Goal: Task Accomplishment & Management: Manage account settings

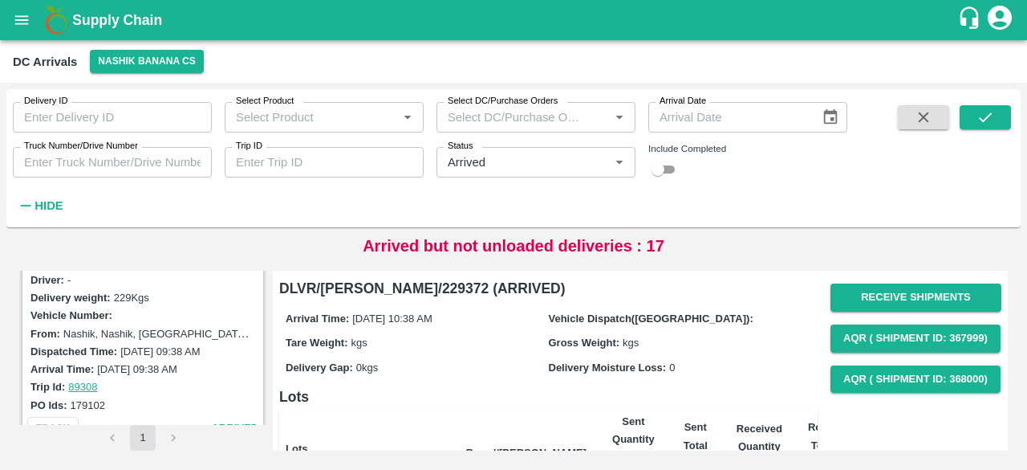
scroll to position [1589, 0]
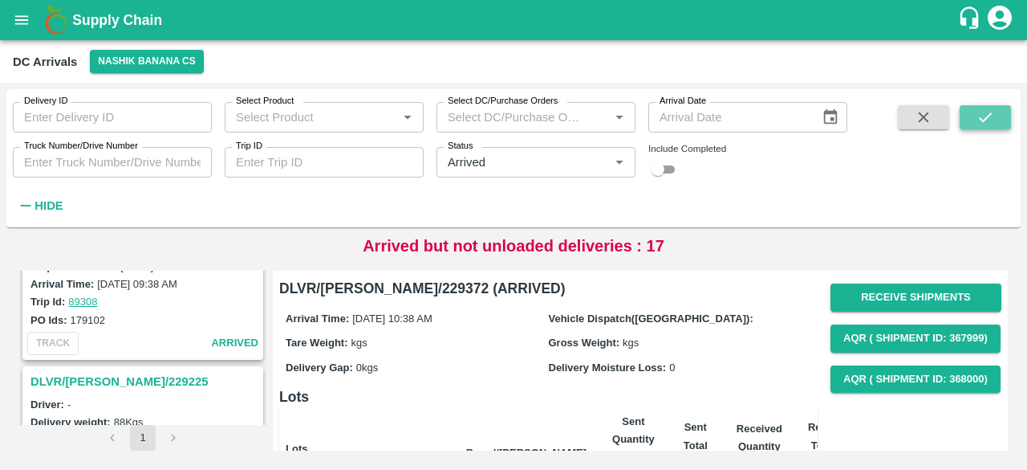
click at [978, 123] on icon "submit" at bounding box center [986, 117] width 18 height 18
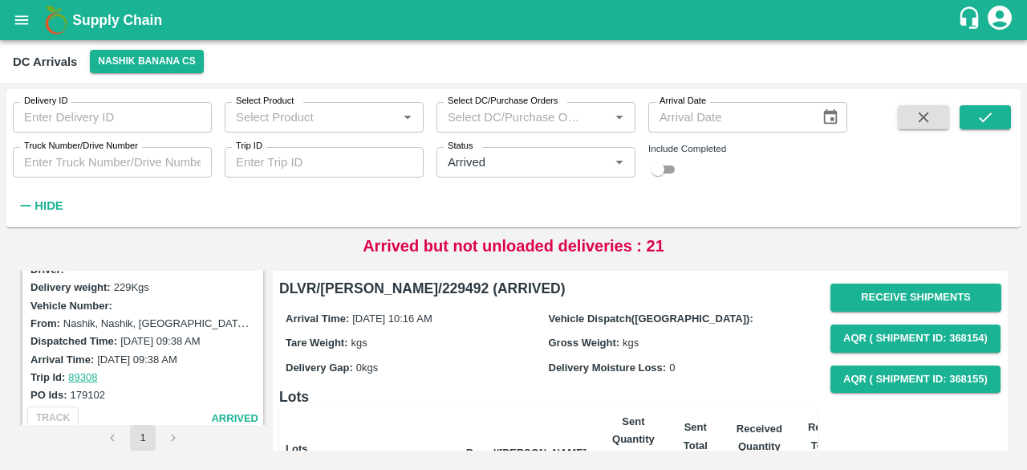
scroll to position [2354, 0]
click at [76, 162] on input "Truck Number/Drive Number" at bounding box center [112, 162] width 199 height 30
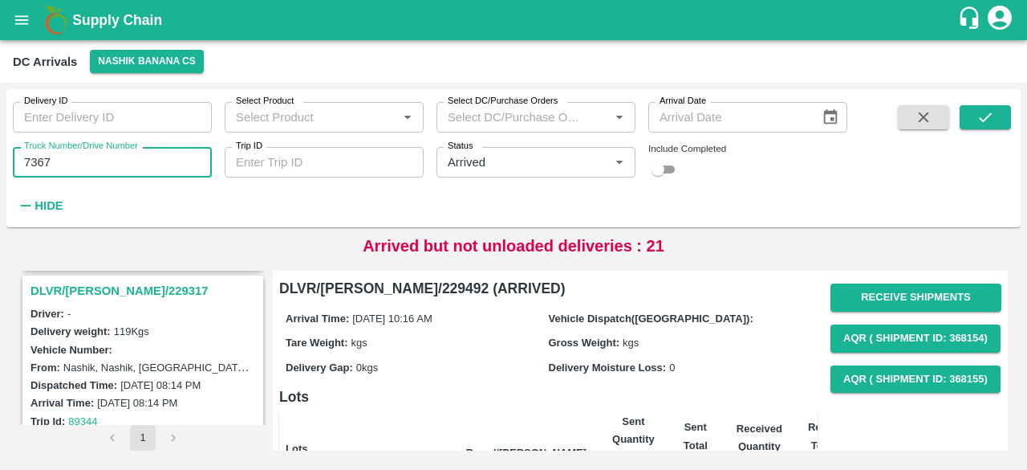
scroll to position [1585, 0]
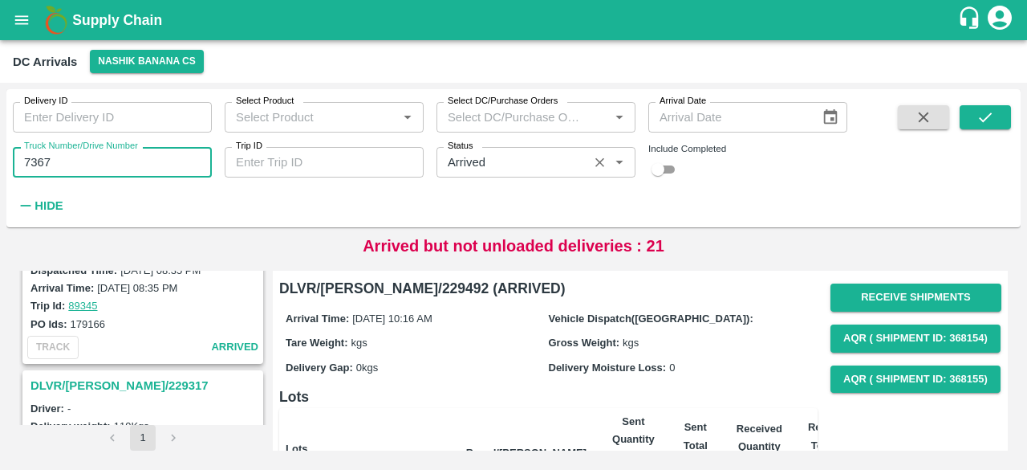
type input "7367"
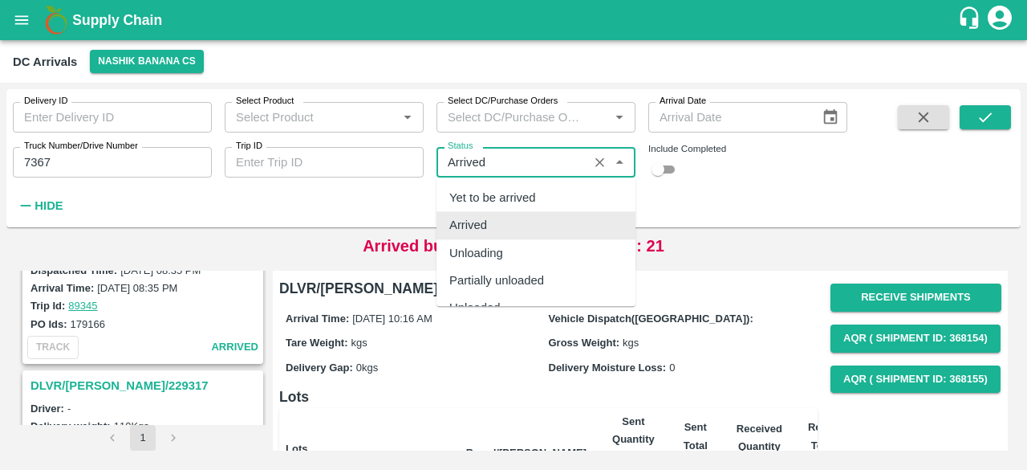
click at [466, 158] on input "Status" at bounding box center [512, 162] width 142 height 21
click at [494, 208] on div "Yet to be arrived" at bounding box center [536, 197] width 199 height 27
type input "Yet to be arrived"
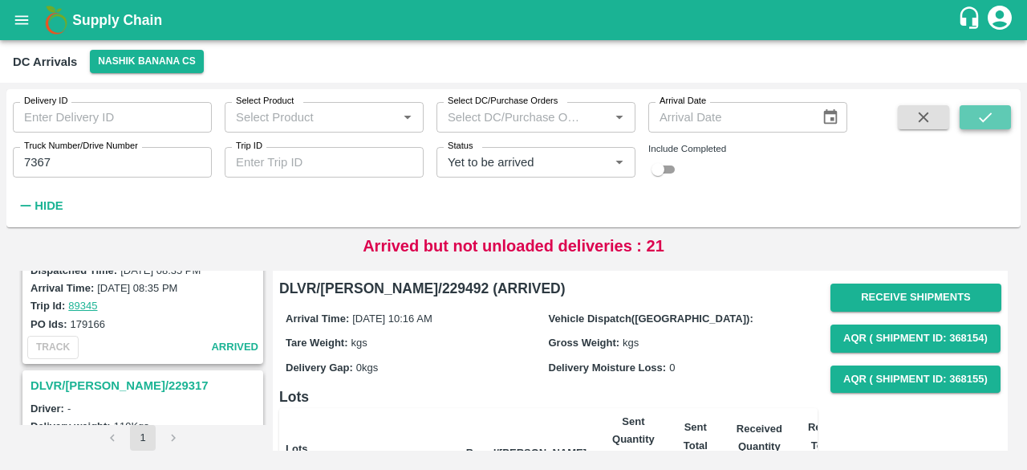
click at [982, 121] on icon "submit" at bounding box center [986, 117] width 18 height 18
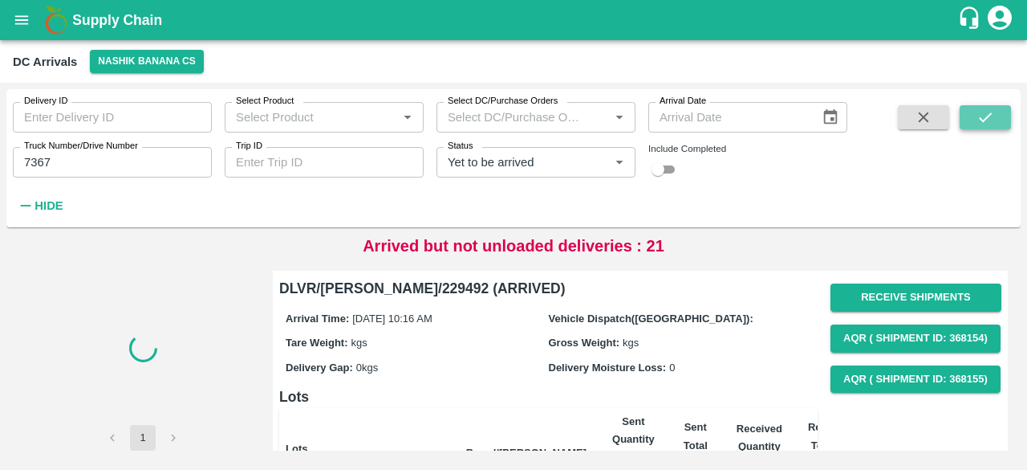
click at [982, 121] on icon "submit" at bounding box center [986, 117] width 18 height 18
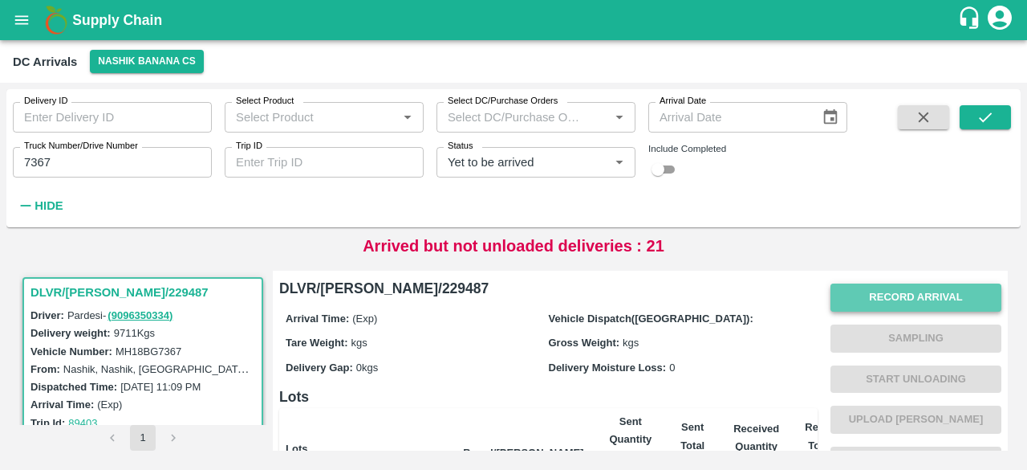
click at [905, 306] on button "Record Arrival" at bounding box center [916, 297] width 171 height 28
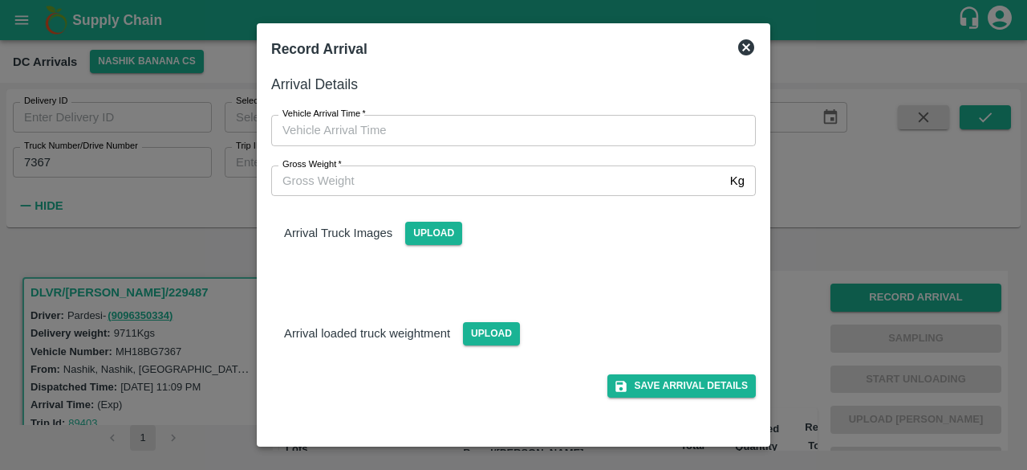
type input "DD/MM/YYYY hh:mm aa"
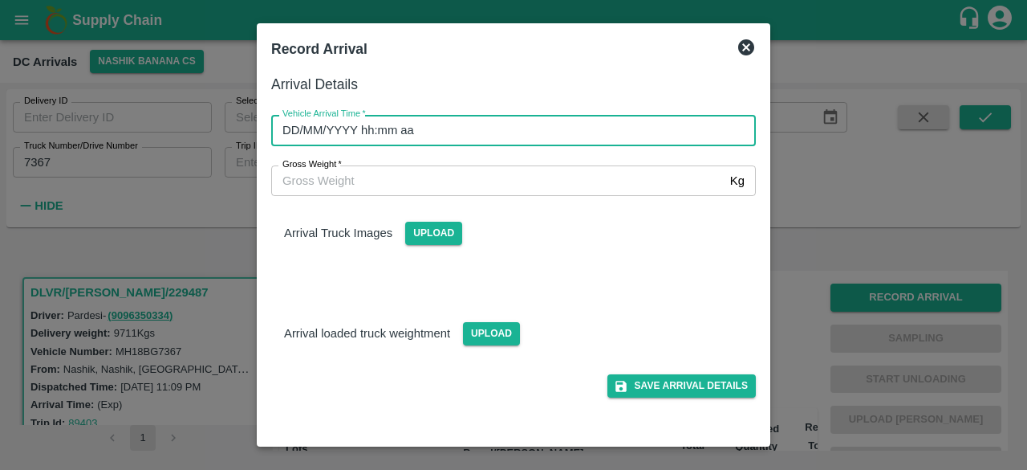
click at [510, 124] on input "DD/MM/YYYY hh:mm aa" at bounding box center [508, 130] width 474 height 30
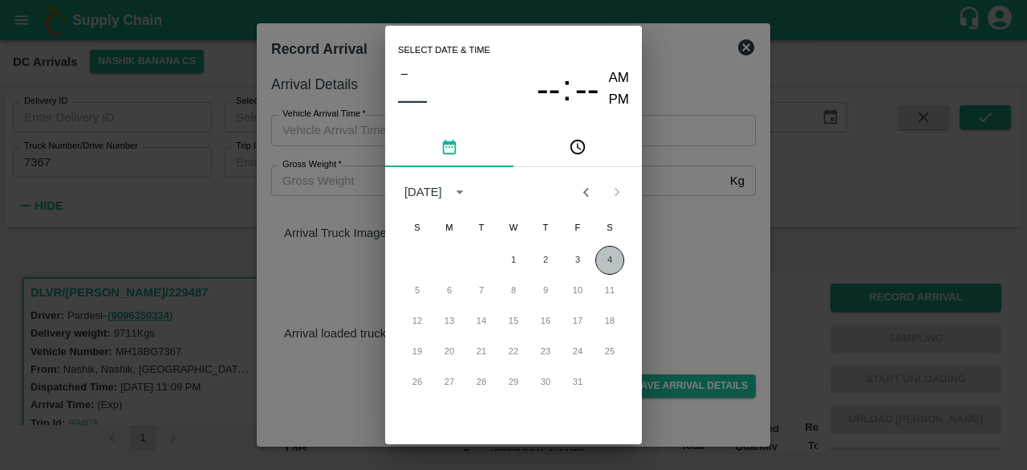
click at [608, 258] on button "4" at bounding box center [610, 260] width 29 height 29
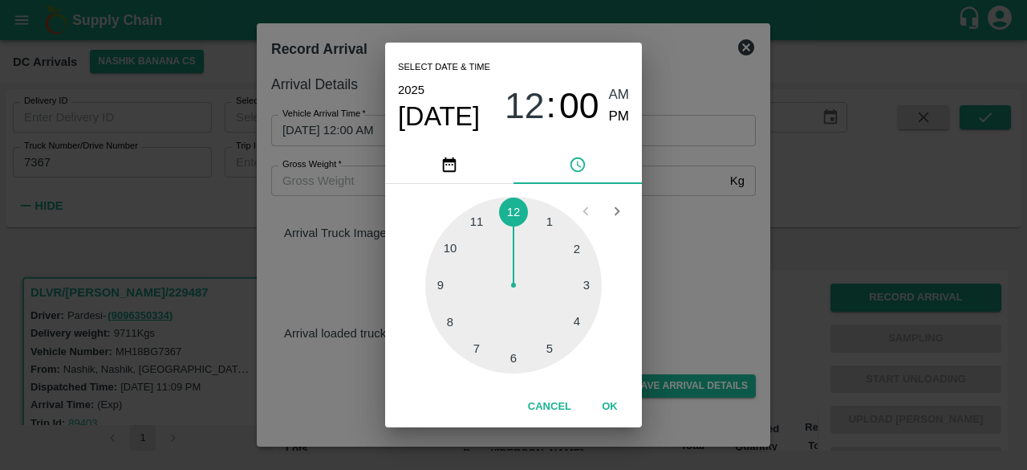
click at [474, 348] on div at bounding box center [513, 285] width 177 height 177
click at [581, 328] on div at bounding box center [513, 285] width 177 height 177
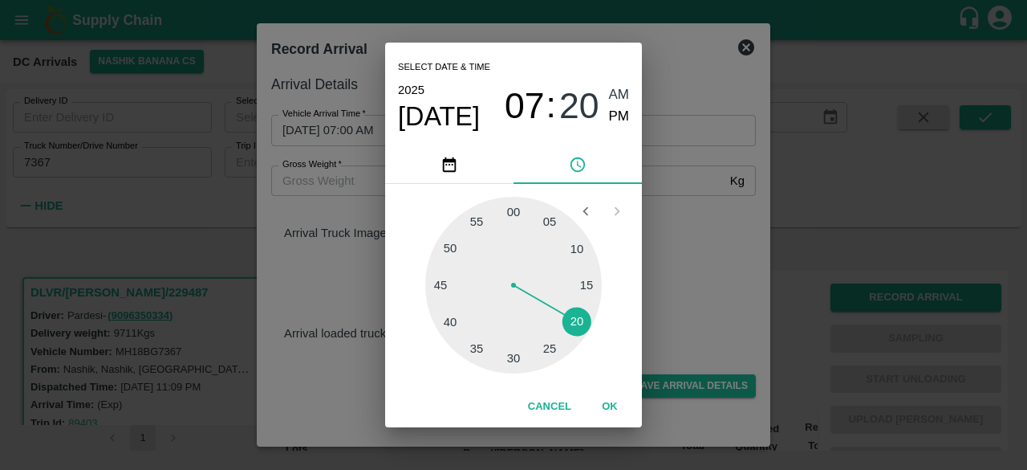
type input "[DATE] 07:20 AM"
click at [671, 288] on div "Select date & time [DATE] 07 : 20 AM PM 05 10 15 20 25 30 35 40 45 50 55 00 Can…" at bounding box center [513, 235] width 1027 height 470
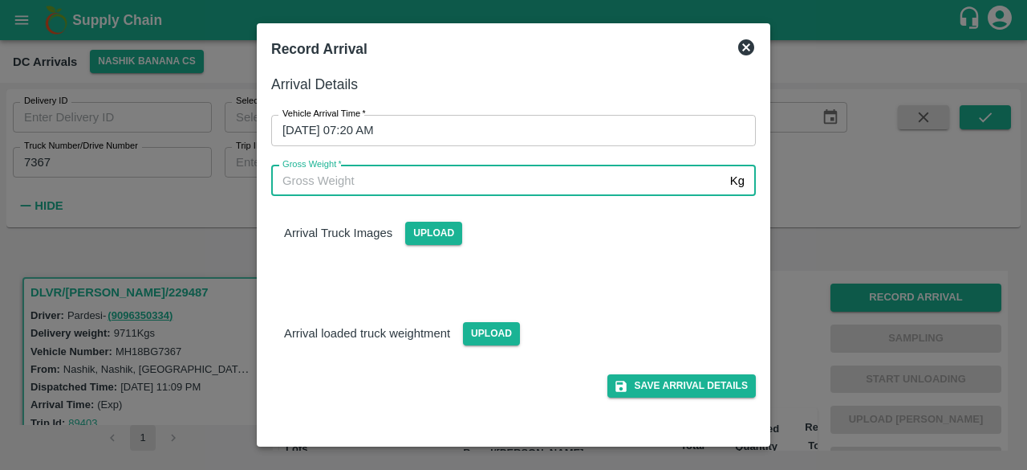
click at [358, 190] on input "Gross Weight   *" at bounding box center [497, 180] width 453 height 30
type input "16395"
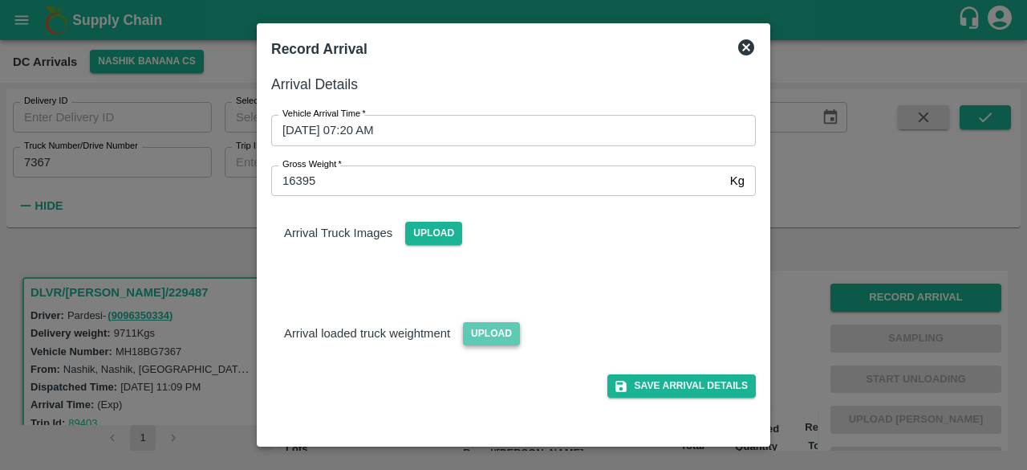
click at [485, 336] on span "Upload" at bounding box center [491, 333] width 57 height 23
click at [0, 0] on input "Upload" at bounding box center [0, 0] width 0 height 0
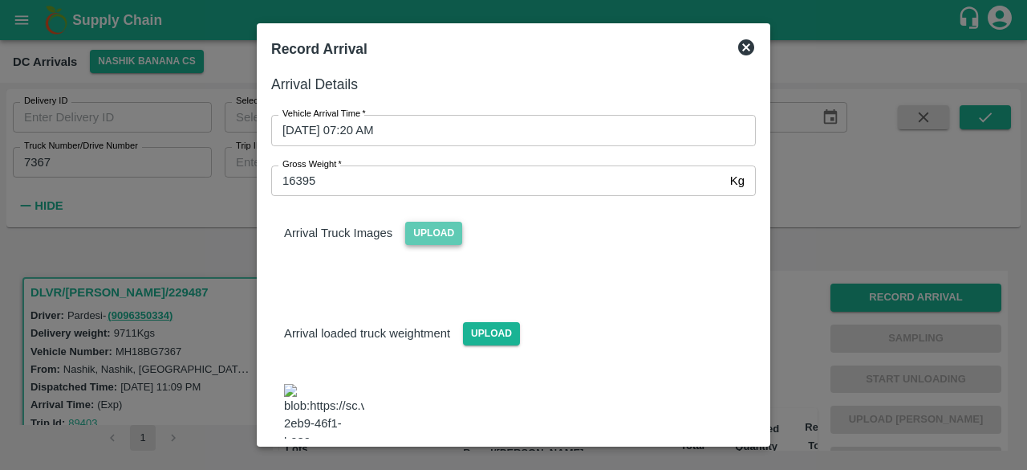
click at [433, 238] on span "Upload" at bounding box center [433, 233] width 57 height 23
click at [0, 0] on input "Upload" at bounding box center [0, 0] width 0 height 0
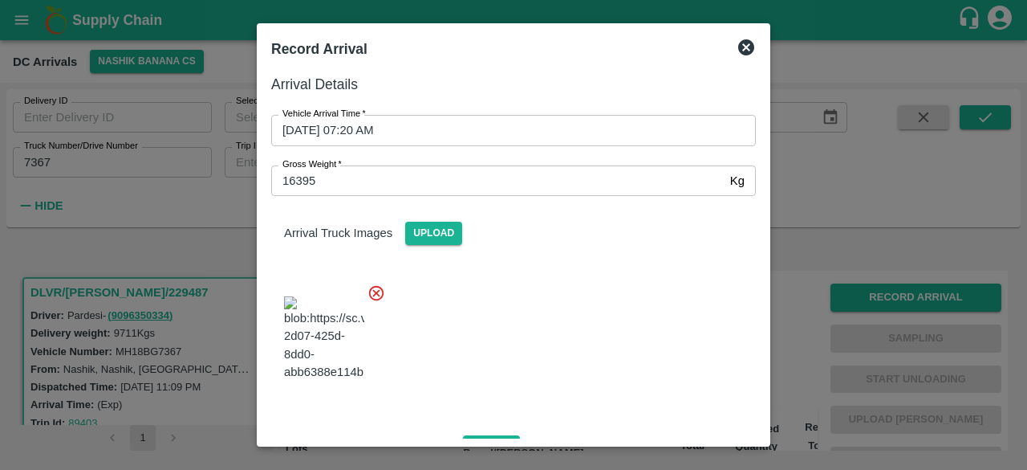
scroll to position [178, 0]
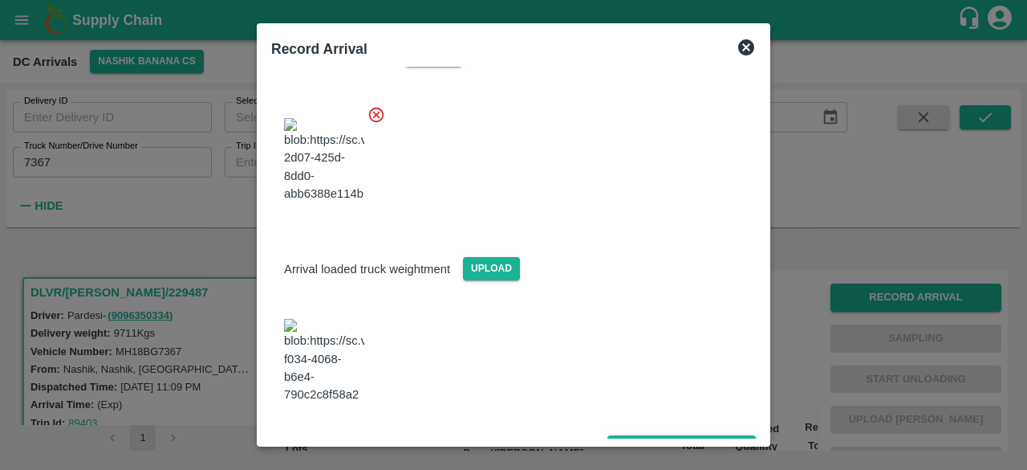
click at [671, 435] on button "Save Arrival Details" at bounding box center [682, 446] width 148 height 23
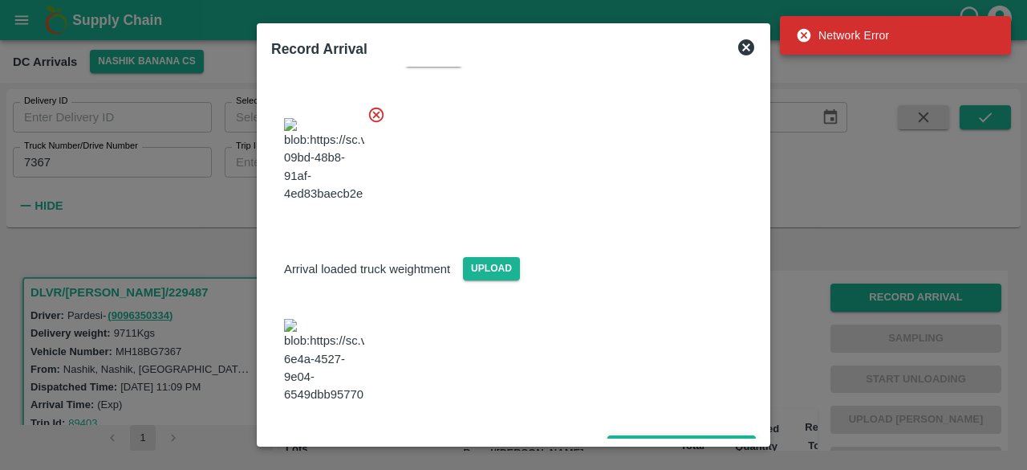
click at [671, 435] on button "Save Arrival Details" at bounding box center [682, 446] width 148 height 23
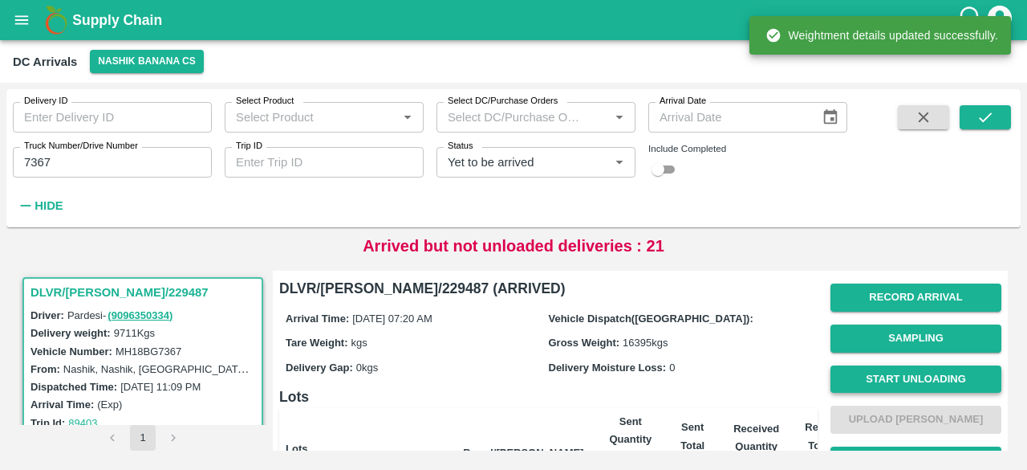
click at [921, 380] on button "Start Unloading" at bounding box center [916, 379] width 171 height 28
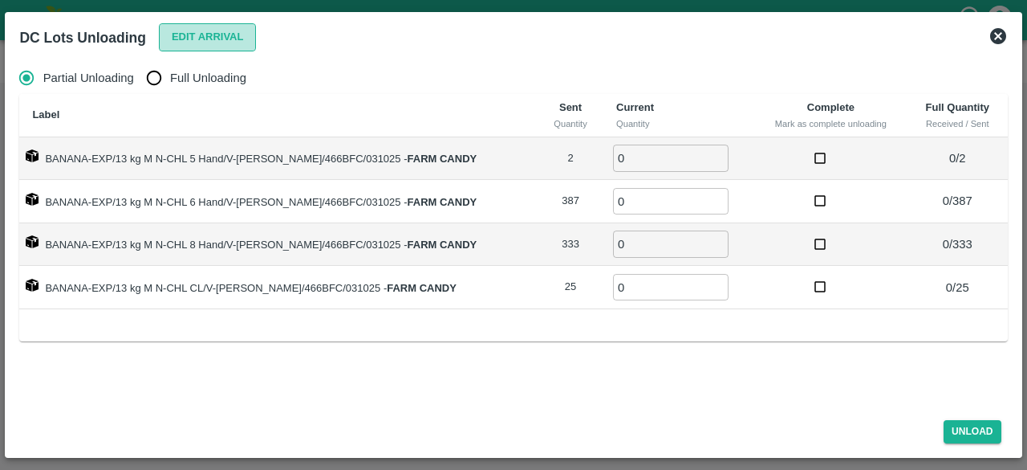
click at [208, 39] on button "Edit Arrival" at bounding box center [208, 37] width 98 height 28
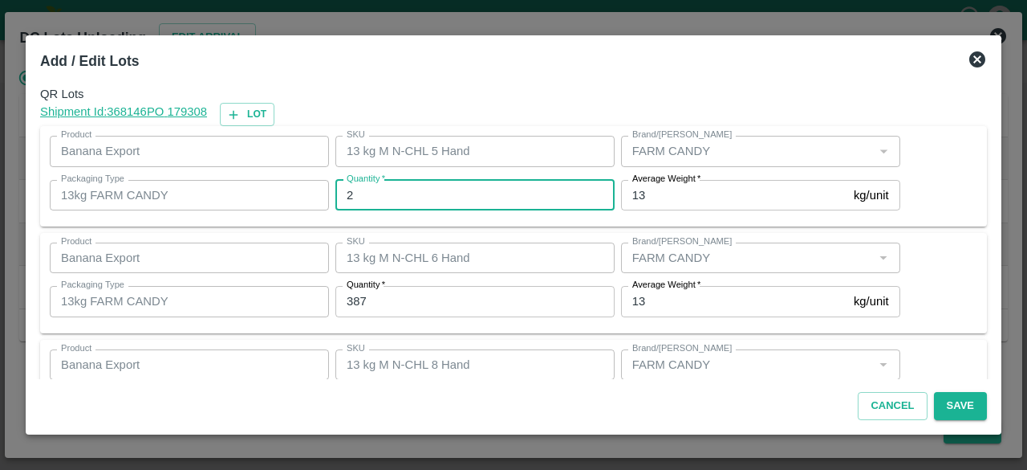
click at [372, 192] on input "2" at bounding box center [474, 195] width 279 height 30
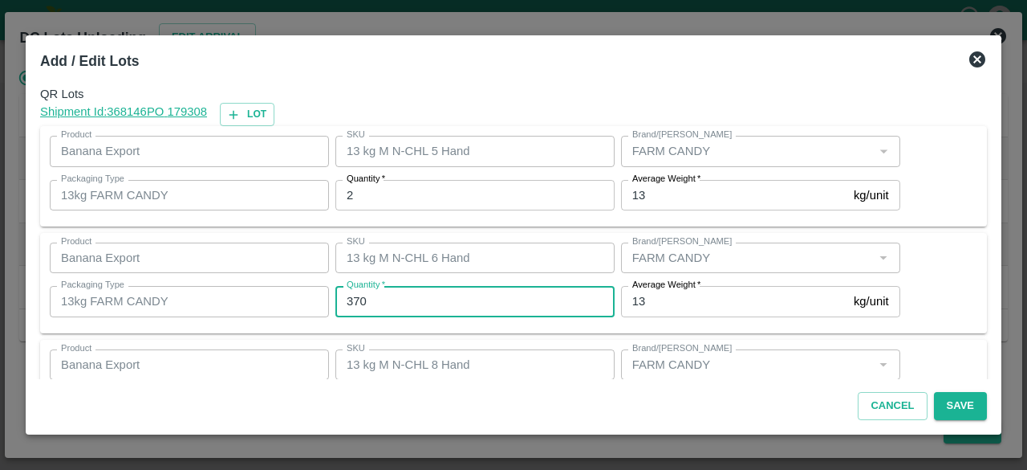
type input "370"
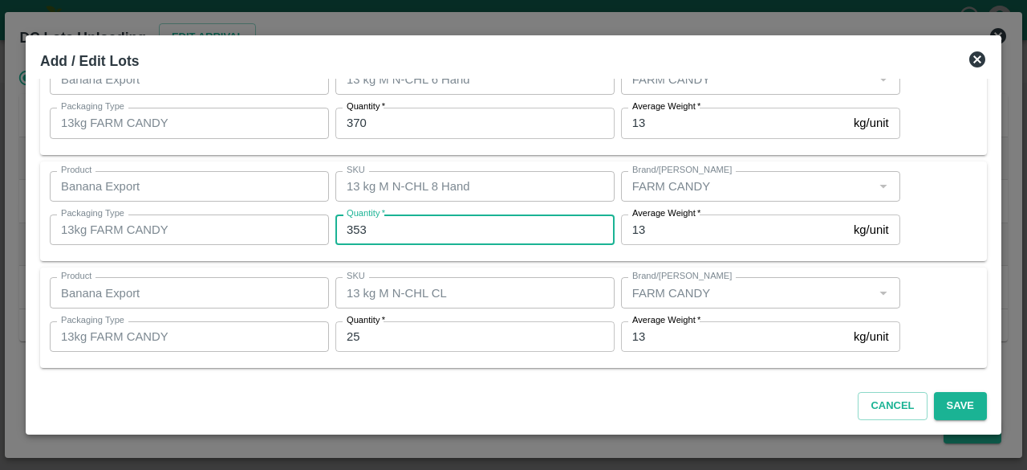
type input "353"
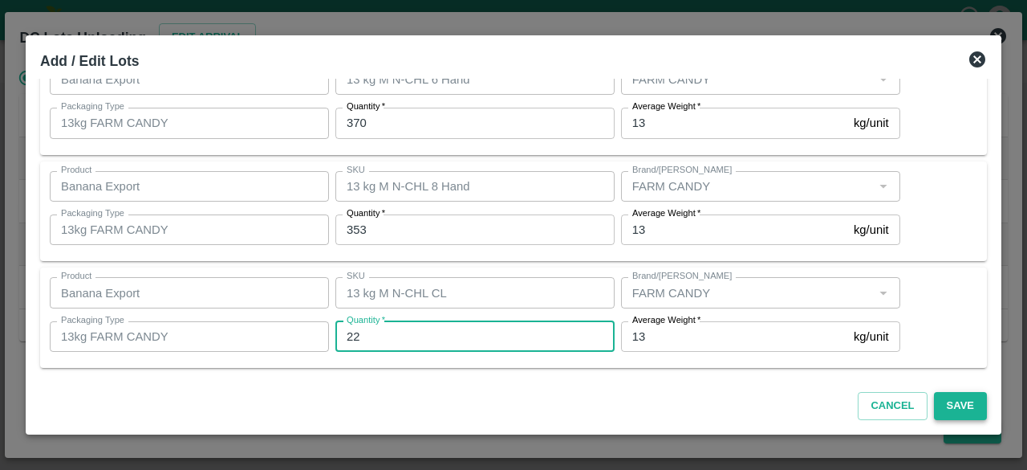
type input "22"
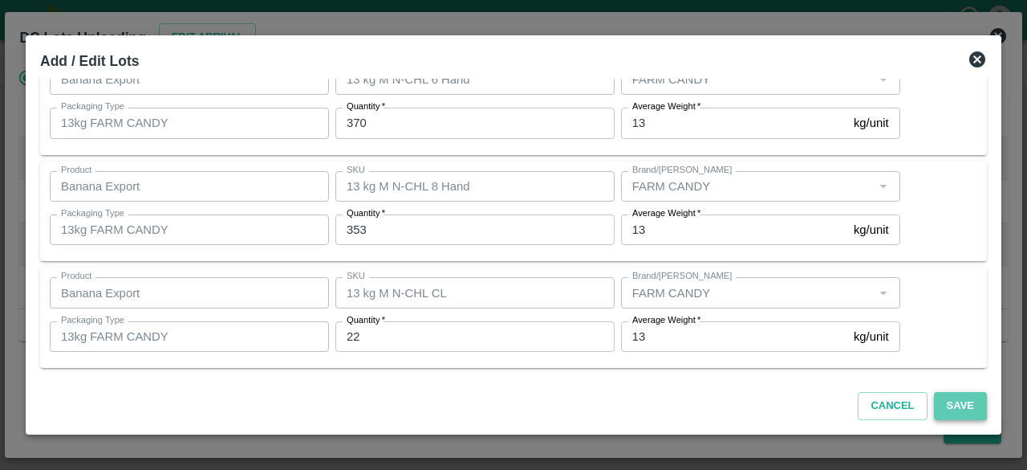
click at [959, 405] on button "Save" at bounding box center [960, 406] width 53 height 28
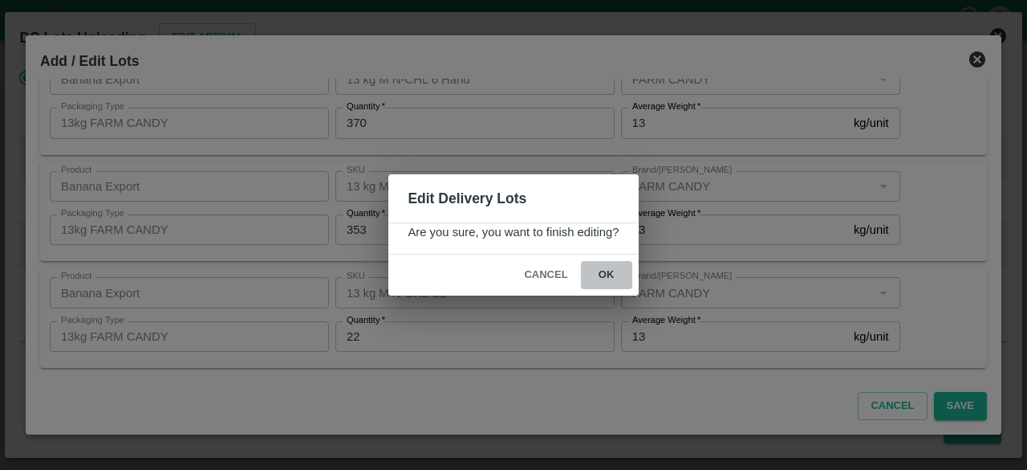
click at [596, 274] on button "ok" at bounding box center [606, 275] width 51 height 28
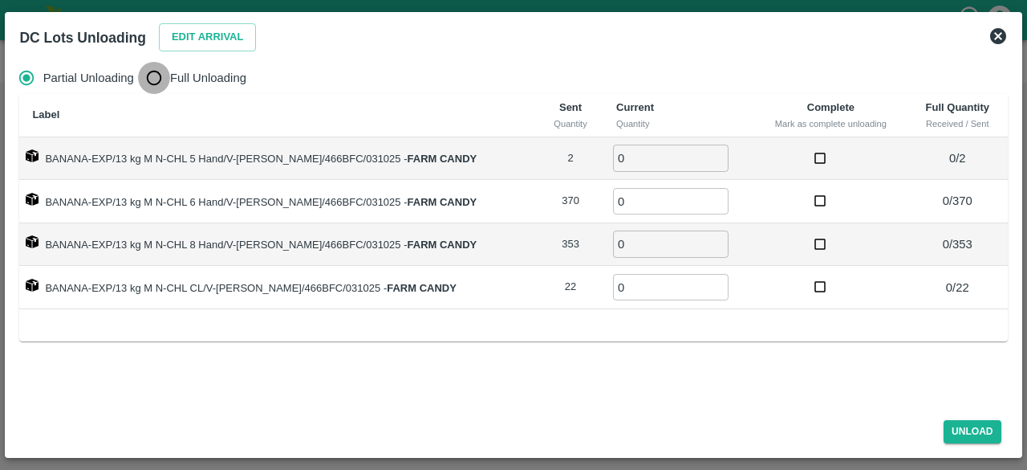
click at [162, 77] on input "Full Unloading" at bounding box center [154, 78] width 32 height 32
radio input "true"
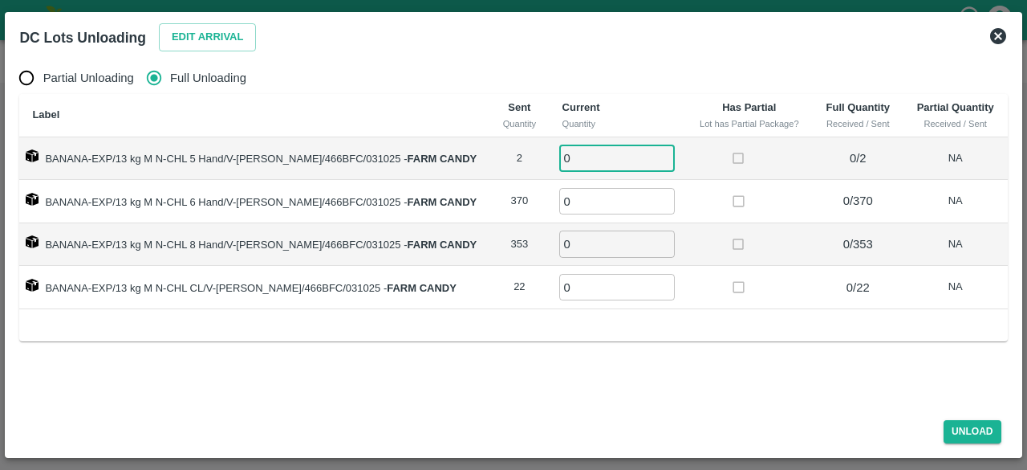
click at [575, 162] on input "0" at bounding box center [617, 157] width 116 height 26
type input "2"
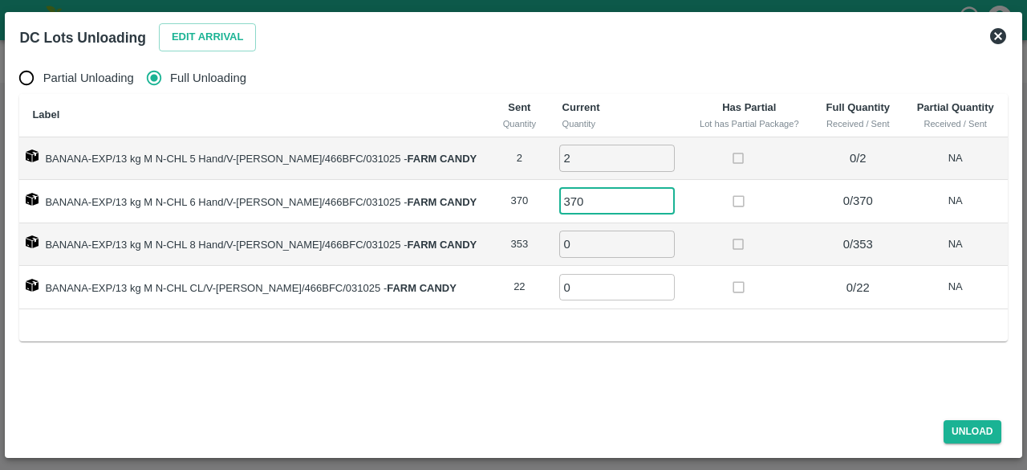
type input "370"
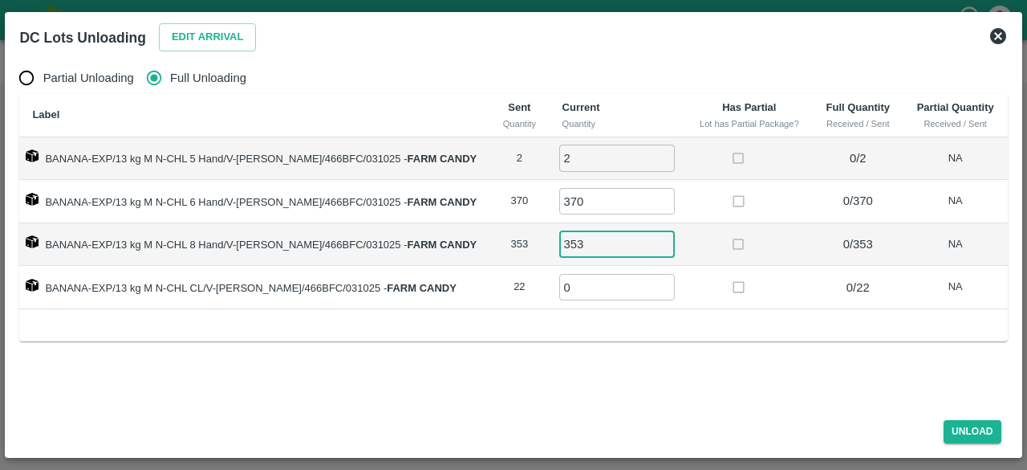
type input "353"
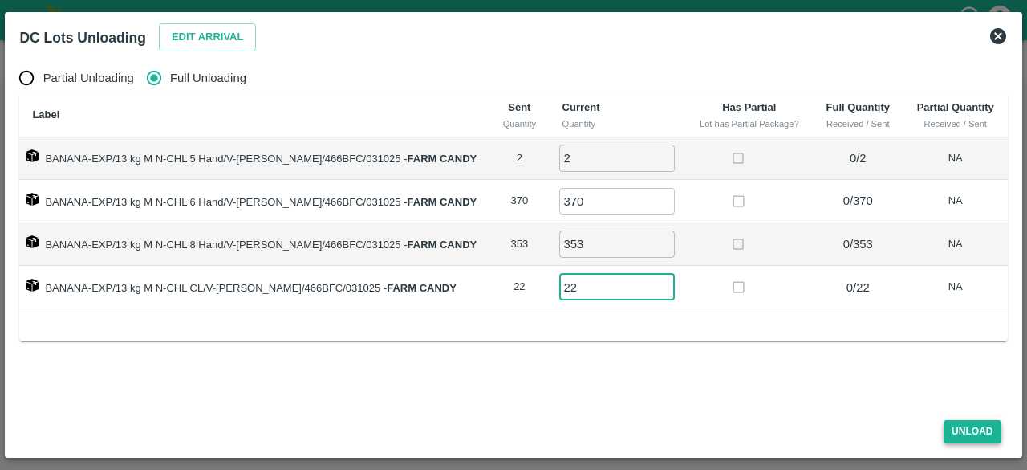
type input "22"
click at [967, 429] on button "Unload" at bounding box center [973, 431] width 58 height 23
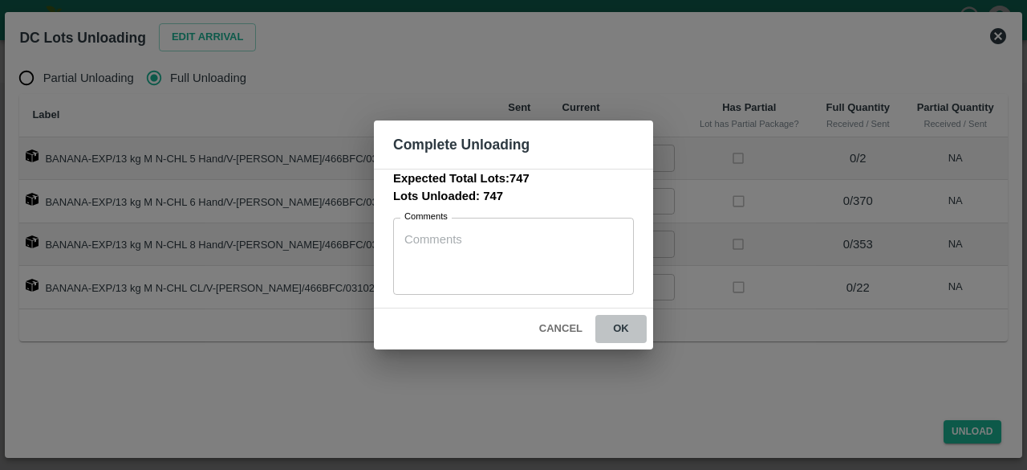
click at [621, 322] on button "ok" at bounding box center [621, 329] width 51 height 28
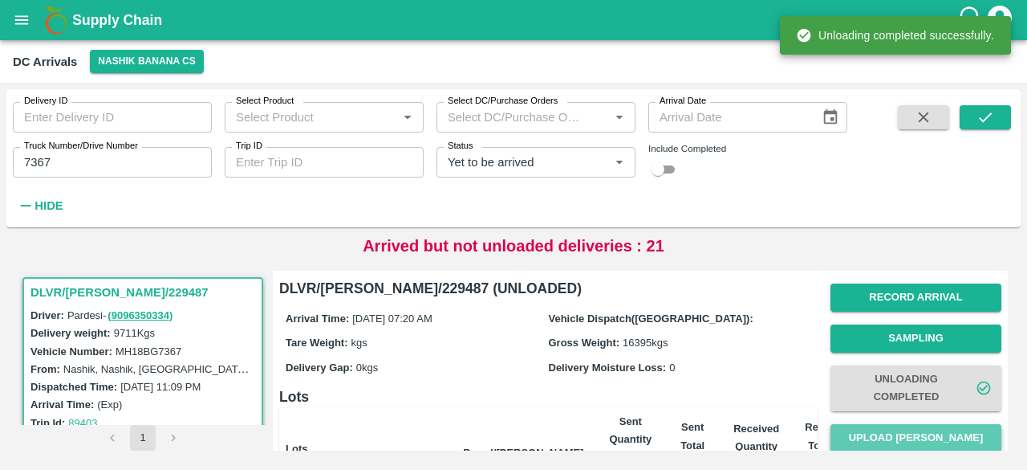
click at [907, 442] on button "Upload [PERSON_NAME]" at bounding box center [916, 438] width 171 height 28
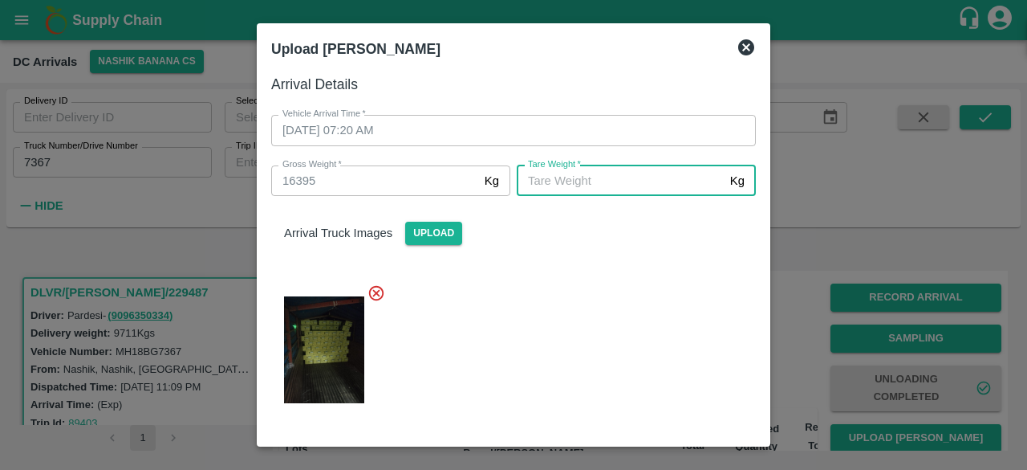
click at [573, 185] on input "[PERSON_NAME]   *" at bounding box center [620, 180] width 207 height 30
type input "5915"
click at [611, 313] on div at bounding box center [507, 344] width 498 height 148
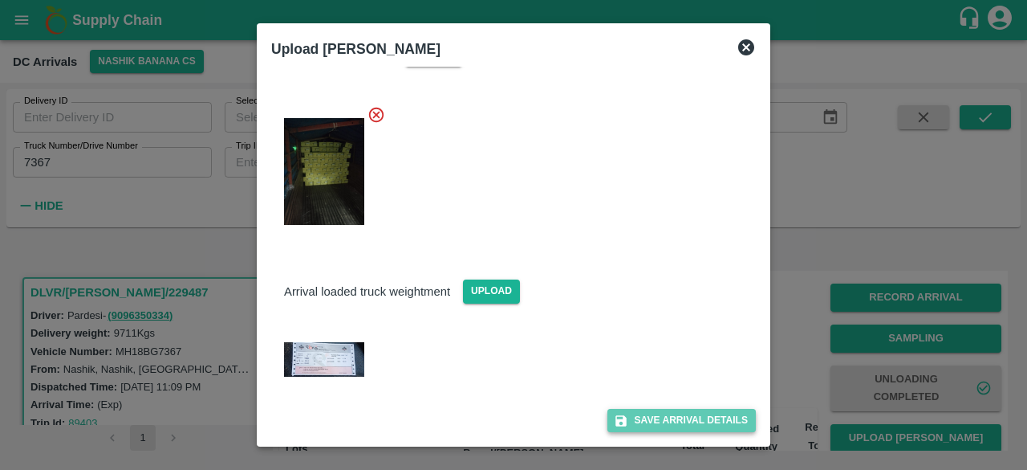
click at [689, 417] on button "Save Arrival Details" at bounding box center [682, 420] width 148 height 23
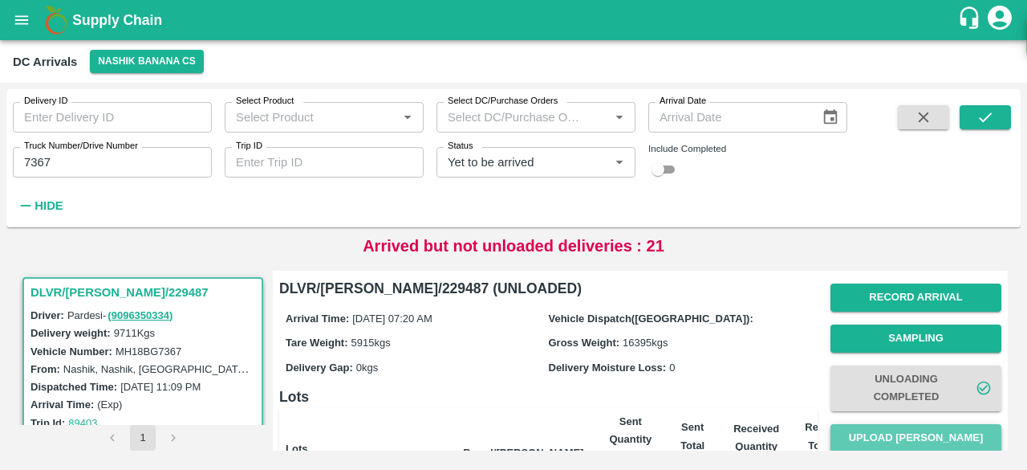
click at [913, 437] on button "Upload [PERSON_NAME]" at bounding box center [916, 438] width 171 height 28
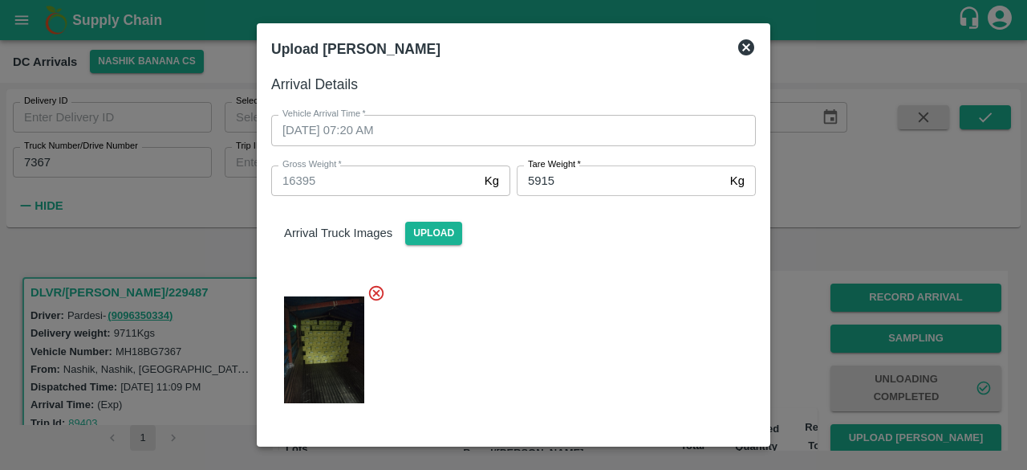
click at [744, 51] on icon at bounding box center [746, 47] width 19 height 19
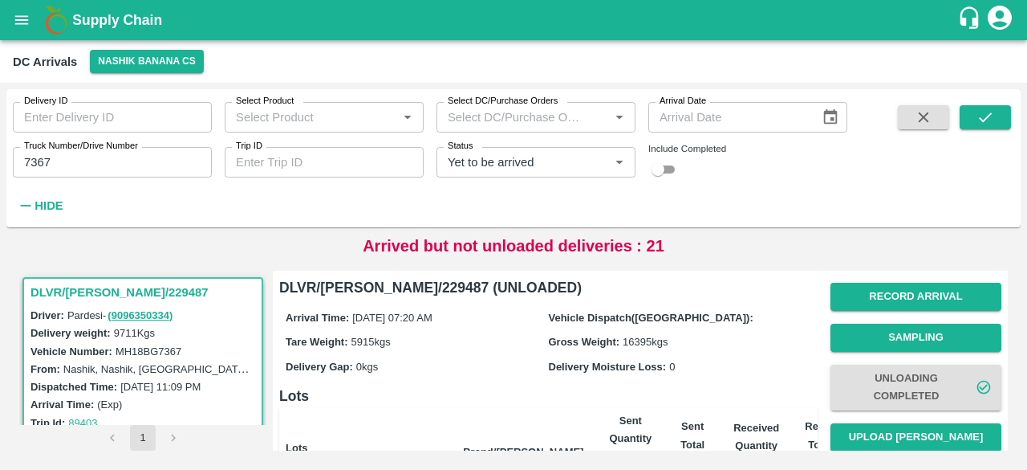
scroll to position [286, 0]
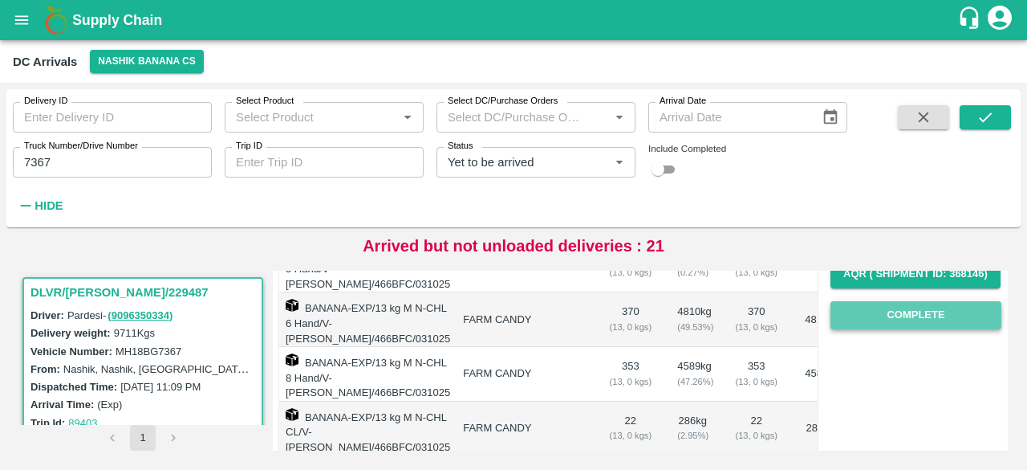
click at [916, 311] on button "Complete" at bounding box center [916, 315] width 171 height 28
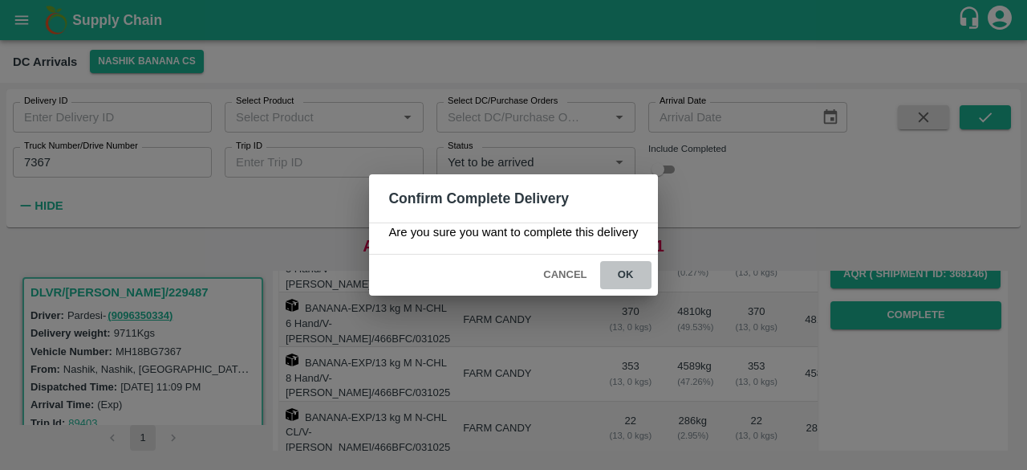
click at [628, 272] on button "ok" at bounding box center [625, 275] width 51 height 28
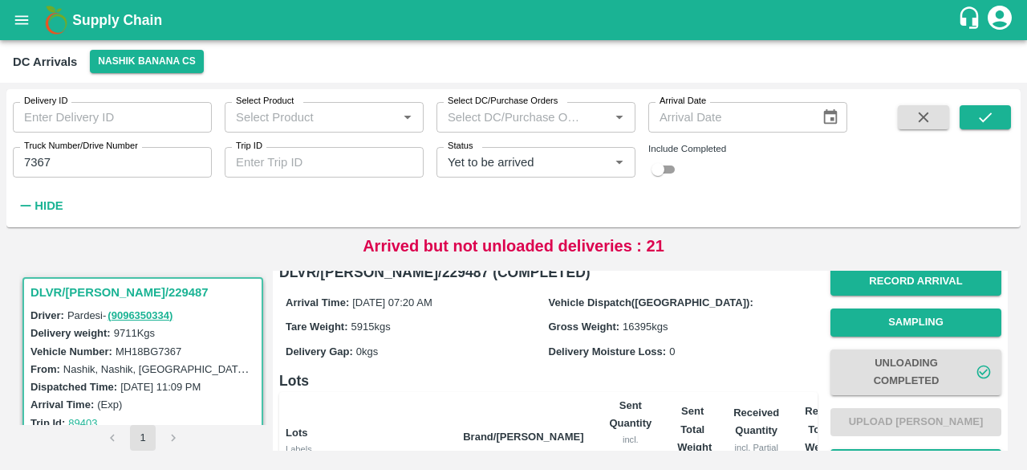
scroll to position [337, 0]
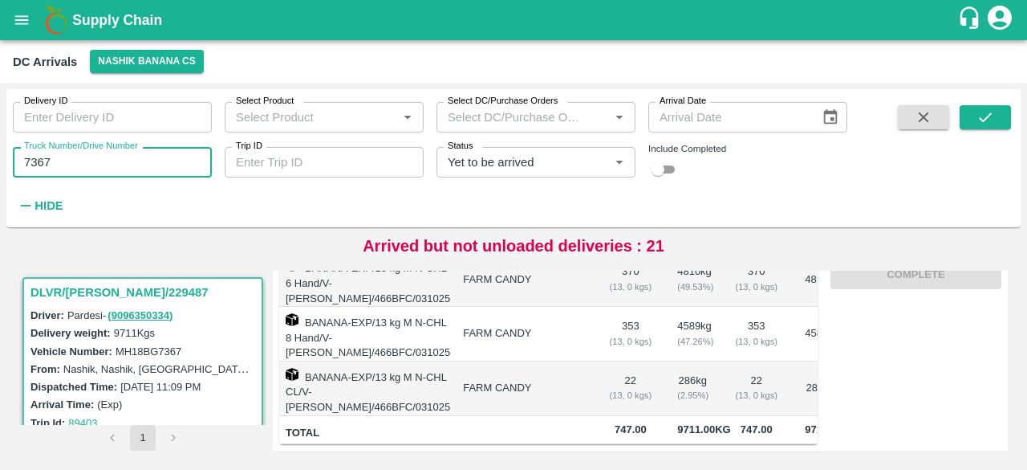
click at [34, 158] on input "7367" at bounding box center [112, 162] width 199 height 30
type input "9951"
click at [990, 118] on icon "submit" at bounding box center [986, 117] width 18 height 18
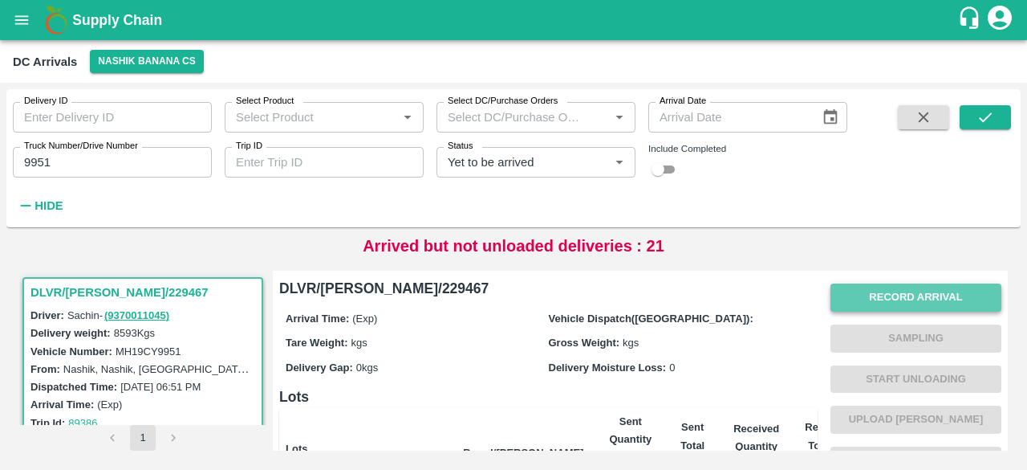
click at [902, 296] on button "Record Arrival" at bounding box center [916, 297] width 171 height 28
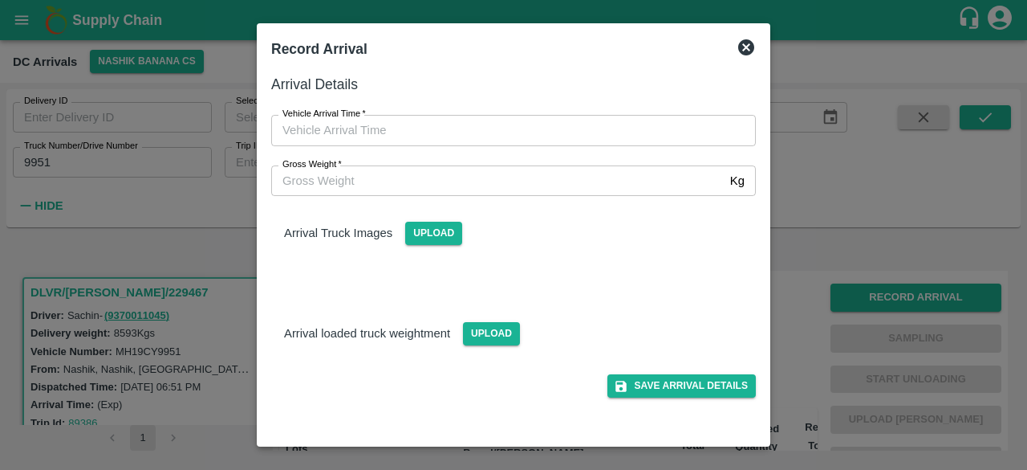
type input "DD/MM/YYYY hh:mm aa"
click at [485, 128] on input "DD/MM/YYYY hh:mm aa" at bounding box center [508, 130] width 474 height 30
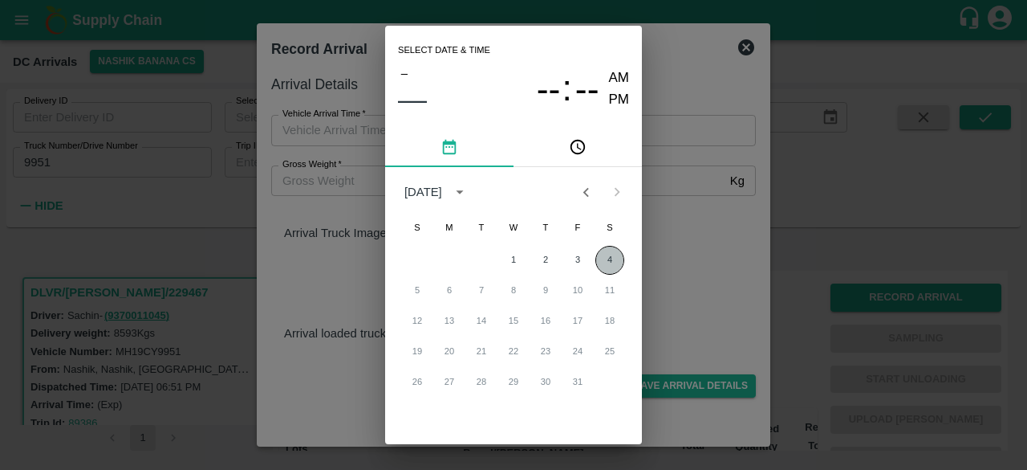
click at [607, 261] on button "4" at bounding box center [610, 260] width 29 height 29
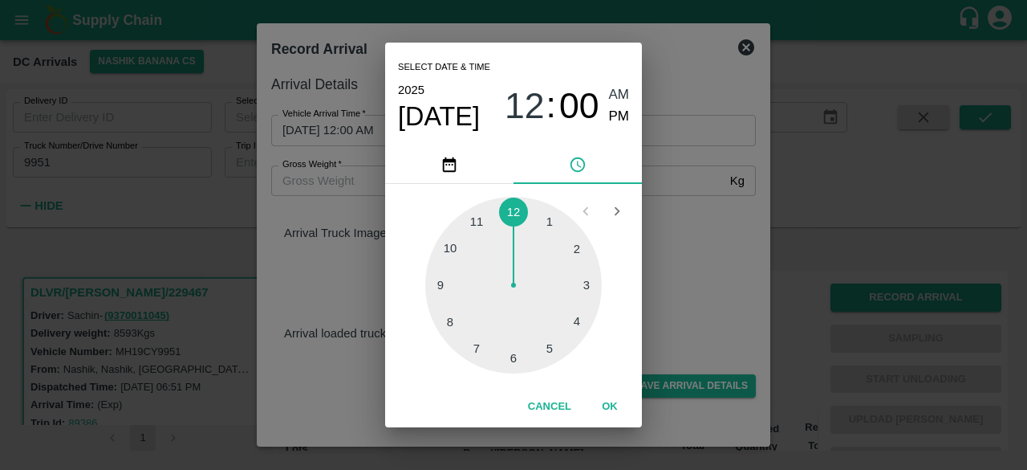
click at [513, 361] on div at bounding box center [513, 285] width 177 height 177
click at [585, 287] on div at bounding box center [513, 285] width 177 height 177
type input "[DATE] 06:15 AM"
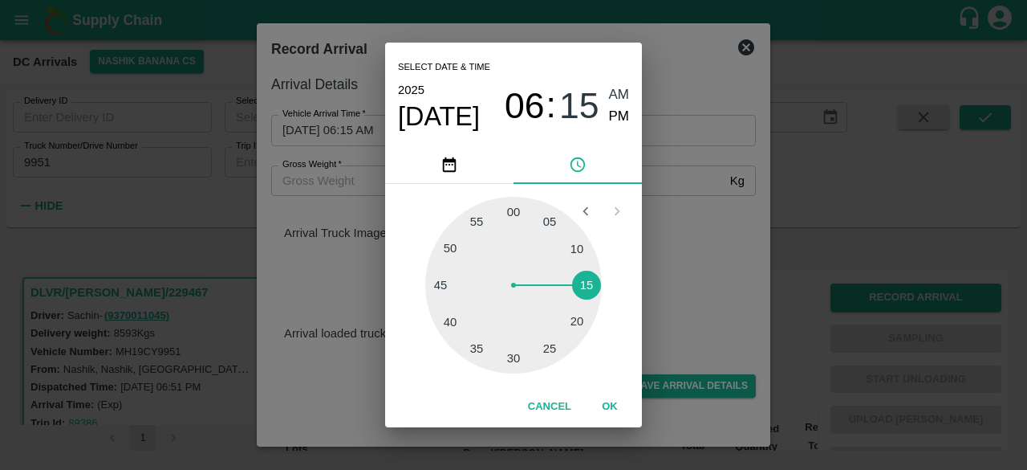
click at [679, 270] on div "Select date & time [DATE] 06 : 15 AM PM 05 10 15 20 25 30 35 40 45 50 55 00 Can…" at bounding box center [513, 235] width 1027 height 470
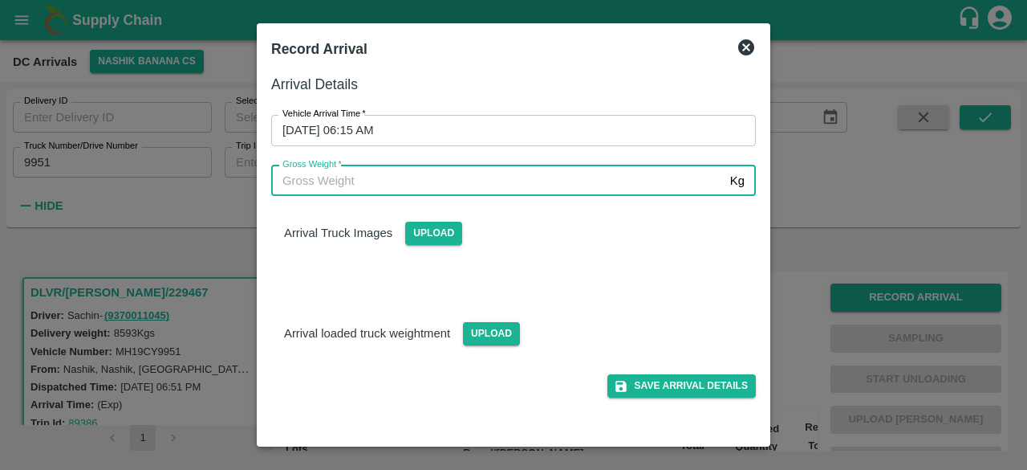
click at [321, 195] on input "Gross Weight   *" at bounding box center [497, 180] width 453 height 30
type input "15400"
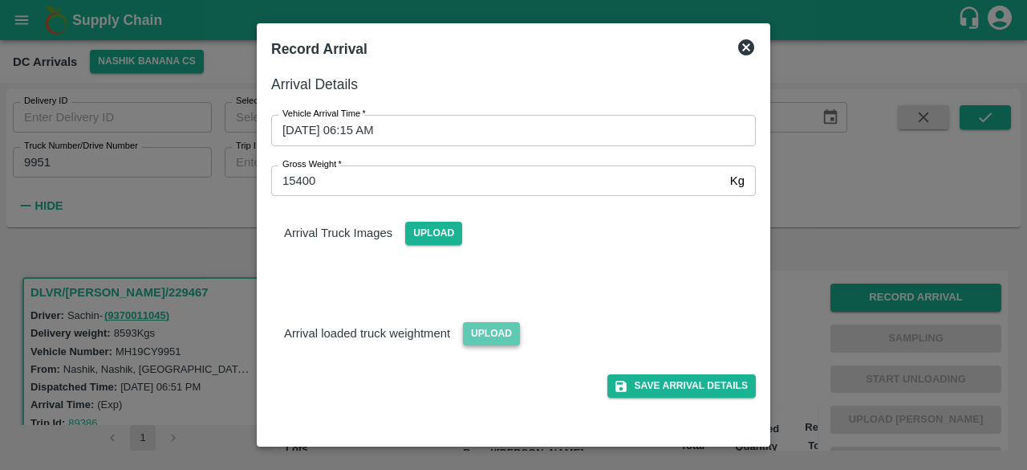
click at [493, 336] on span "Upload" at bounding box center [491, 333] width 57 height 23
click at [0, 0] on input "Upload" at bounding box center [0, 0] width 0 height 0
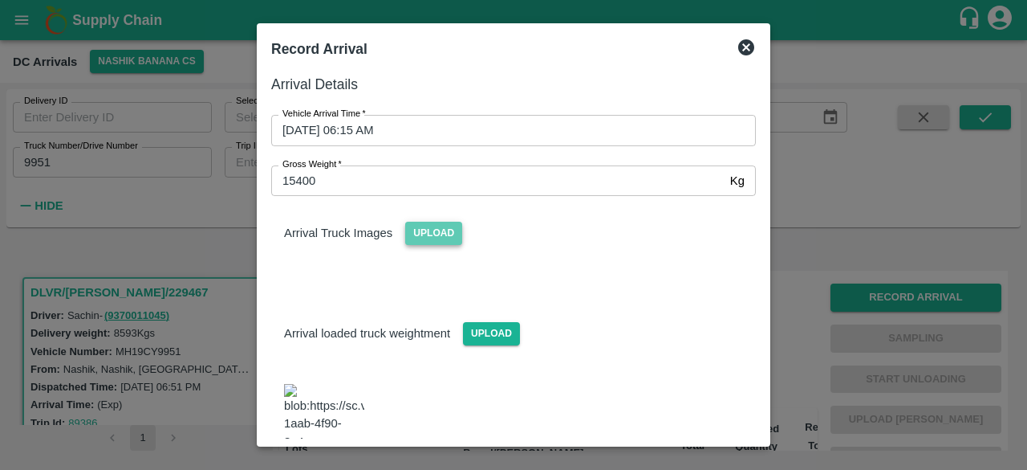
click at [430, 226] on span "Upload" at bounding box center [433, 233] width 57 height 23
click at [0, 0] on input "Upload" at bounding box center [0, 0] width 0 height 0
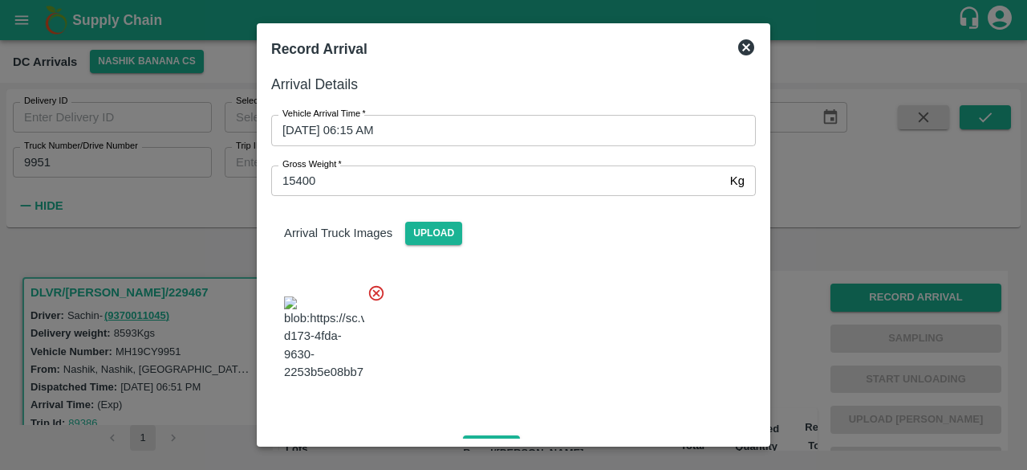
scroll to position [179, 0]
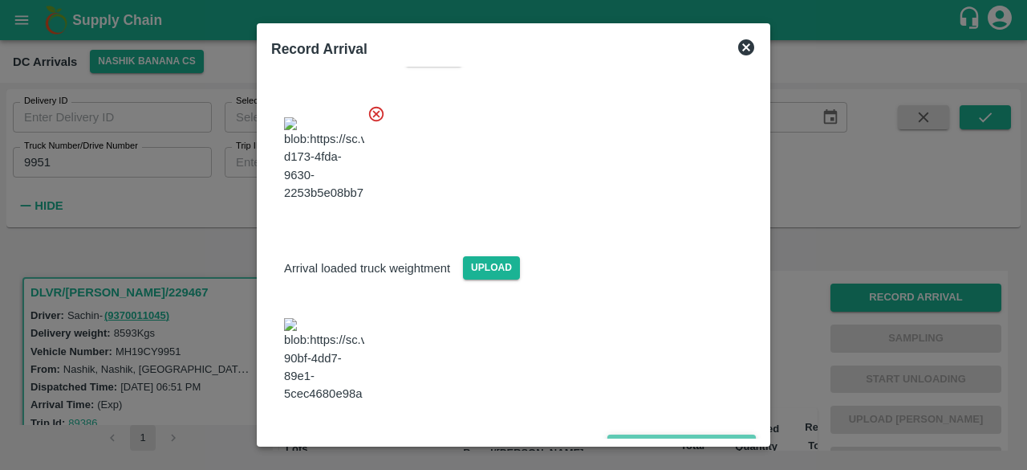
click at [672, 434] on button "Save Arrival Details" at bounding box center [682, 445] width 148 height 23
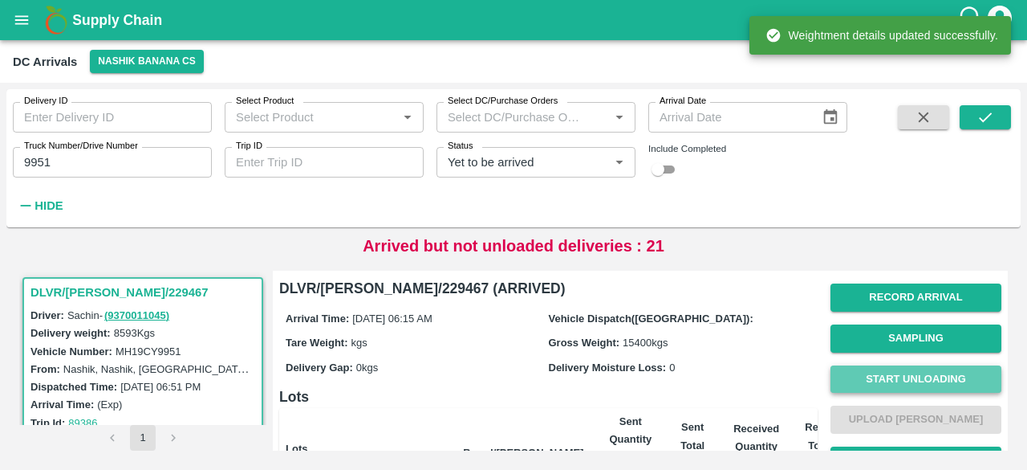
click at [918, 374] on button "Start Unloading" at bounding box center [916, 379] width 171 height 28
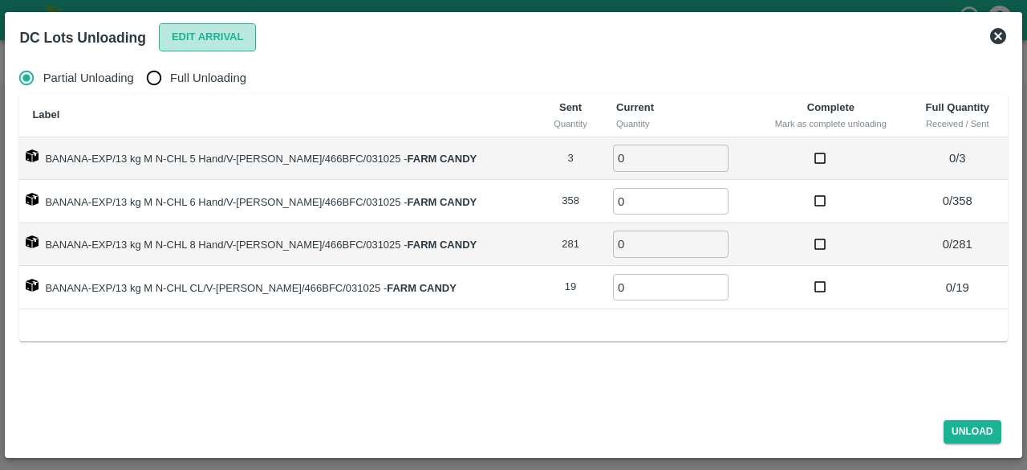
click at [221, 39] on button "Edit Arrival" at bounding box center [208, 37] width 98 height 28
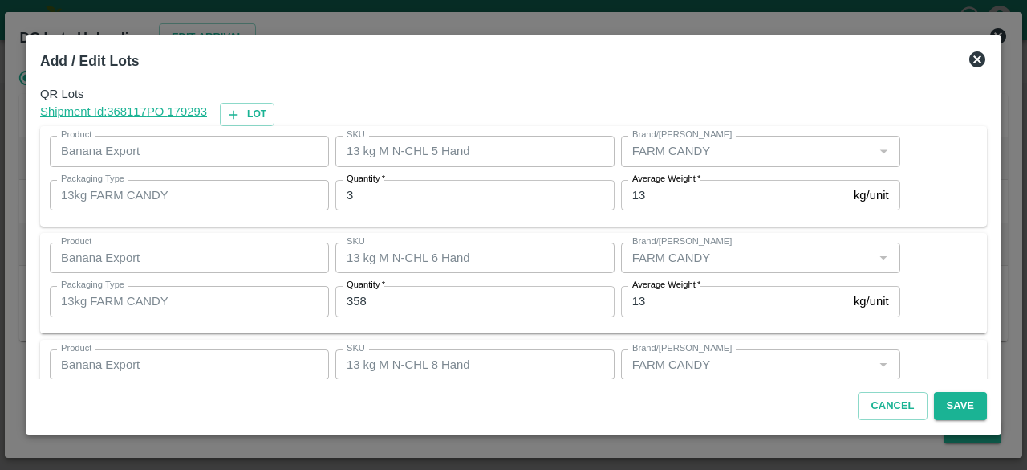
click at [363, 181] on label "Quantity   *" at bounding box center [366, 179] width 39 height 13
click at [363, 181] on input "3" at bounding box center [474, 195] width 279 height 30
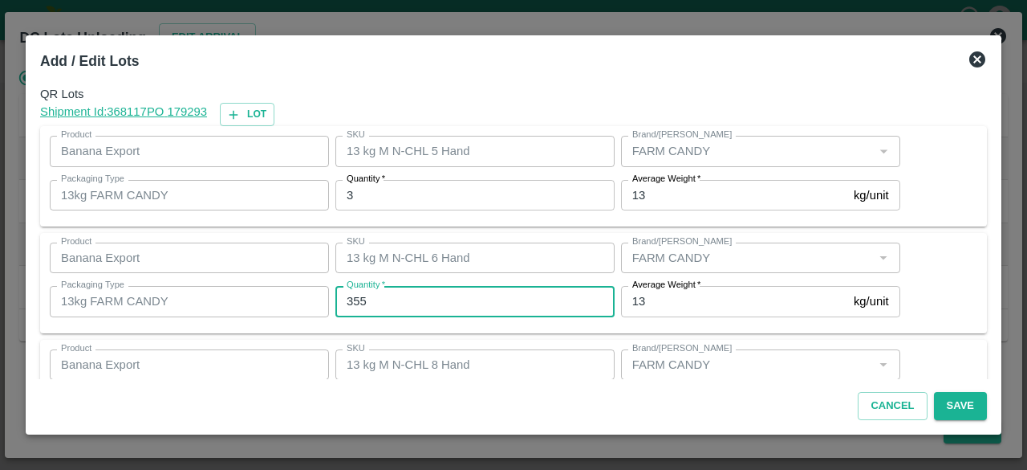
type input "355"
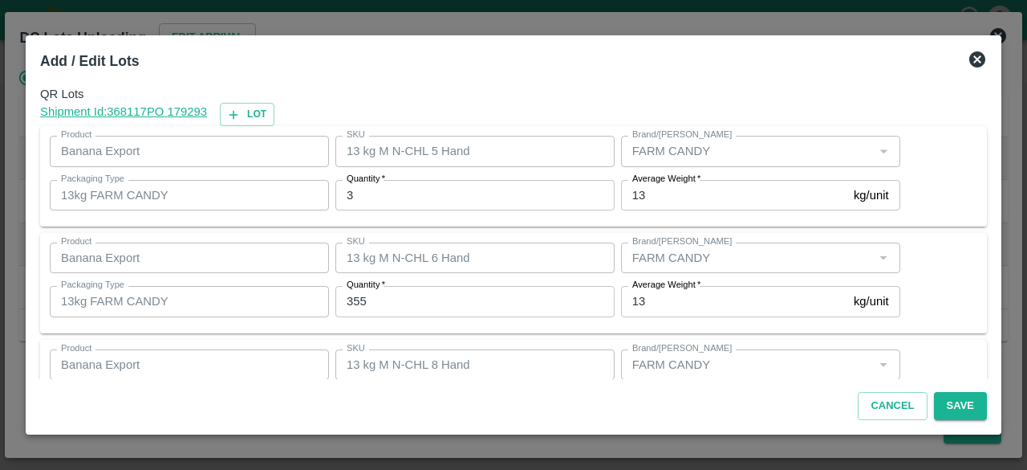
scroll to position [178, 0]
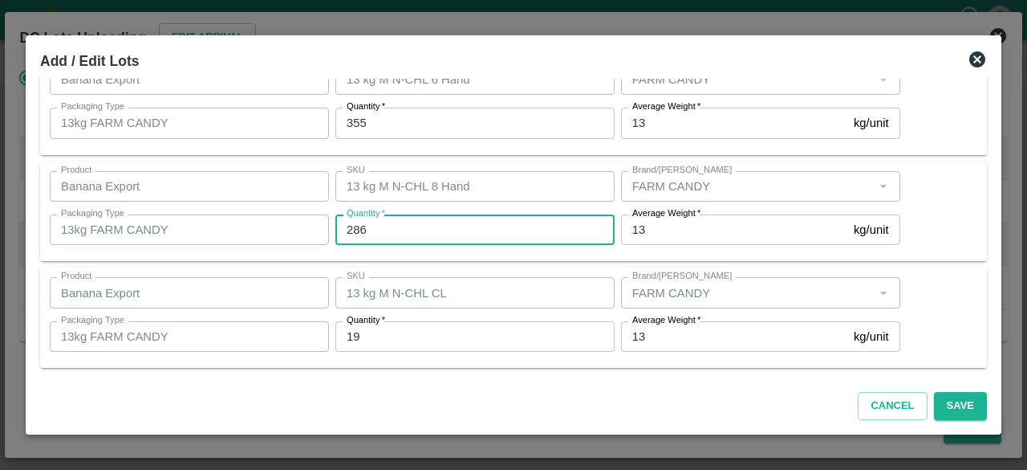
type input "286"
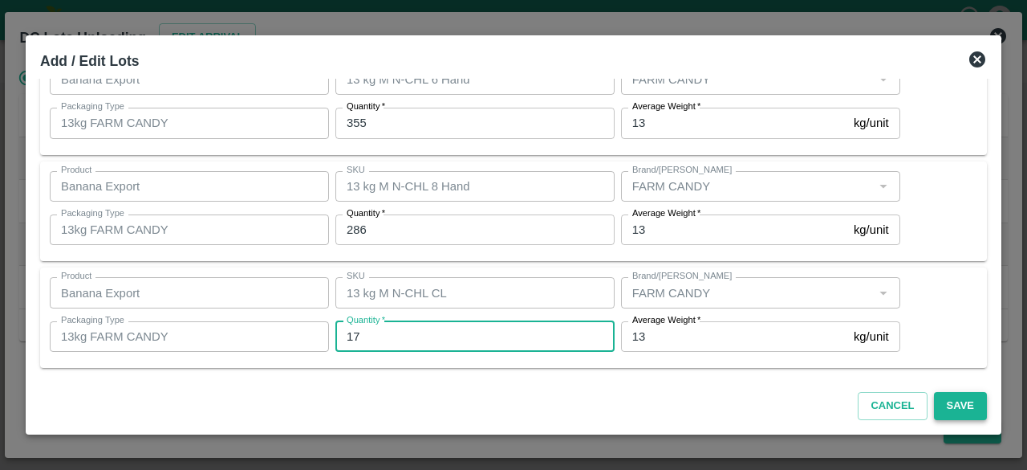
type input "17"
click at [958, 410] on button "Save" at bounding box center [960, 406] width 53 height 28
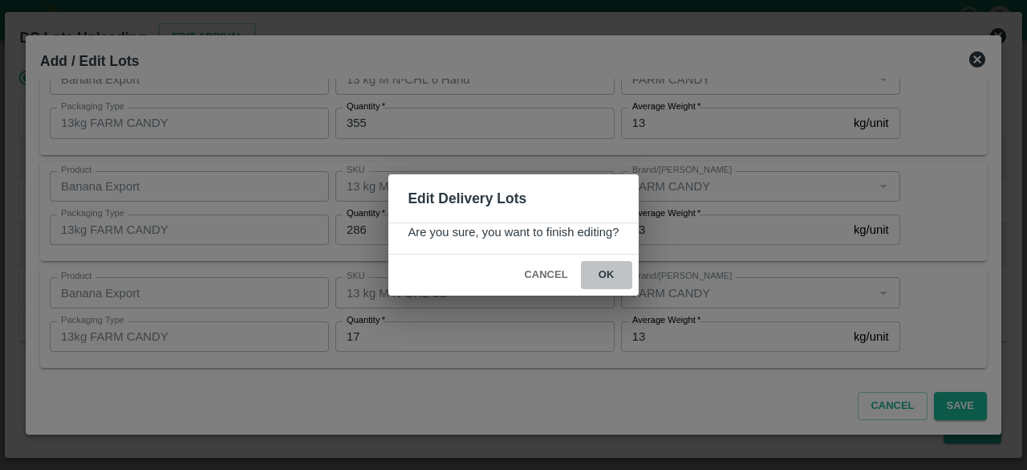
click at [609, 270] on button "ok" at bounding box center [606, 275] width 51 height 28
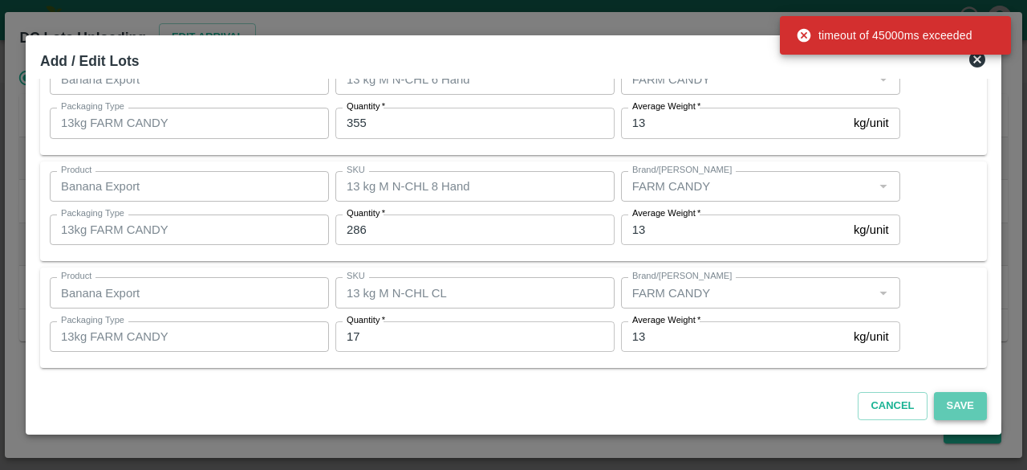
click at [960, 406] on button "Save" at bounding box center [960, 406] width 53 height 28
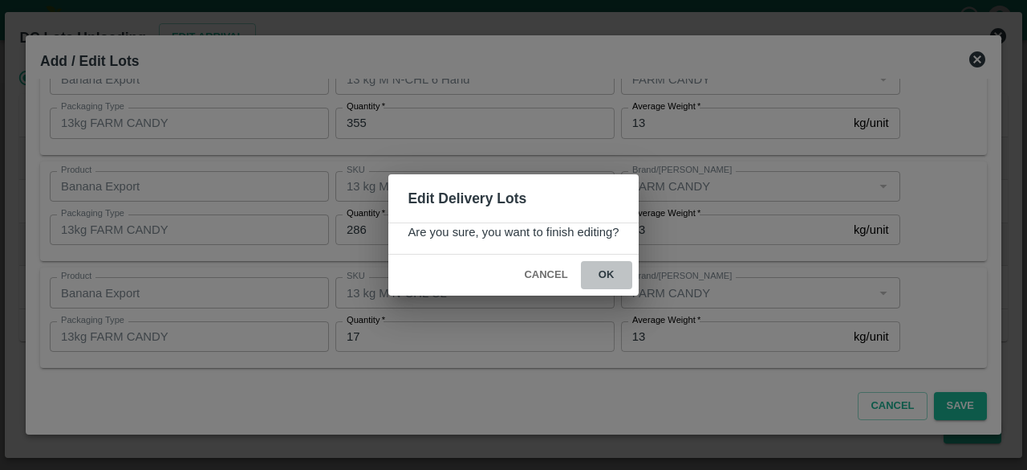
click at [600, 274] on button "ok" at bounding box center [606, 275] width 51 height 28
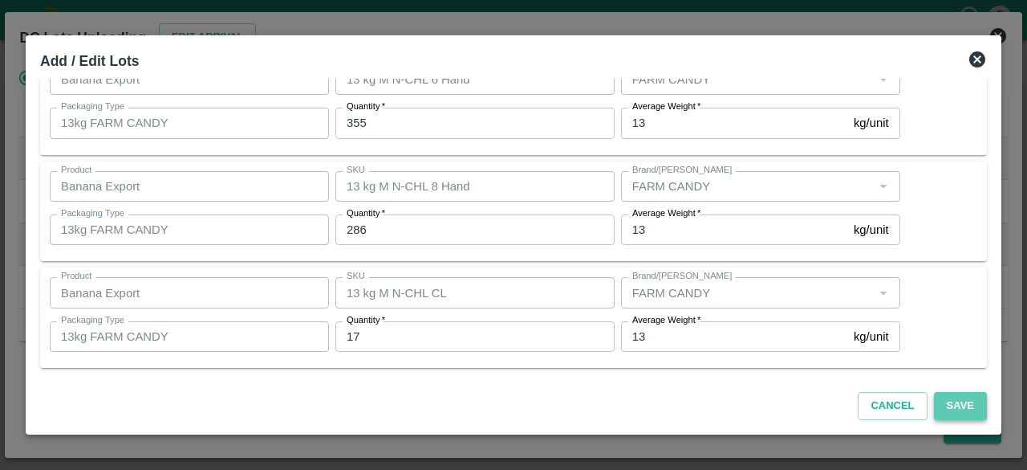
click at [944, 409] on button "Save" at bounding box center [960, 406] width 53 height 28
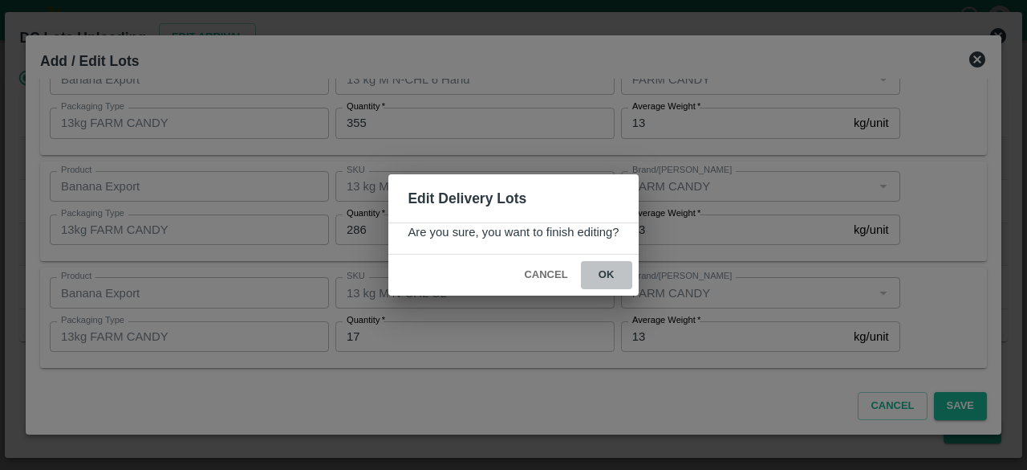
click at [608, 272] on button "ok" at bounding box center [606, 275] width 51 height 28
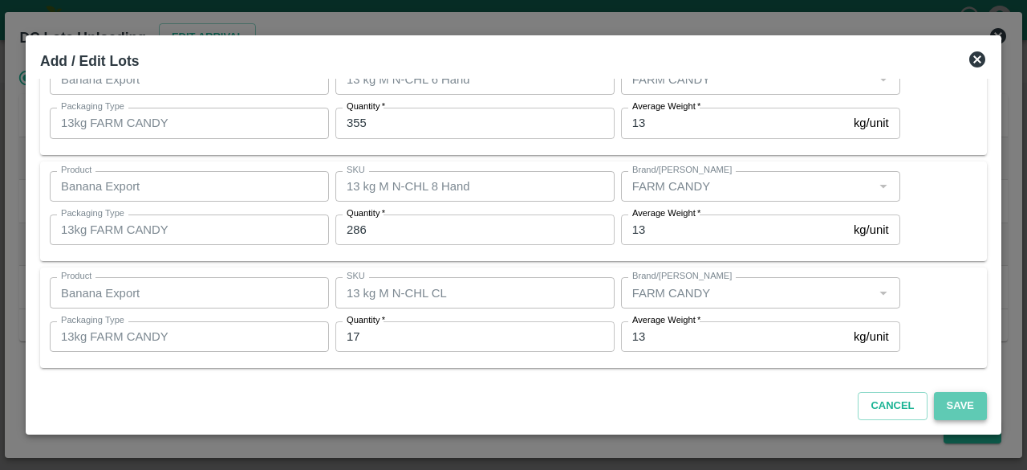
click at [952, 405] on button "Save" at bounding box center [960, 406] width 53 height 28
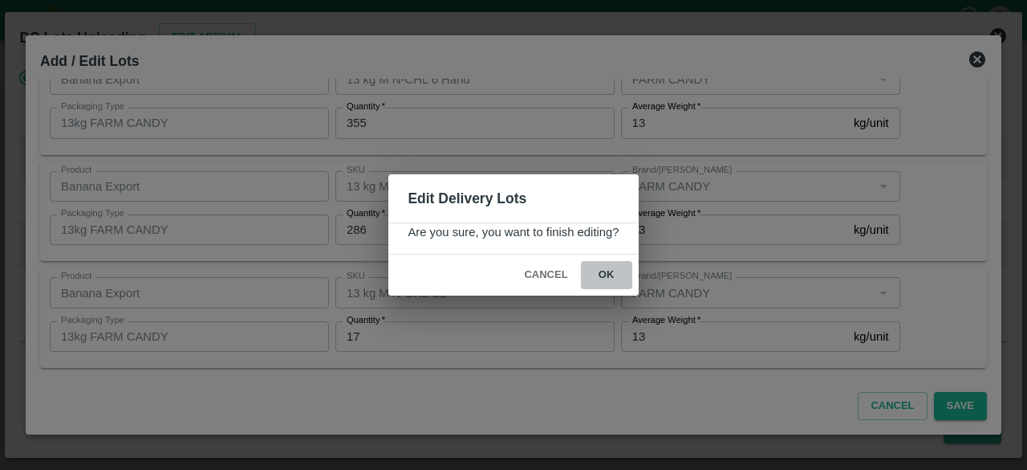
click at [605, 275] on button "ok" at bounding box center [606, 275] width 51 height 28
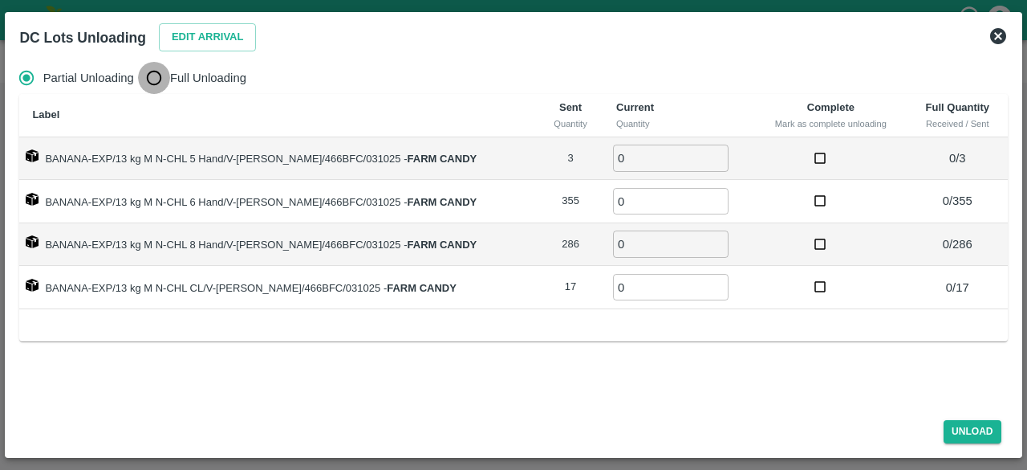
click at [154, 81] on input "Full Unloading" at bounding box center [154, 78] width 32 height 32
radio input "true"
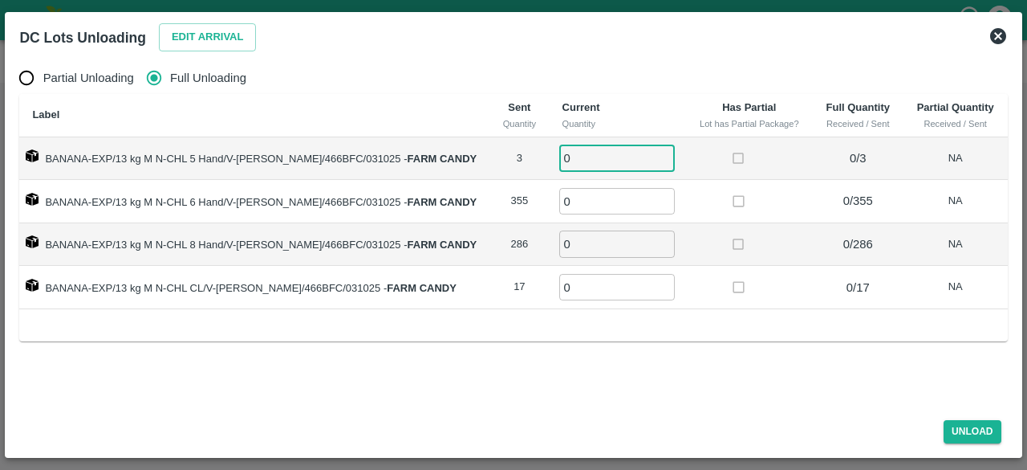
click at [566, 157] on input "0" at bounding box center [617, 157] width 116 height 26
type input "3"
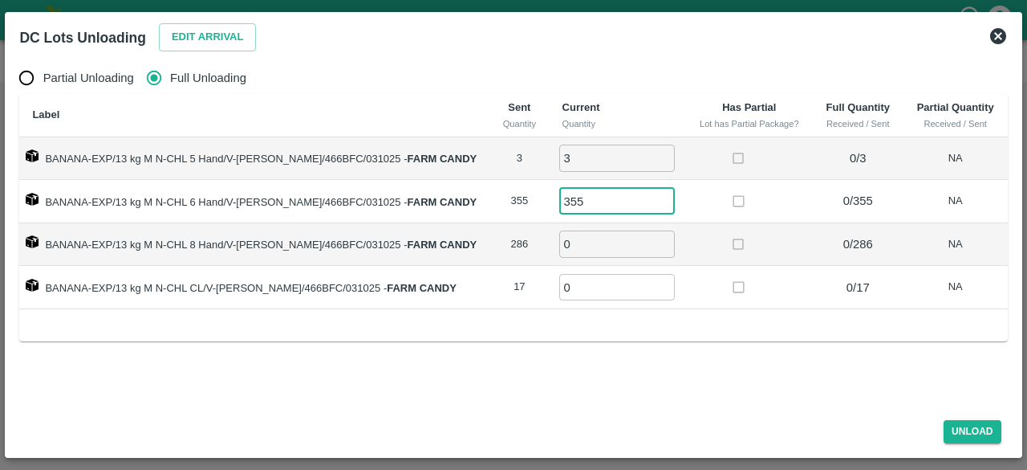
type input "355"
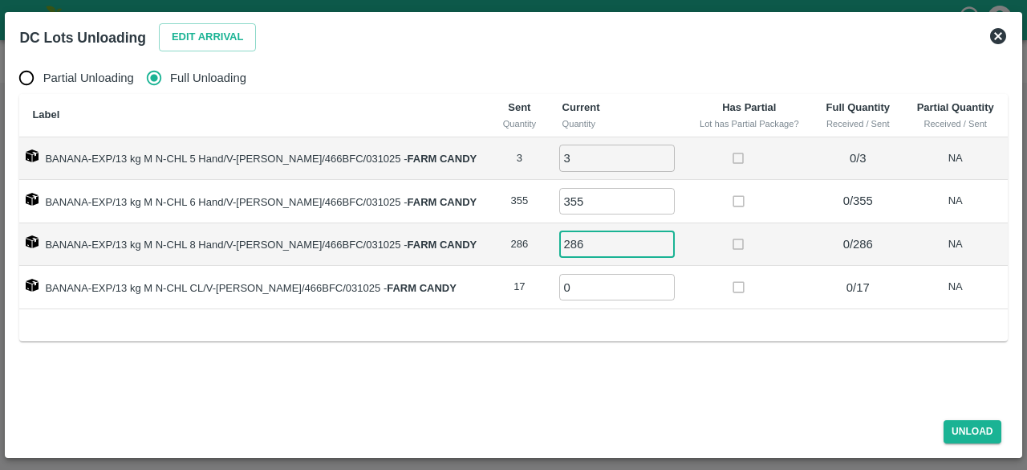
type input "286"
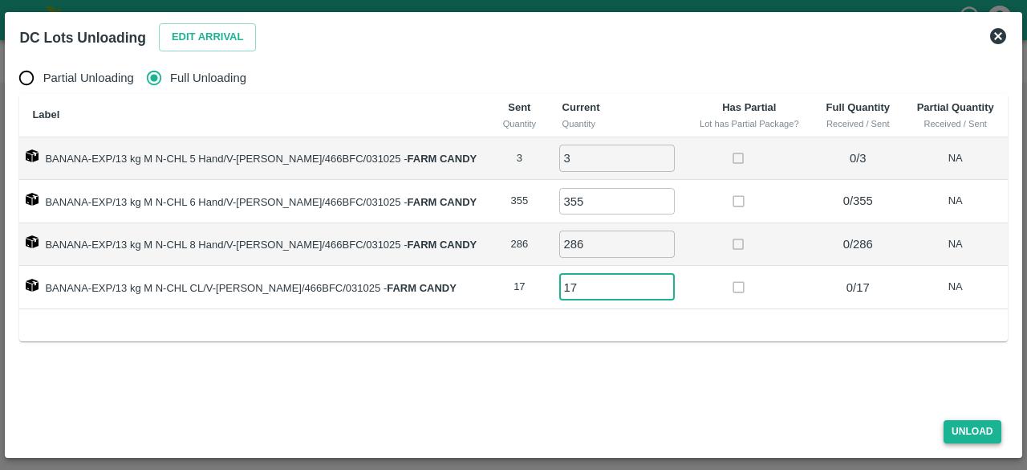
type input "17"
click at [974, 428] on button "Unload" at bounding box center [973, 431] width 58 height 23
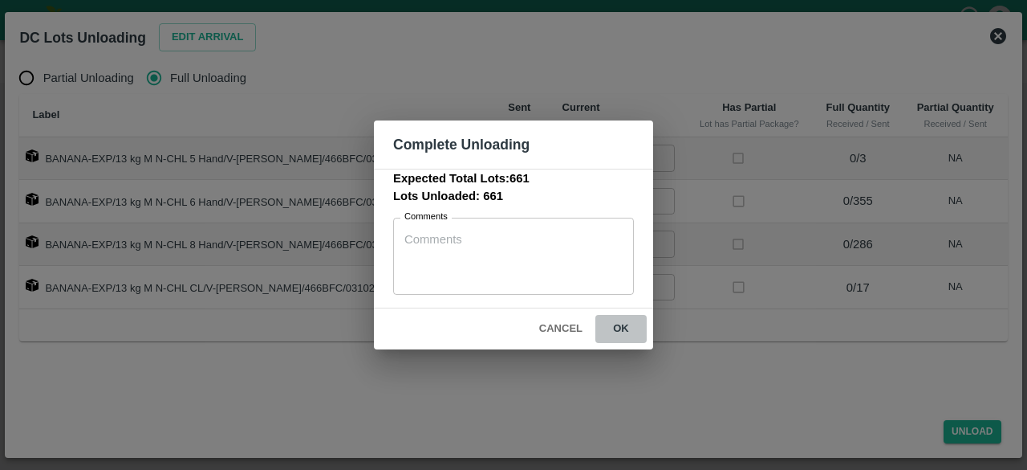
click at [619, 328] on button "ok" at bounding box center [621, 329] width 51 height 28
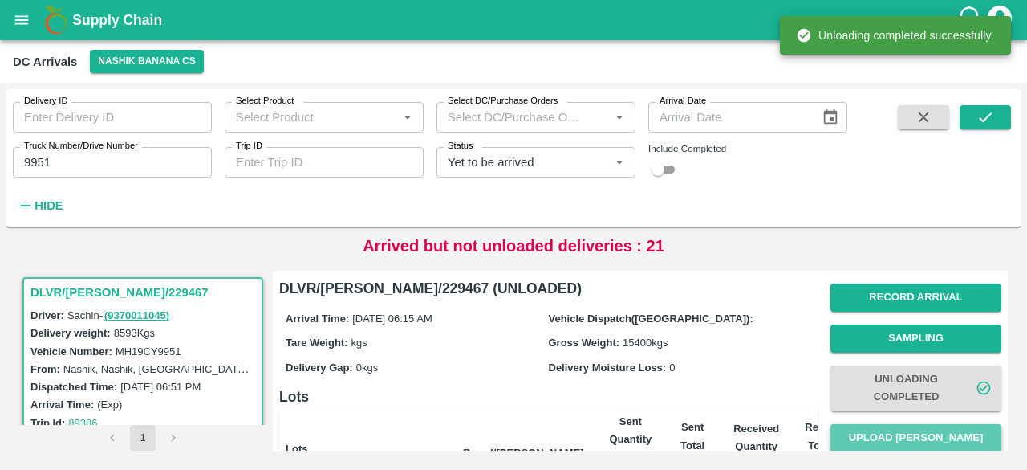
click at [908, 437] on button "Upload [PERSON_NAME]" at bounding box center [916, 438] width 171 height 28
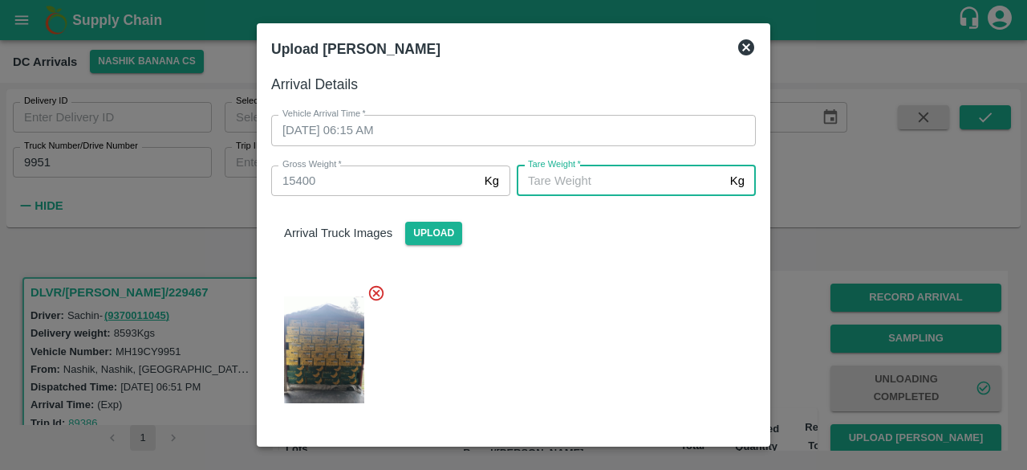
click at [562, 186] on input "[PERSON_NAME]   *" at bounding box center [620, 180] width 207 height 30
type input "6085"
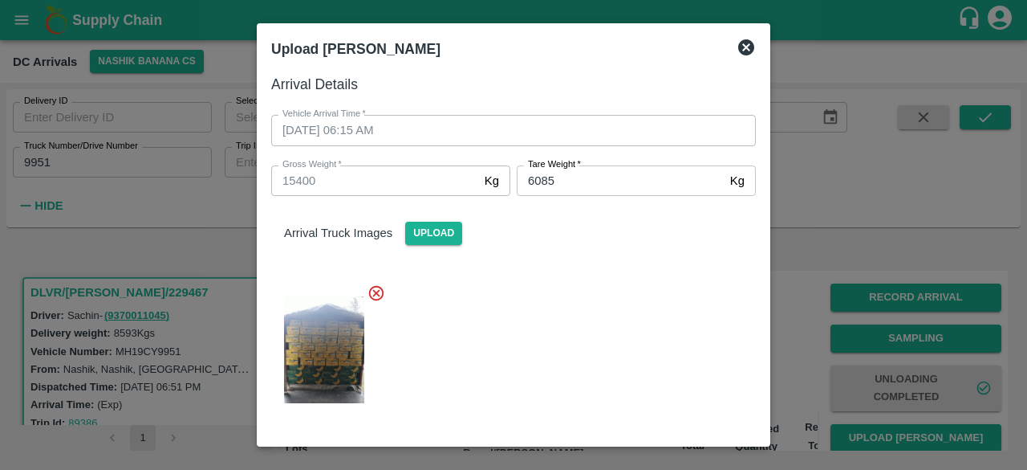
click at [616, 358] on div at bounding box center [507, 344] width 498 height 148
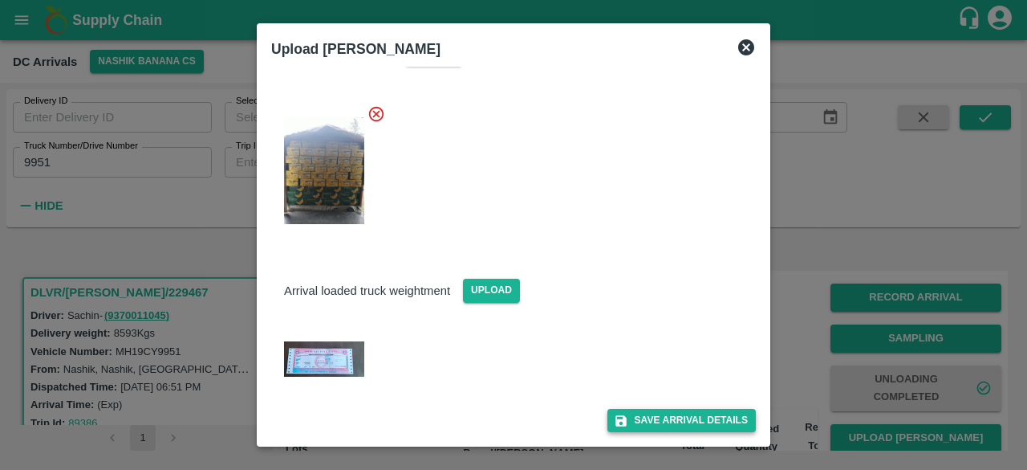
click at [669, 417] on button "Save Arrival Details" at bounding box center [682, 420] width 148 height 23
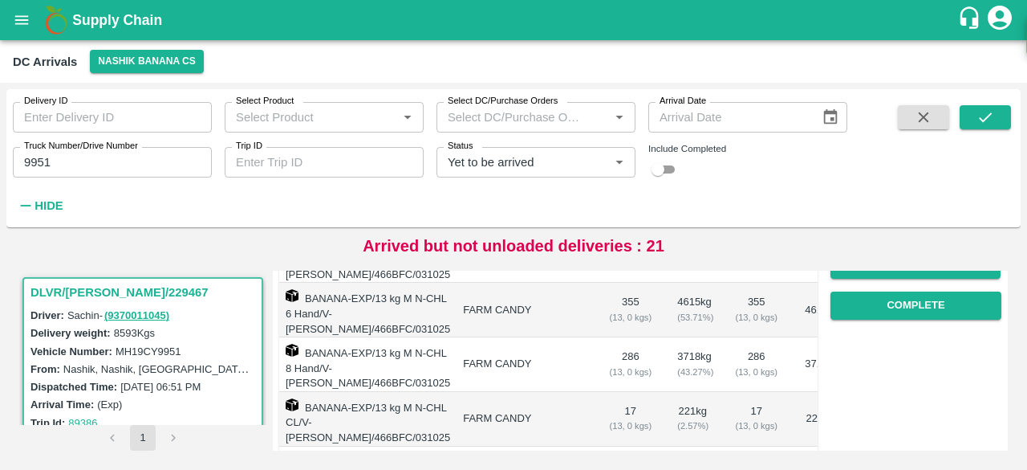
scroll to position [297, 0]
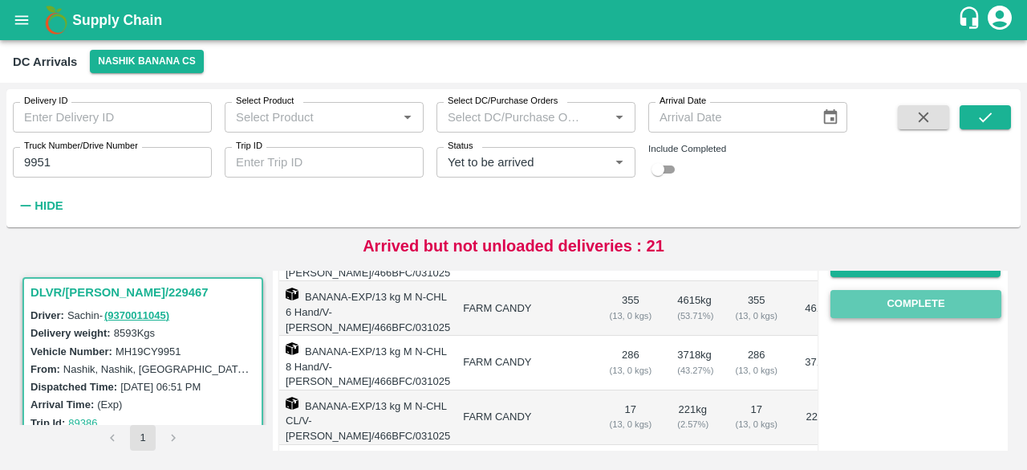
click at [901, 296] on button "Complete" at bounding box center [916, 304] width 171 height 28
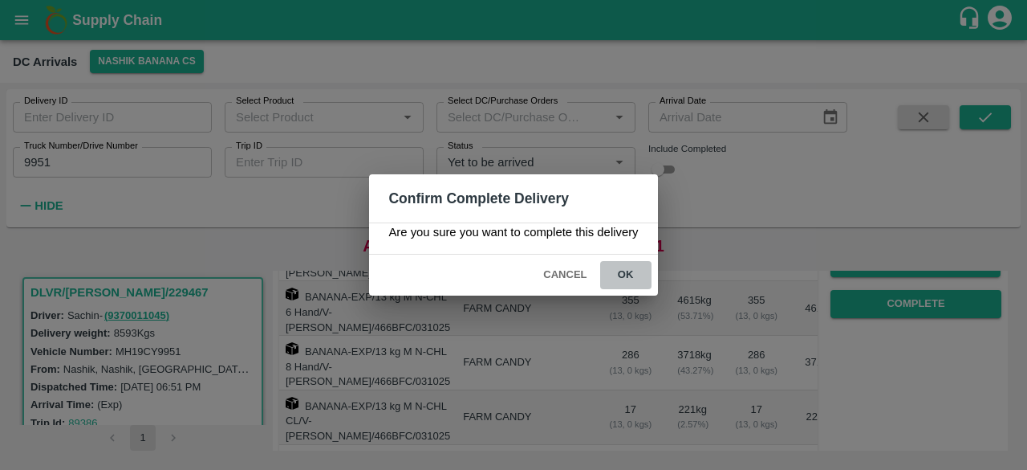
click at [624, 275] on button "ok" at bounding box center [625, 275] width 51 height 28
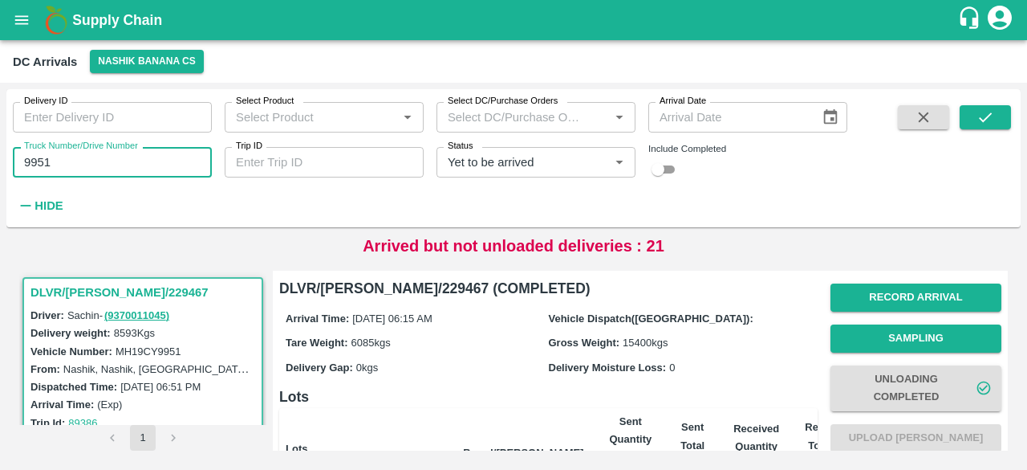
click at [30, 163] on input "9951" at bounding box center [112, 162] width 199 height 30
type input "2336"
click at [994, 117] on icon "submit" at bounding box center [986, 117] width 18 height 18
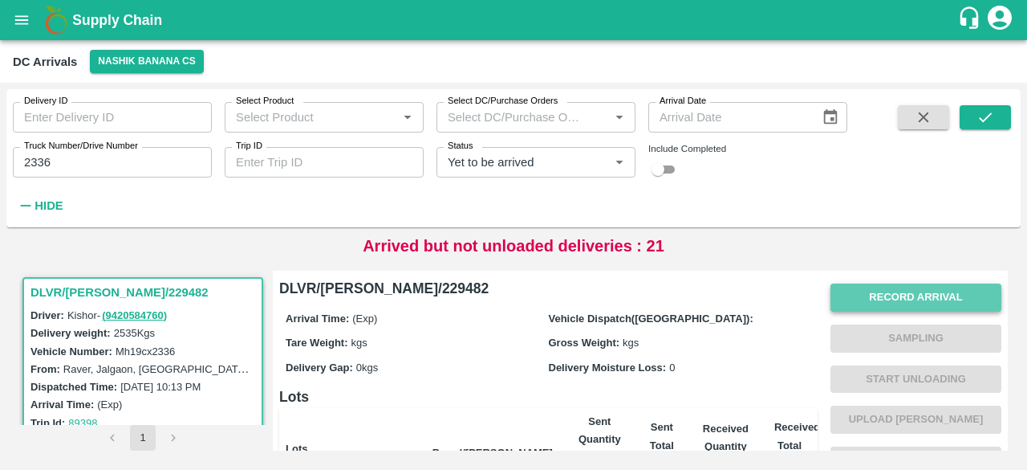
click at [913, 295] on button "Record Arrival" at bounding box center [916, 297] width 171 height 28
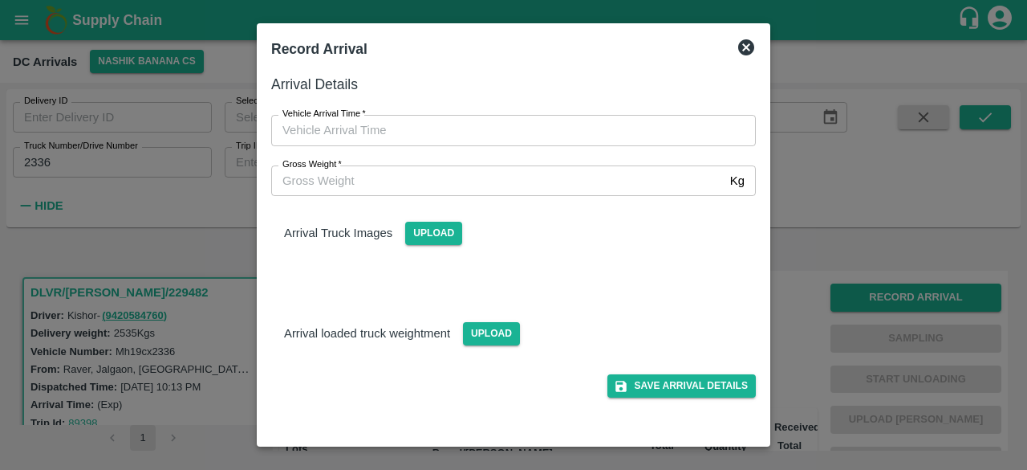
type input "DD/MM/YYYY hh:mm aa"
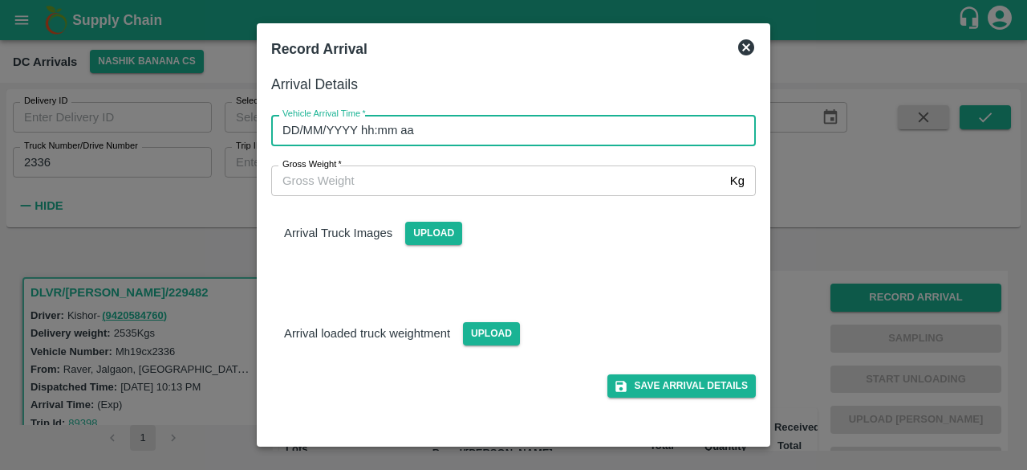
click at [518, 140] on input "DD/MM/YYYY hh:mm aa" at bounding box center [508, 130] width 474 height 30
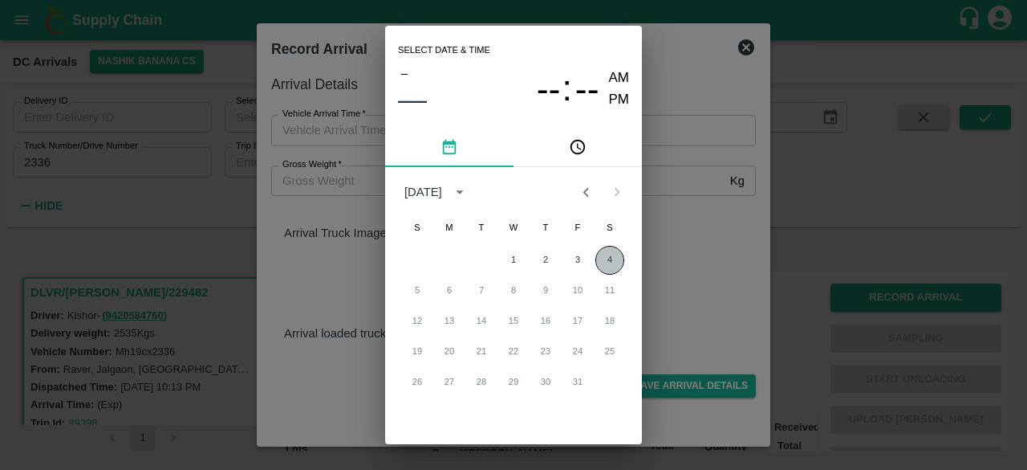
click at [608, 264] on button "4" at bounding box center [610, 260] width 29 height 29
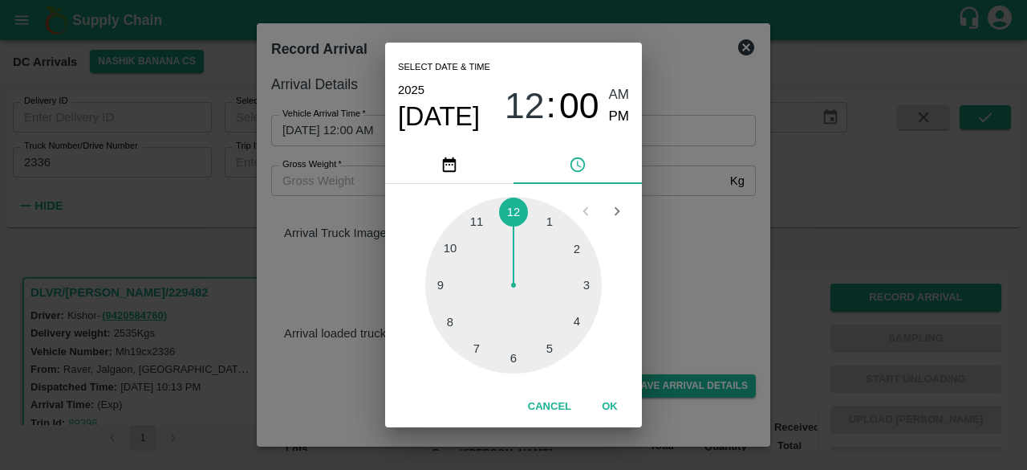
click at [515, 359] on div at bounding box center [513, 285] width 177 height 177
type input "[DATE] 06:00 AM"
click at [699, 299] on div "Select date & time [DATE] 06 : 00 AM PM 05 10 15 20 25 30 35 40 45 50 55 00 Can…" at bounding box center [513, 235] width 1027 height 470
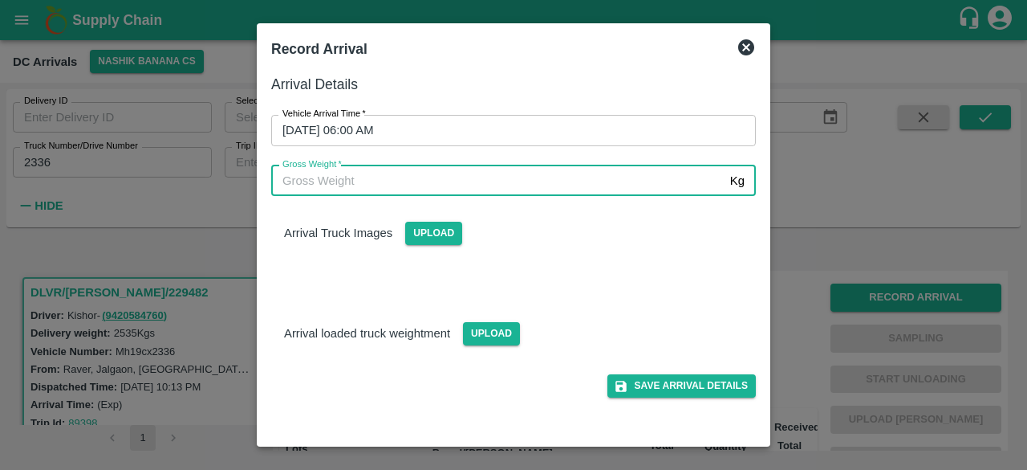
click at [331, 181] on input "Gross Weight   *" at bounding box center [497, 180] width 453 height 30
type input "4615"
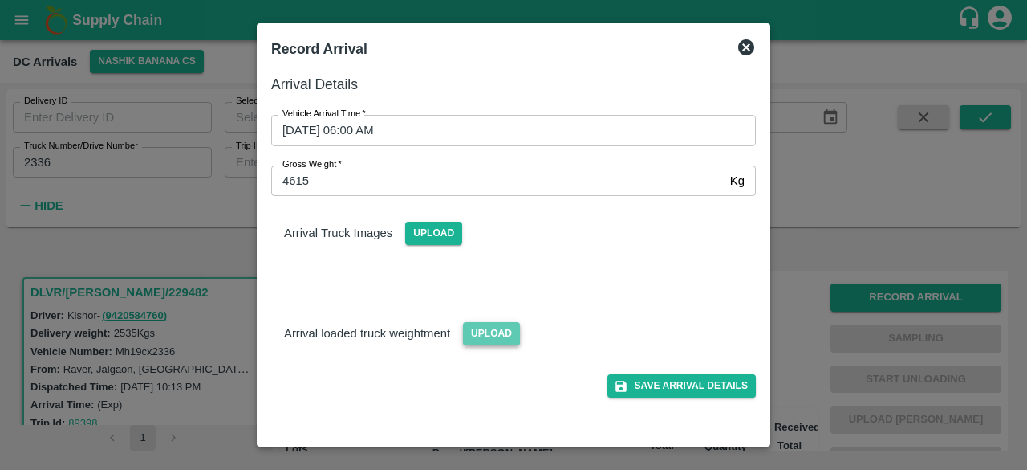
click at [493, 335] on span "Upload" at bounding box center [491, 333] width 57 height 23
click at [0, 0] on input "Upload" at bounding box center [0, 0] width 0 height 0
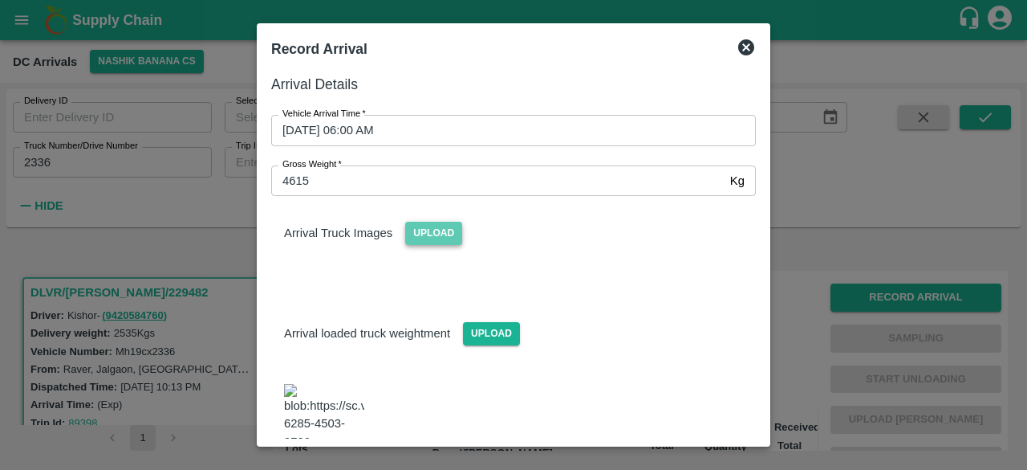
click at [441, 238] on span "Upload" at bounding box center [433, 233] width 57 height 23
click at [0, 0] on input "Upload" at bounding box center [0, 0] width 0 height 0
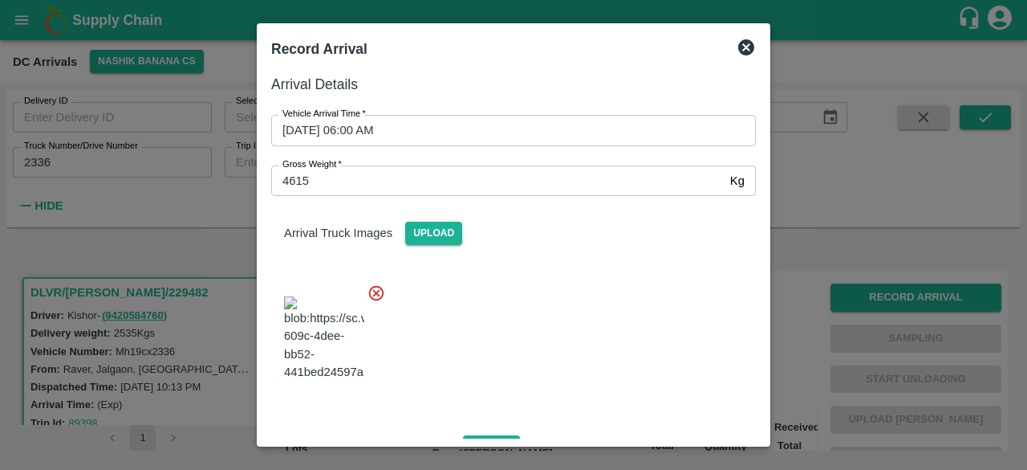
scroll to position [169, 0]
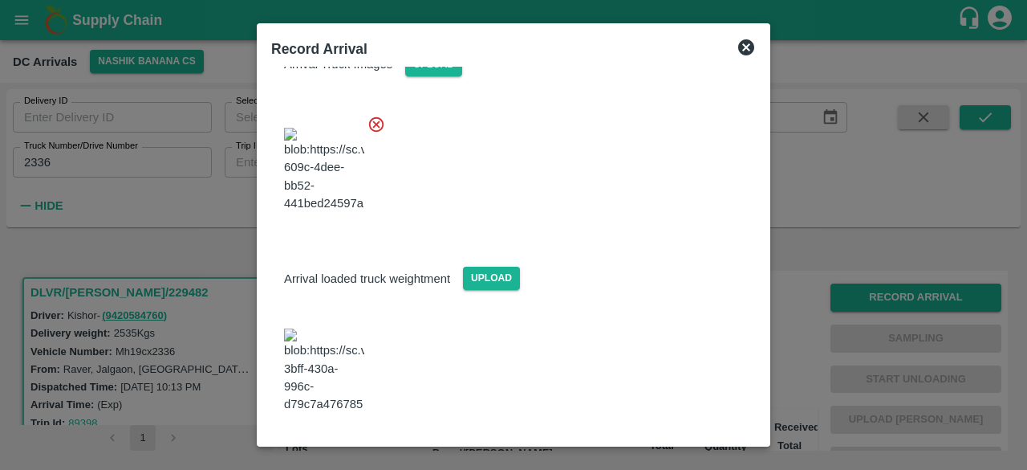
click at [677, 445] on button "Save Arrival Details" at bounding box center [682, 456] width 148 height 23
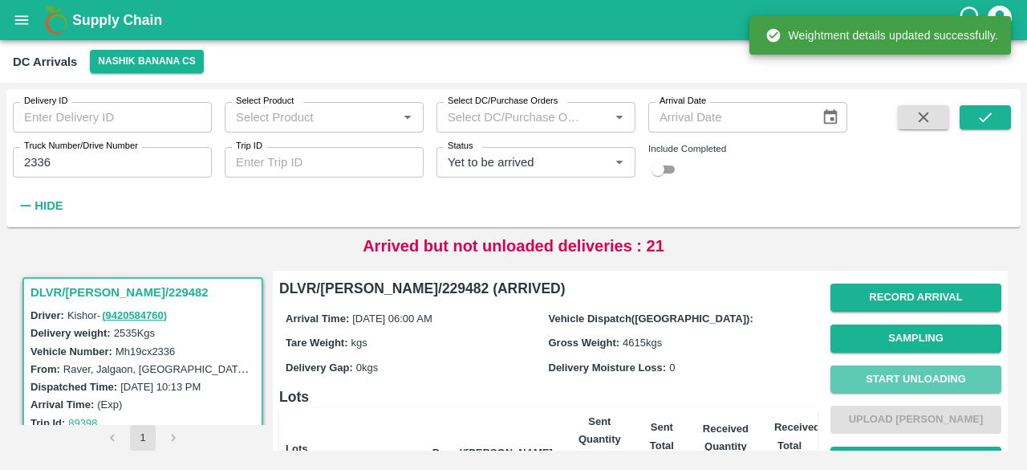
click at [897, 375] on button "Start Unloading" at bounding box center [916, 379] width 171 height 28
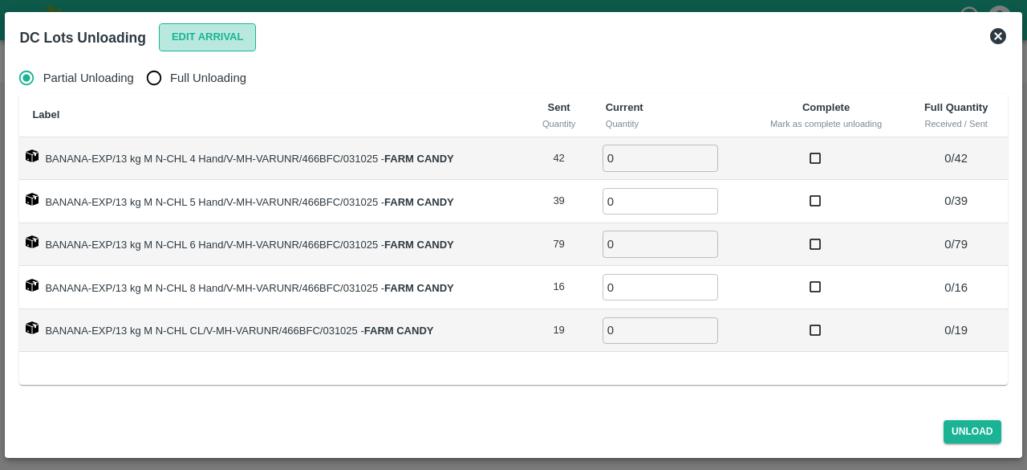
click at [186, 39] on button "Edit Arrival" at bounding box center [208, 37] width 98 height 28
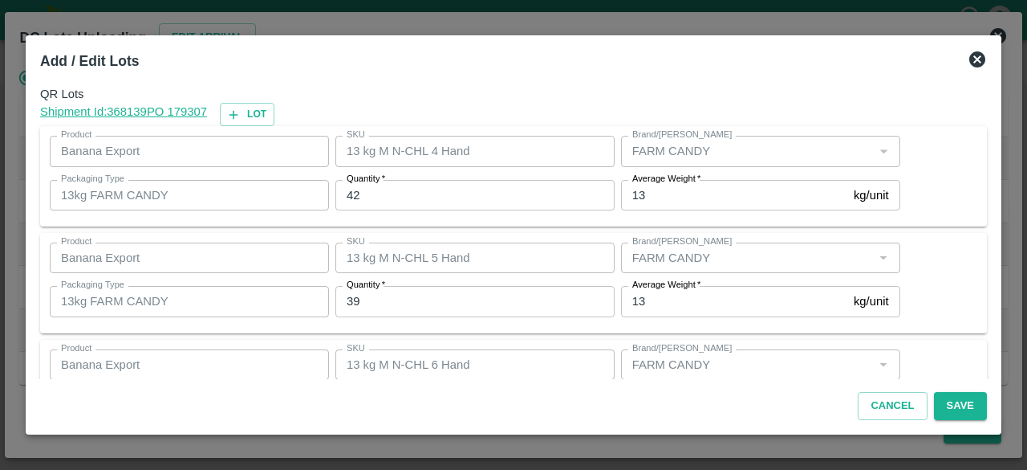
click at [352, 300] on input "39" at bounding box center [474, 301] width 279 height 30
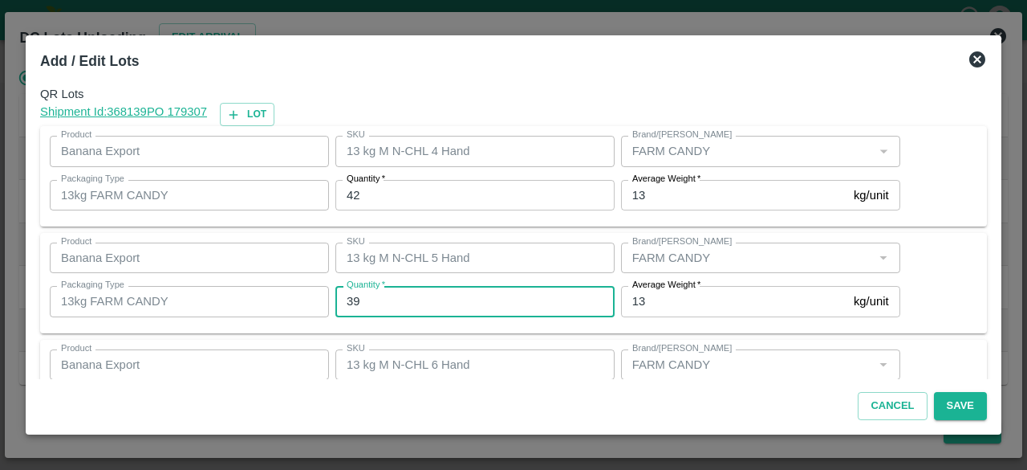
click at [352, 300] on input "39" at bounding box center [474, 301] width 279 height 30
type input "38"
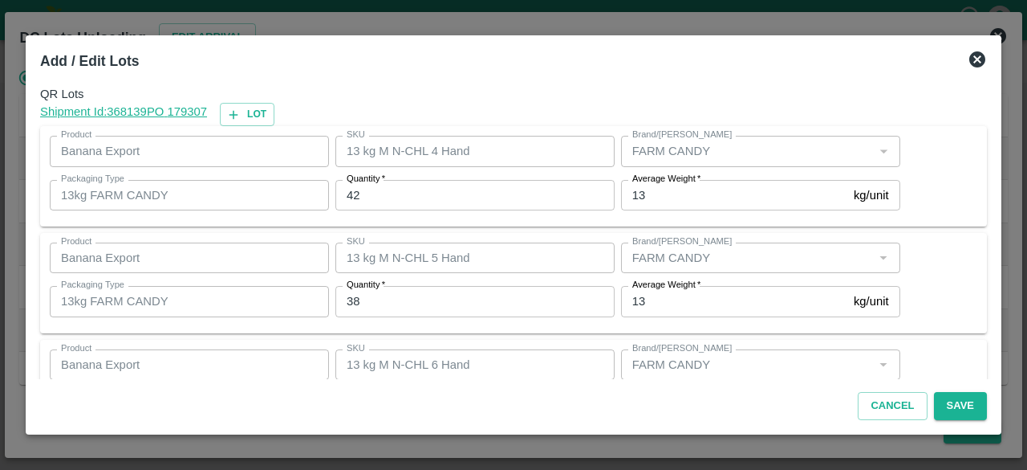
scroll to position [178, 0]
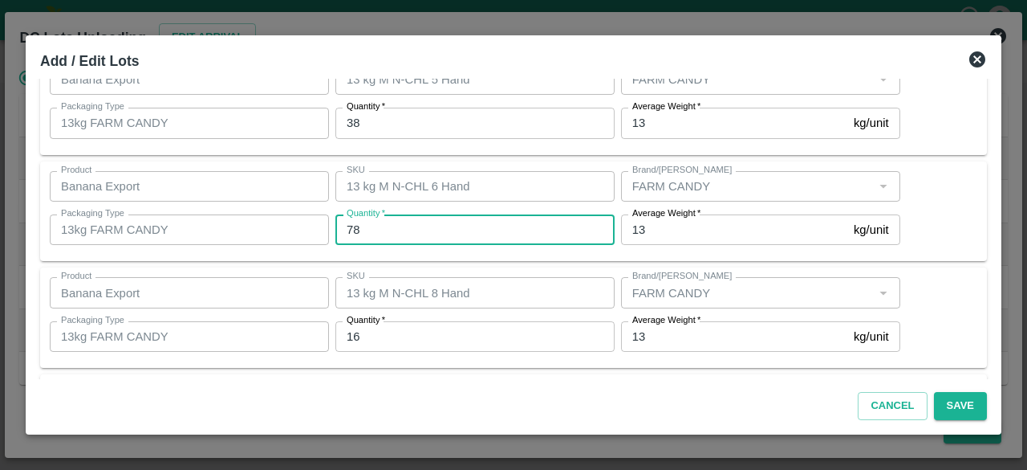
type input "78"
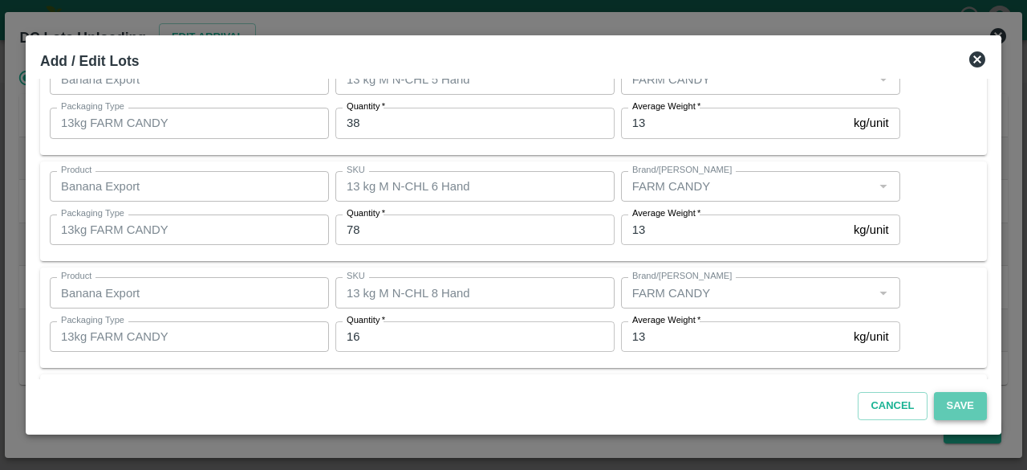
click at [955, 401] on button "Save" at bounding box center [960, 406] width 53 height 28
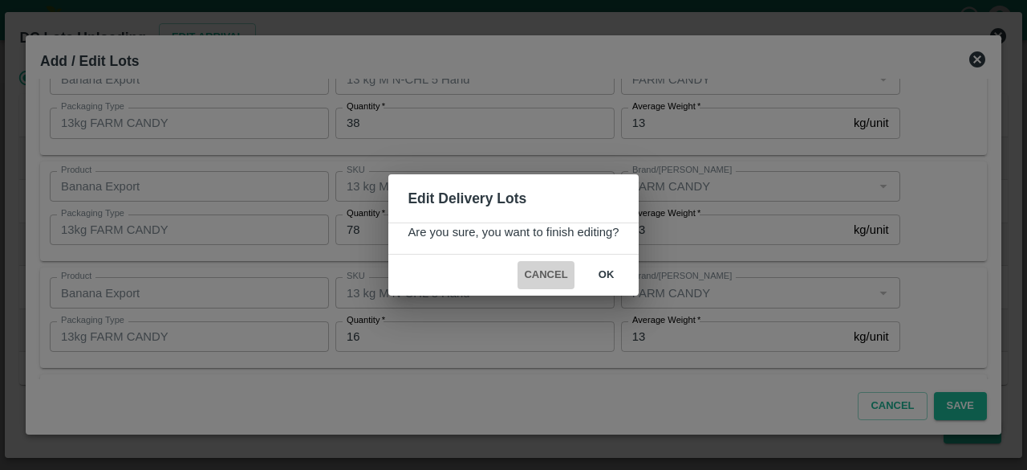
click at [543, 271] on button "Cancel" at bounding box center [546, 275] width 56 height 28
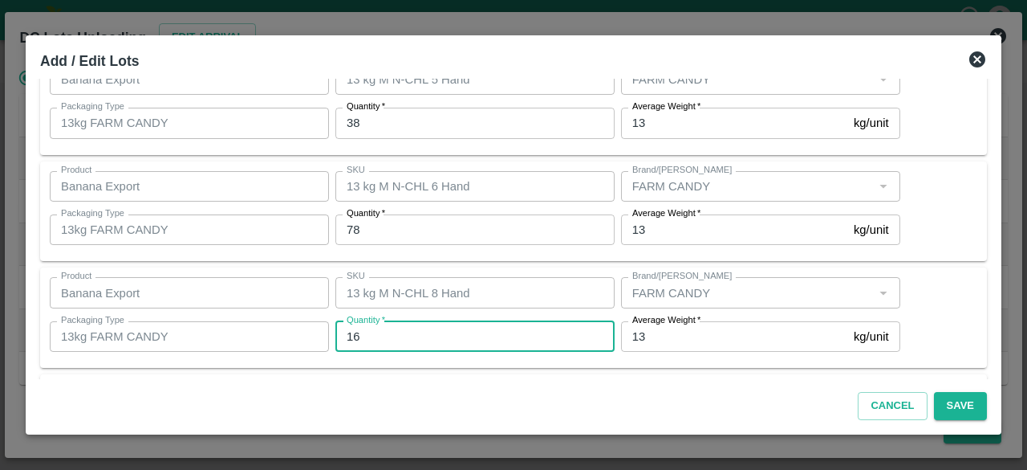
click at [365, 340] on input "16" at bounding box center [474, 336] width 279 height 30
type input "19"
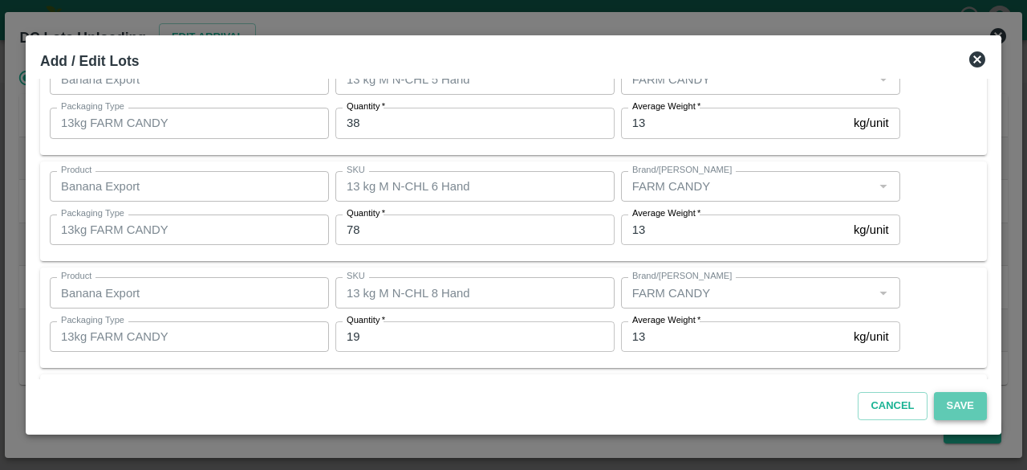
click at [955, 400] on button "Save" at bounding box center [960, 406] width 53 height 28
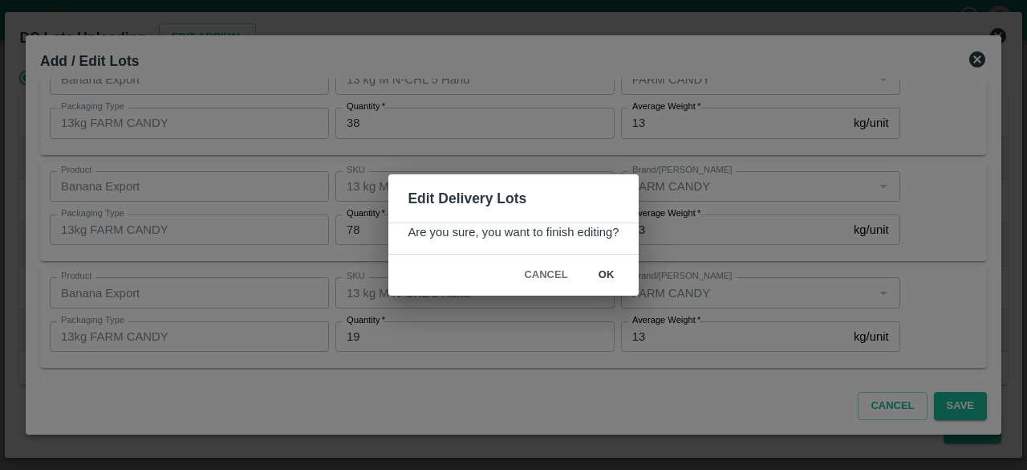
click at [606, 274] on button "ok" at bounding box center [606, 275] width 51 height 28
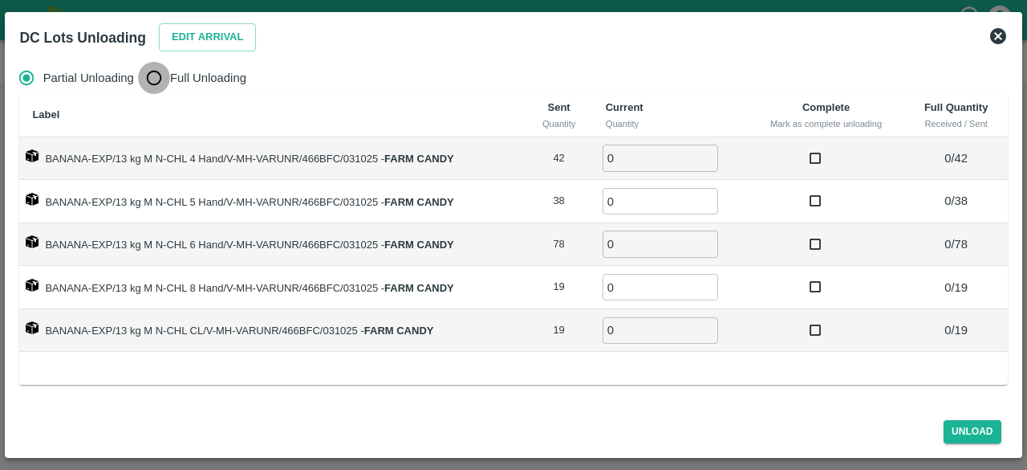
click at [149, 78] on input "Full Unloading" at bounding box center [154, 78] width 32 height 32
radio input "true"
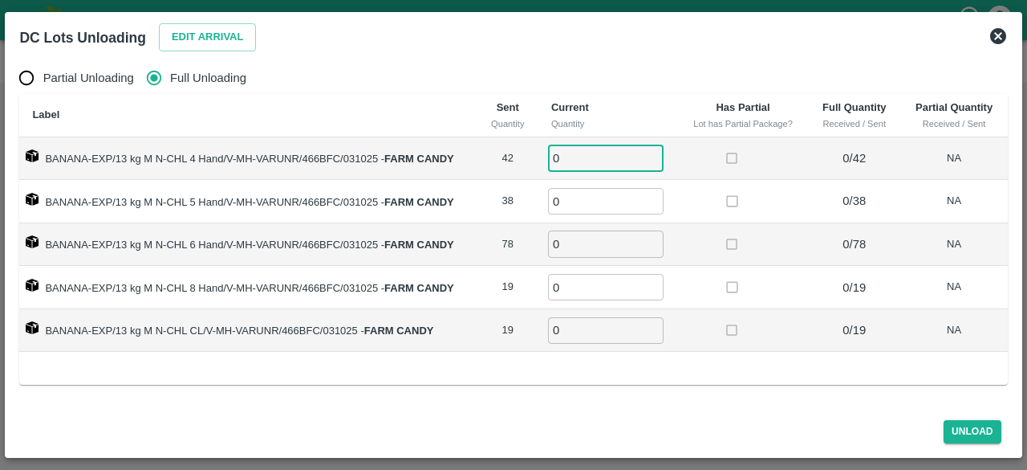
click at [597, 157] on input "0" at bounding box center [606, 157] width 116 height 26
type input "42"
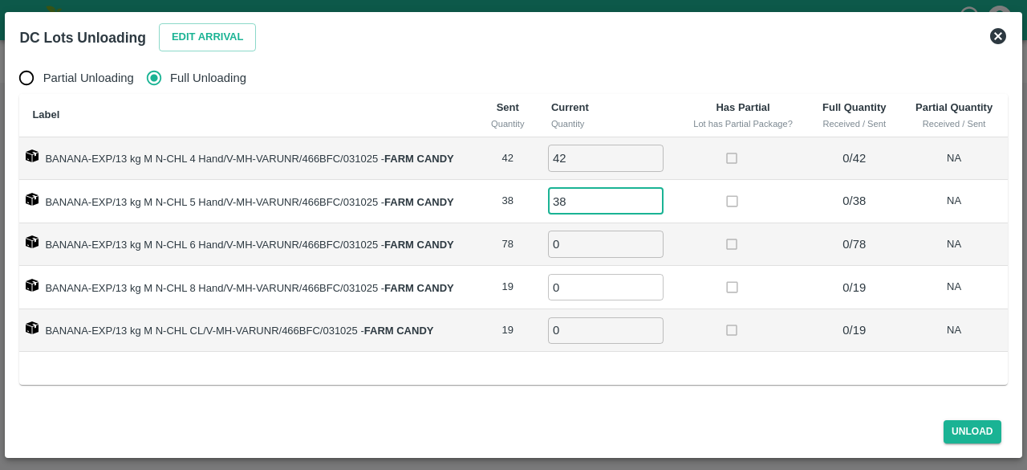
type input "38"
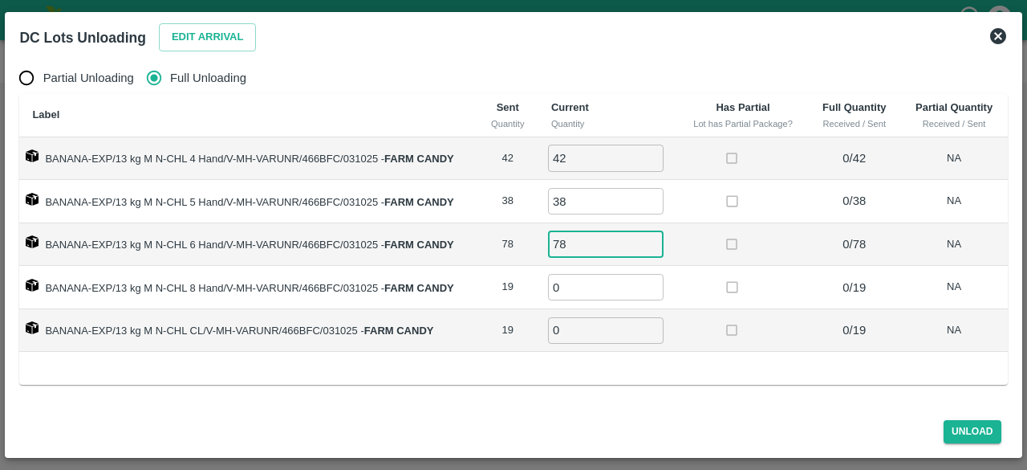
type input "78"
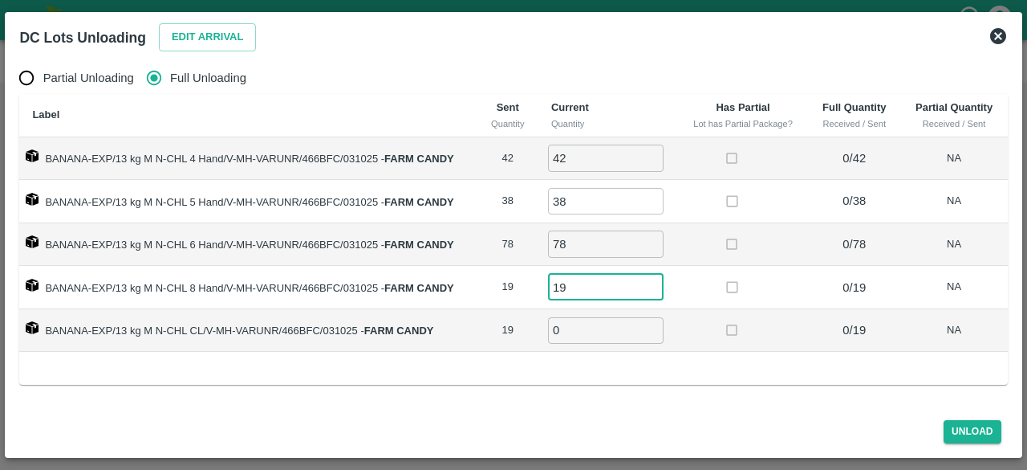
type input "19"
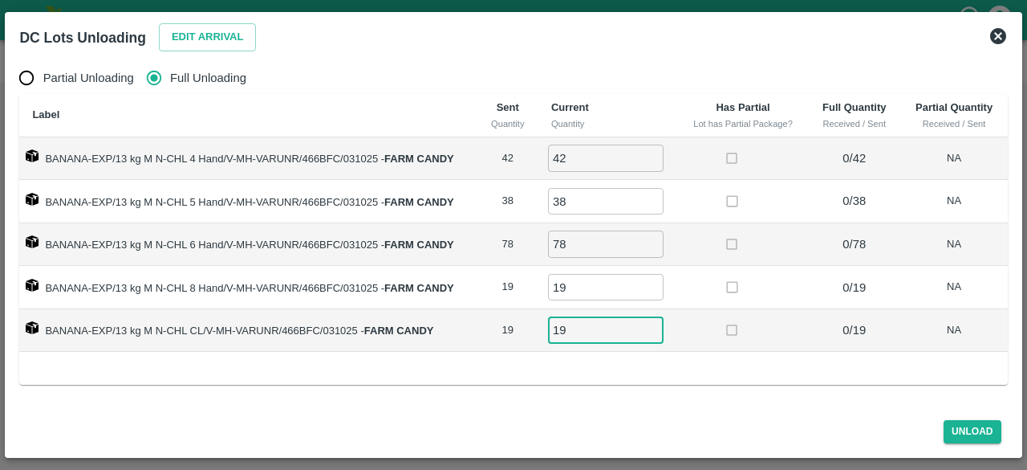
type input "19"
click at [221, 40] on button "Edit Arrival" at bounding box center [208, 37] width 98 height 28
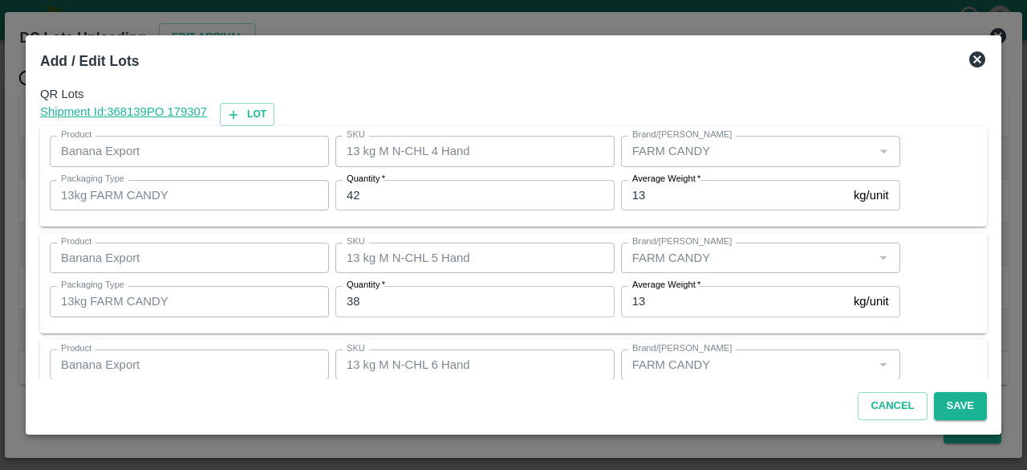
scroll to position [285, 0]
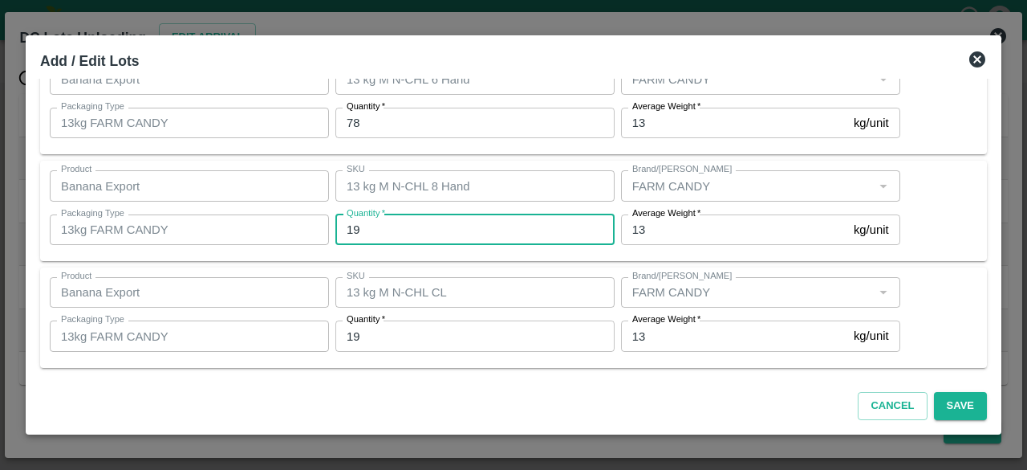
click at [388, 232] on input "19" at bounding box center [474, 229] width 279 height 30
type input "18"
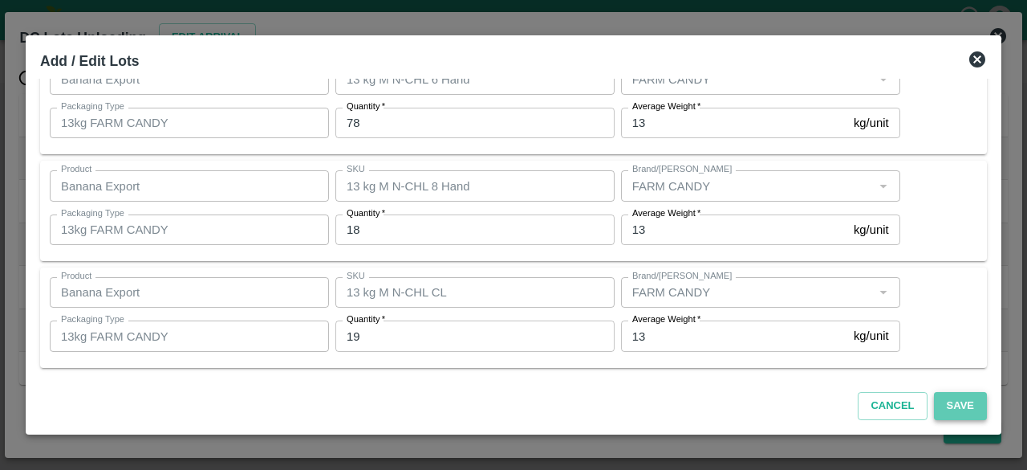
click at [956, 407] on button "Save" at bounding box center [960, 406] width 53 height 28
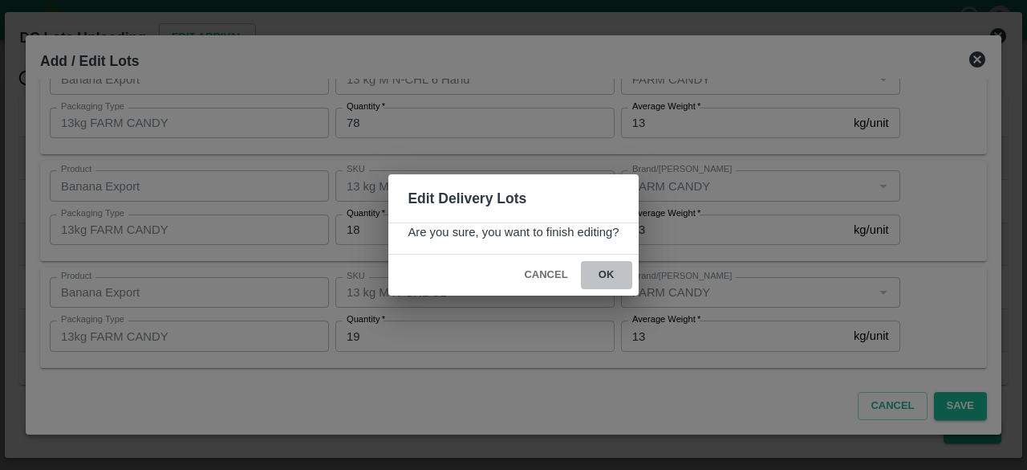
click at [604, 274] on button "ok" at bounding box center [606, 275] width 51 height 28
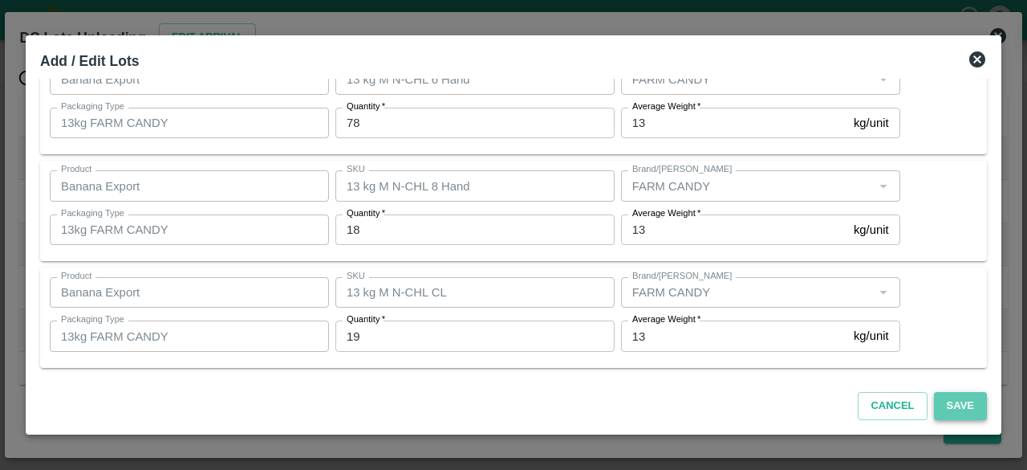
click at [965, 404] on button "Save" at bounding box center [960, 406] width 53 height 28
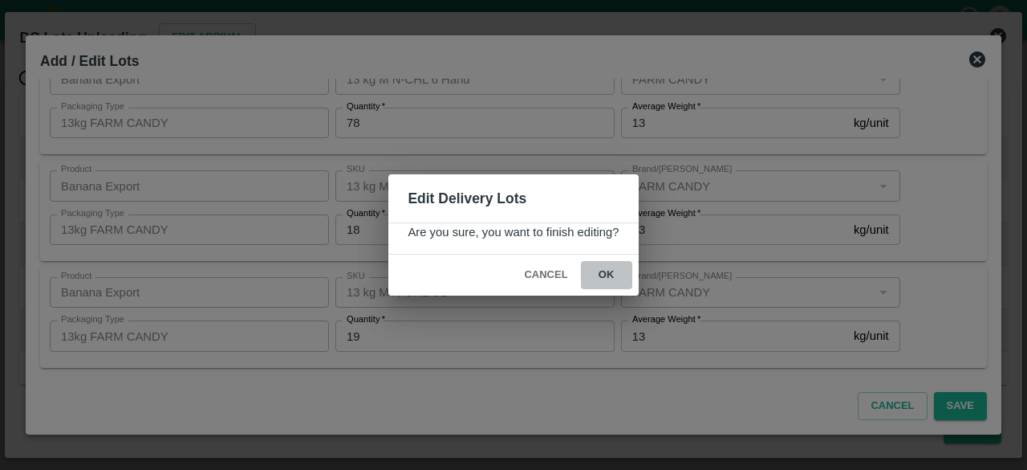
click at [602, 275] on button "ok" at bounding box center [606, 275] width 51 height 28
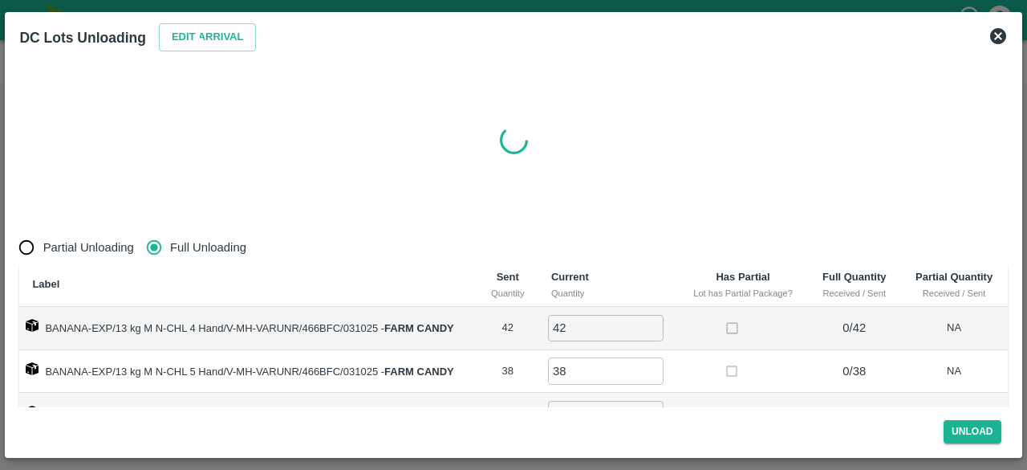
radio input "true"
type input "0"
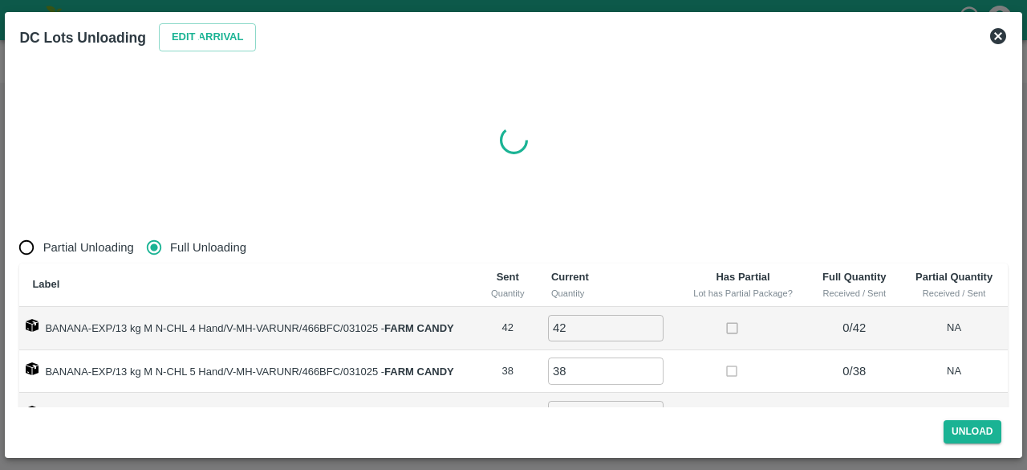
type input "0"
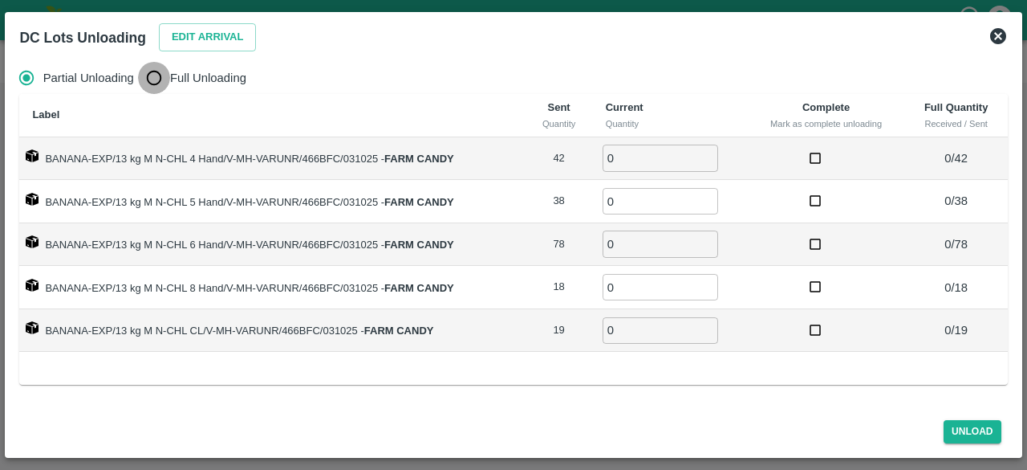
click at [155, 83] on input "Full Unloading" at bounding box center [154, 78] width 32 height 32
radio input "true"
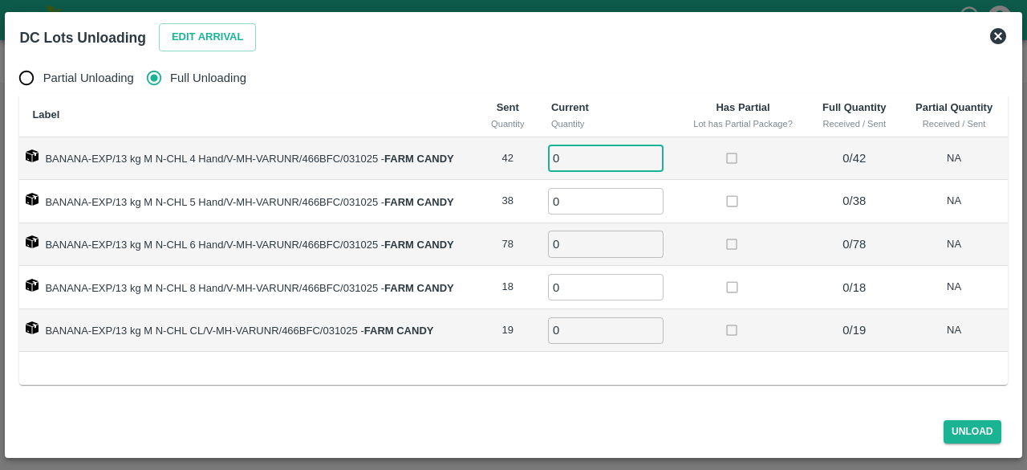
click at [576, 158] on input "0" at bounding box center [606, 157] width 116 height 26
type input "42"
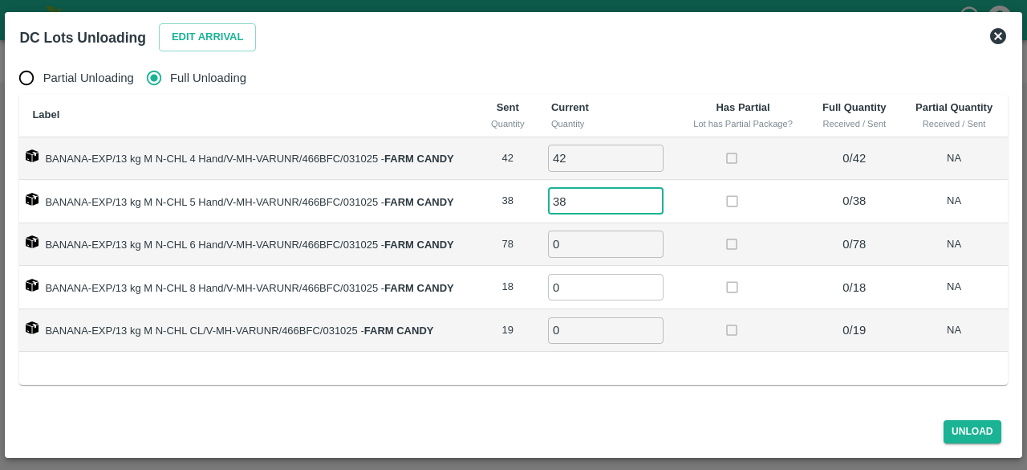
type input "38"
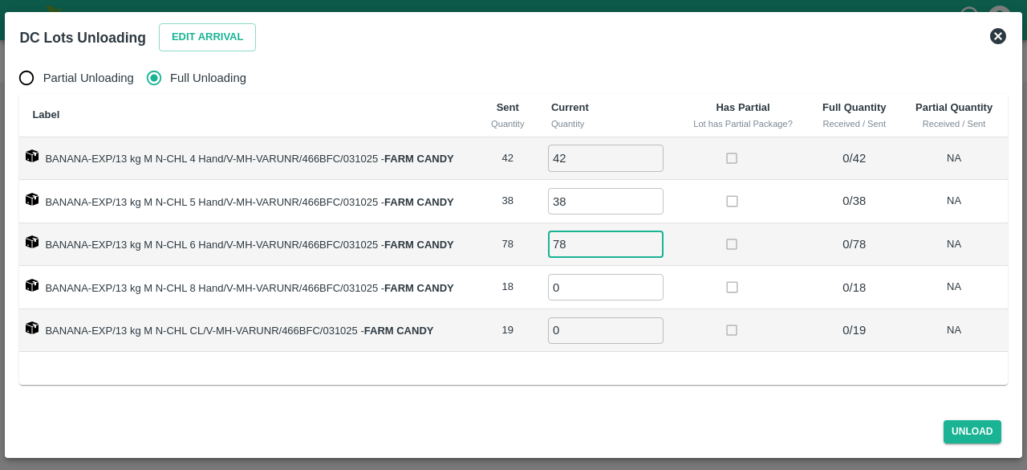
type input "78"
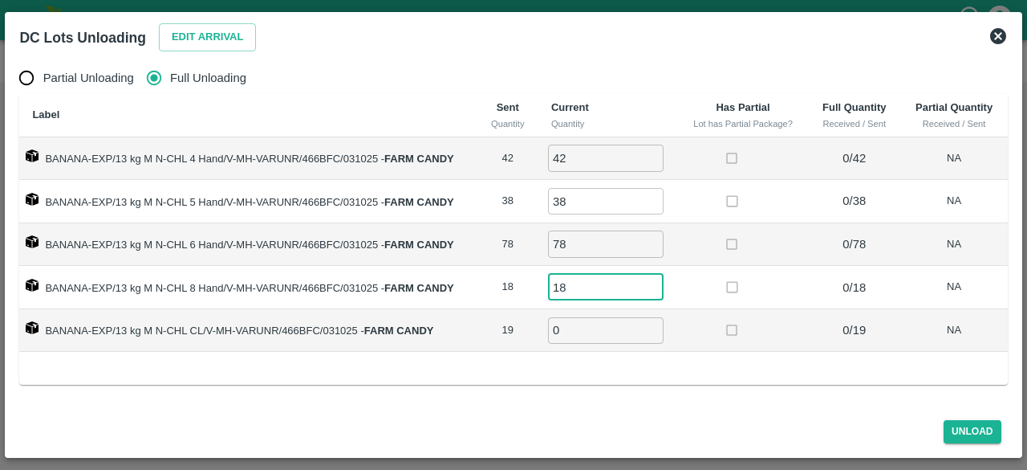
type input "18"
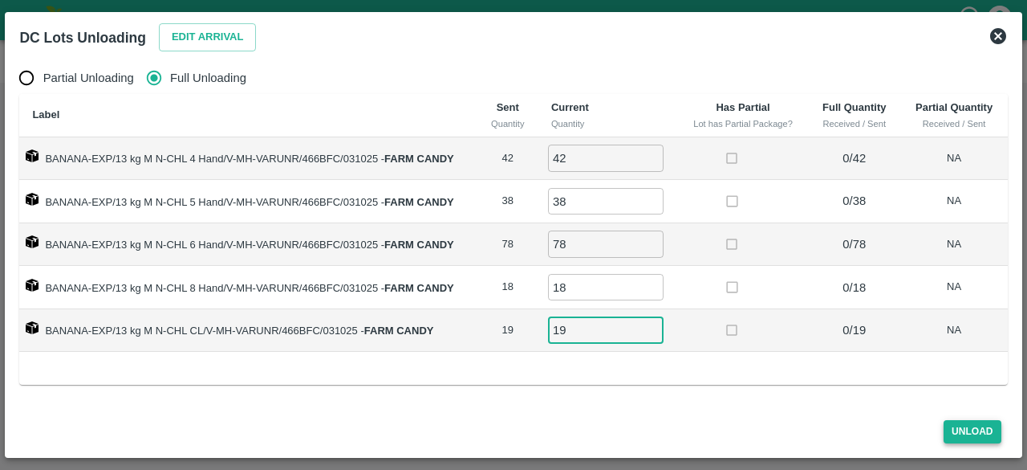
type input "19"
click at [979, 429] on button "Unload" at bounding box center [973, 431] width 58 height 23
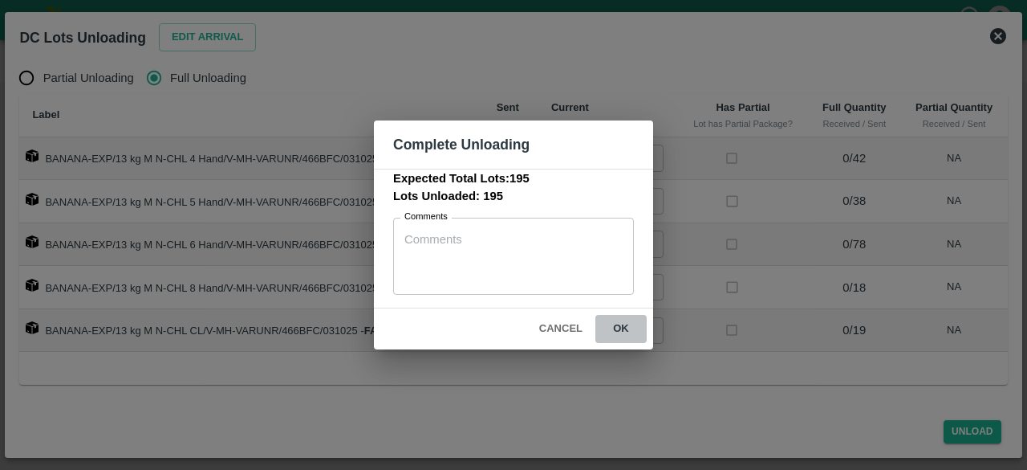
click at [623, 320] on button "ok" at bounding box center [621, 329] width 51 height 28
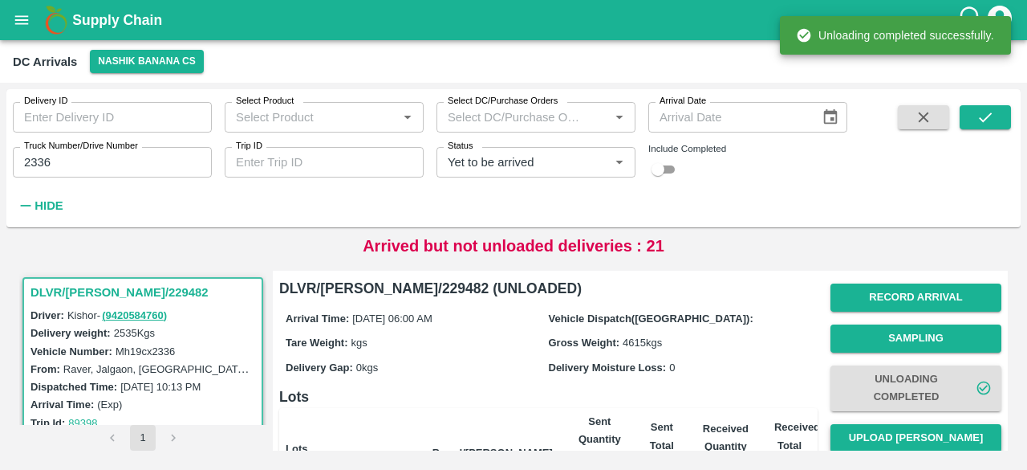
click at [904, 436] on button "Upload [PERSON_NAME]" at bounding box center [916, 438] width 171 height 28
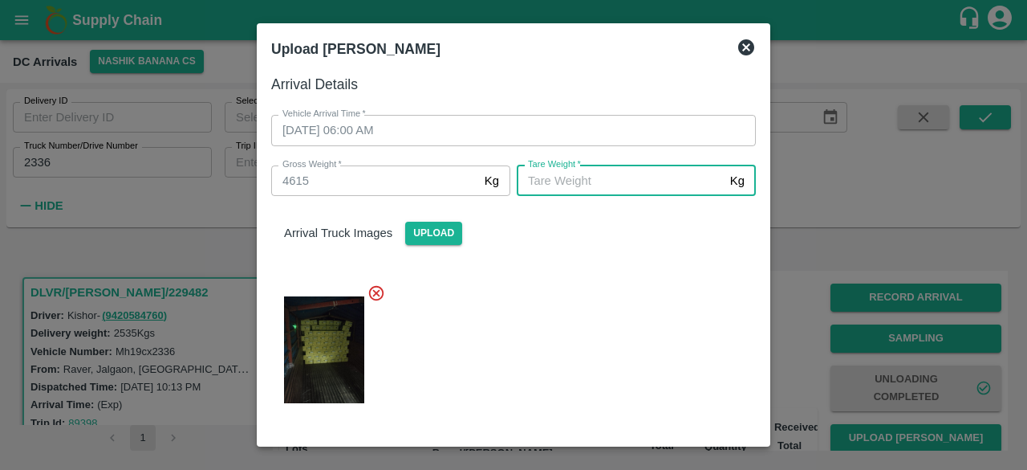
click at [620, 179] on input "[PERSON_NAME]   *" at bounding box center [620, 180] width 207 height 30
type input "1875"
click at [611, 314] on div at bounding box center [507, 344] width 498 height 148
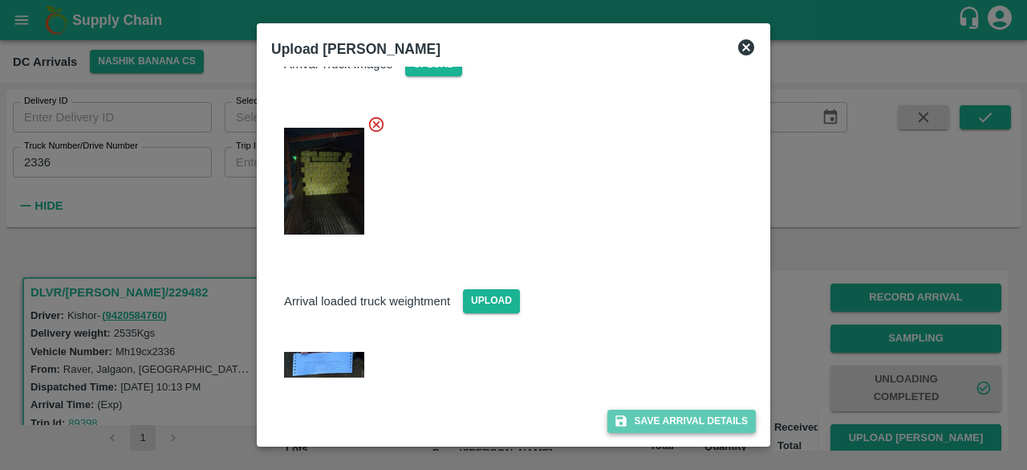
click at [658, 415] on button "Save Arrival Details" at bounding box center [682, 420] width 148 height 23
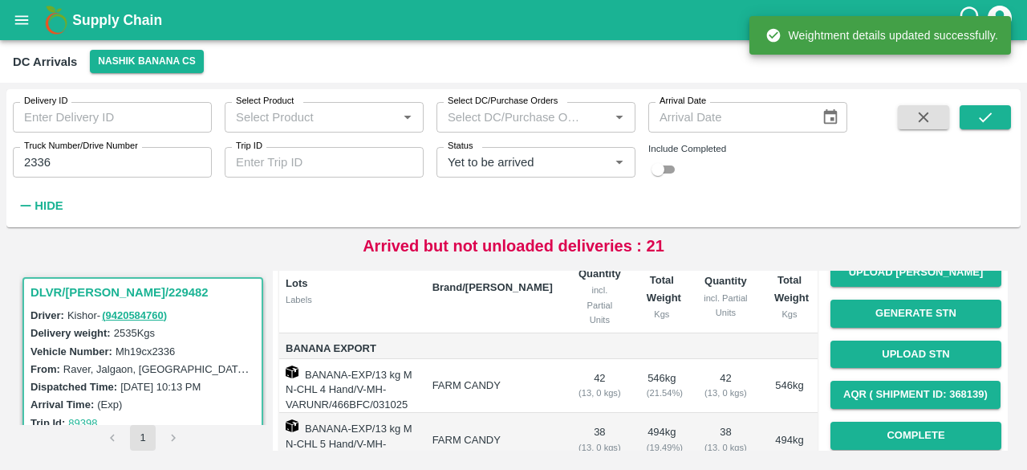
scroll to position [180, 0]
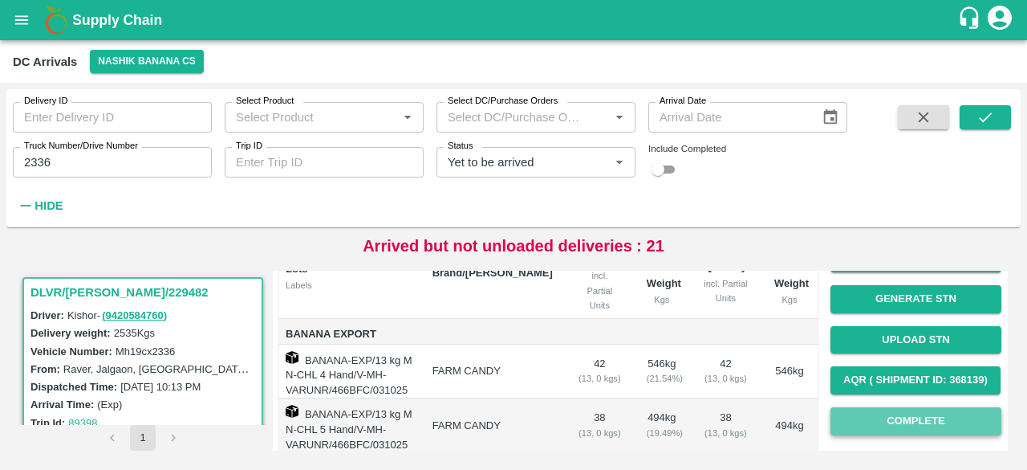
click at [932, 413] on button "Complete" at bounding box center [916, 421] width 171 height 28
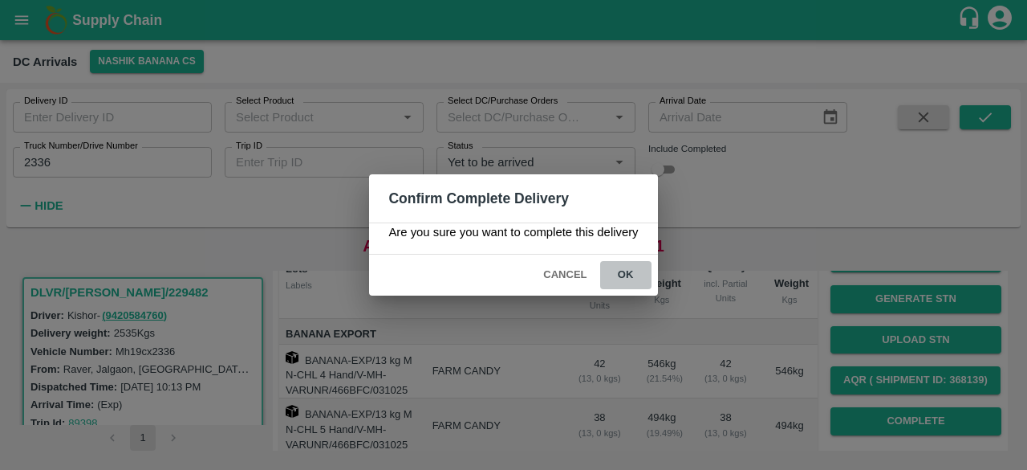
click at [624, 274] on button "ok" at bounding box center [625, 275] width 51 height 28
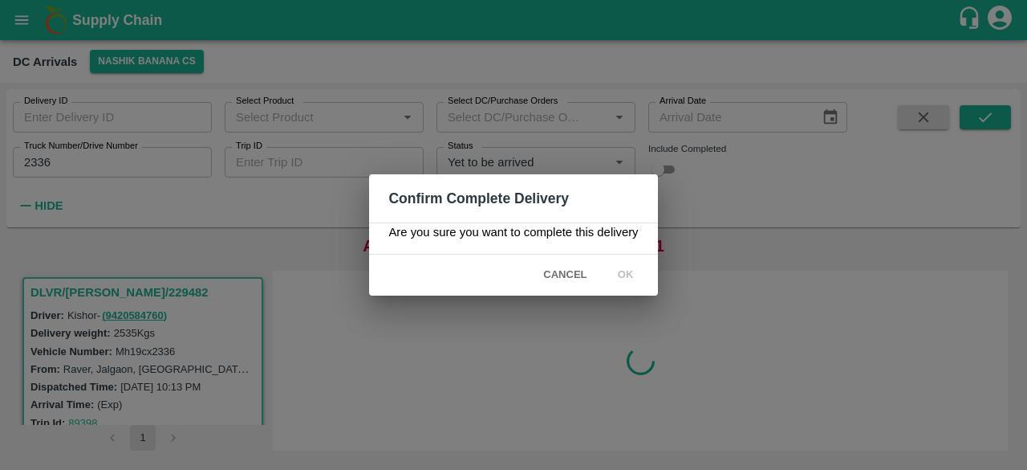
scroll to position [0, 0]
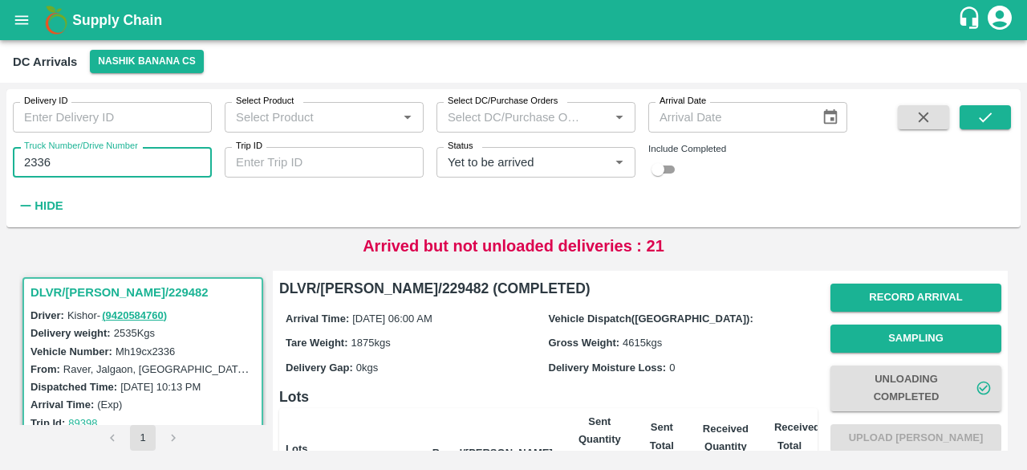
click at [35, 163] on input "2336" at bounding box center [112, 162] width 199 height 30
type input "8713"
click at [981, 112] on icon "submit" at bounding box center [986, 117] width 18 height 18
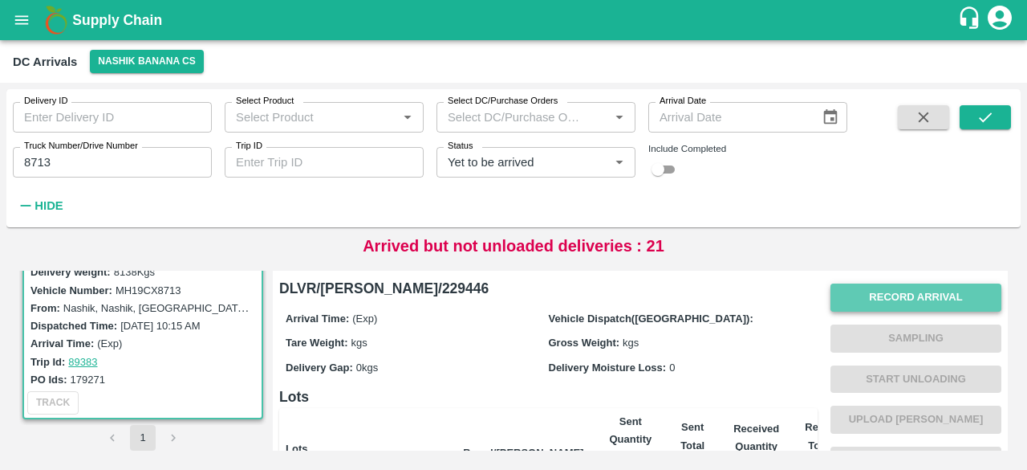
click at [910, 291] on button "Record Arrival" at bounding box center [916, 297] width 171 height 28
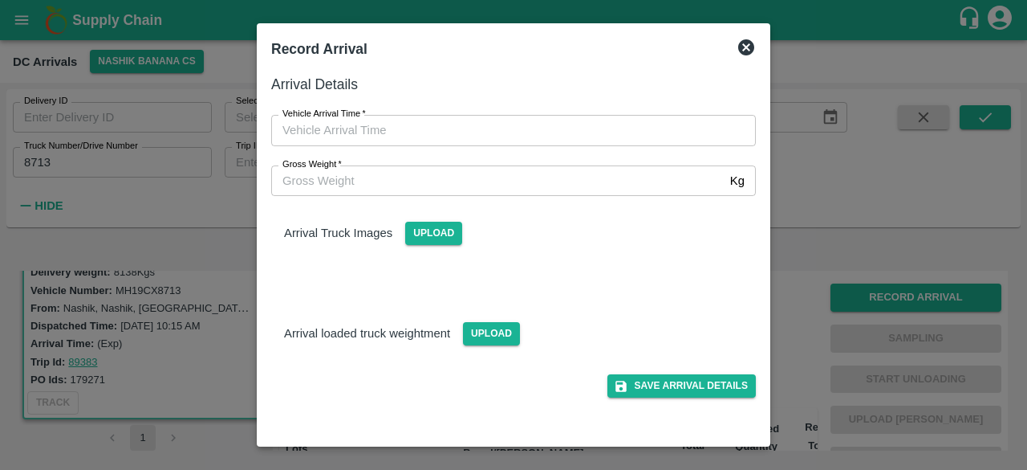
type input "DD/MM/YYYY hh:mm aa"
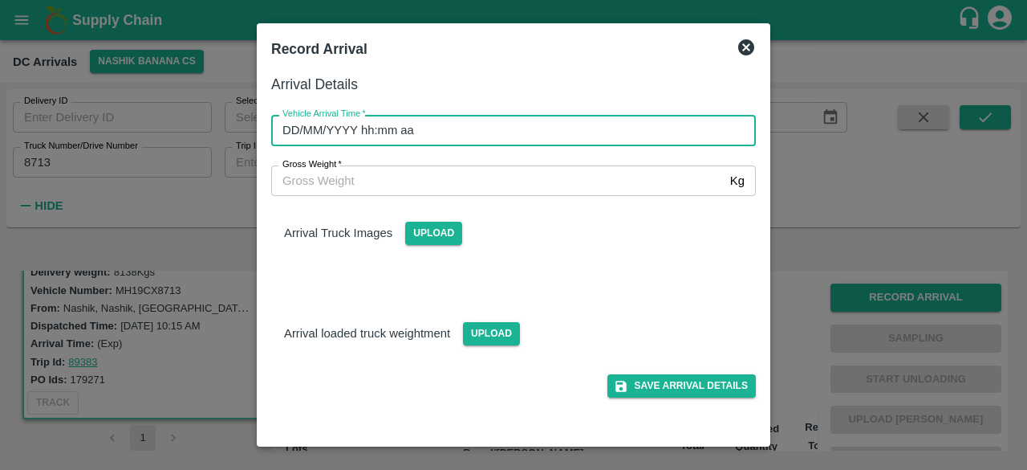
click at [430, 132] on input "DD/MM/YYYY hh:mm aa" at bounding box center [508, 130] width 474 height 30
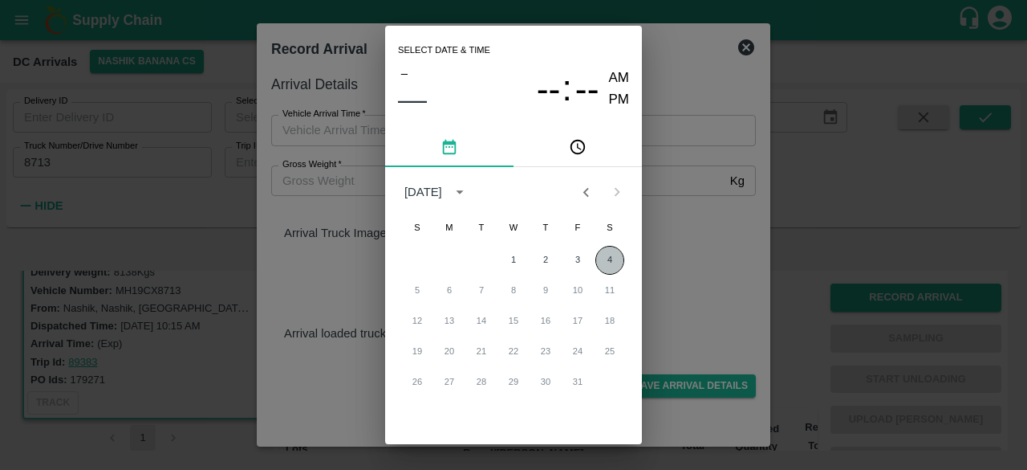
click at [612, 262] on button "4" at bounding box center [610, 260] width 29 height 29
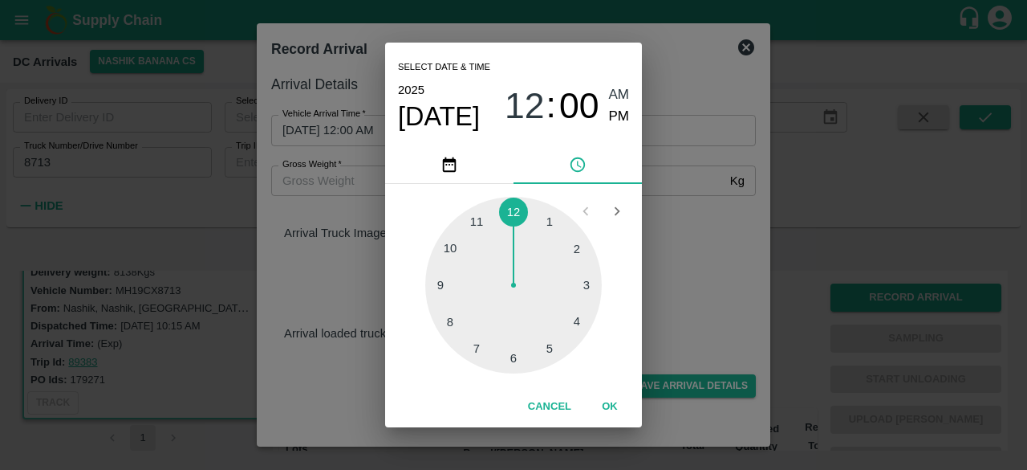
click at [453, 327] on div at bounding box center [513, 285] width 177 height 177
click at [584, 287] on div at bounding box center [513, 285] width 177 height 177
type input "[DATE] 08:15 AM"
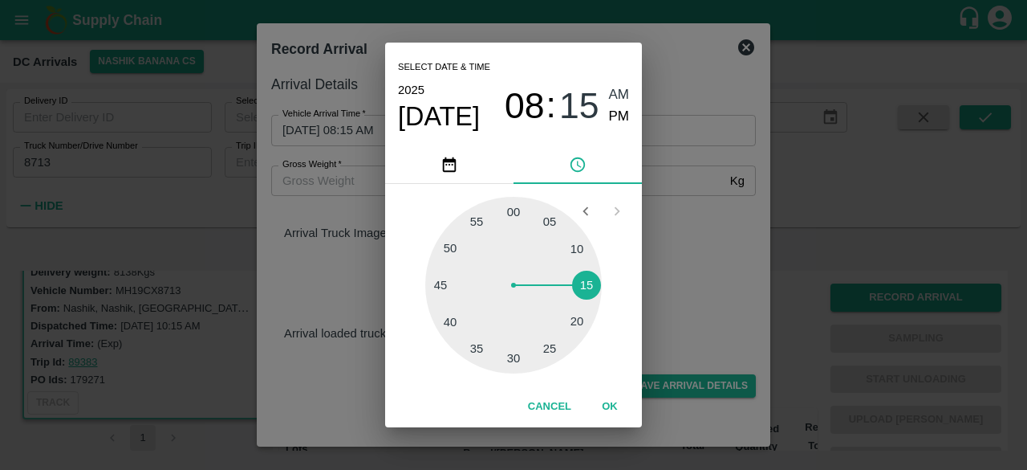
click at [693, 278] on div "Select date & time [DATE] 08 : 15 AM PM 05 10 15 20 25 30 35 40 45 50 55 00 Can…" at bounding box center [513, 235] width 1027 height 470
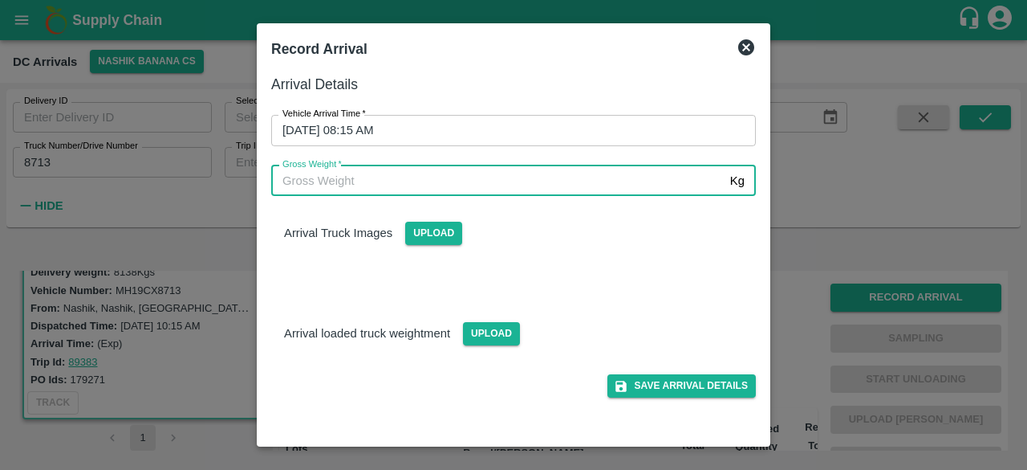
click at [424, 187] on input "Gross Weight   *" at bounding box center [497, 180] width 453 height 30
type input "15150"
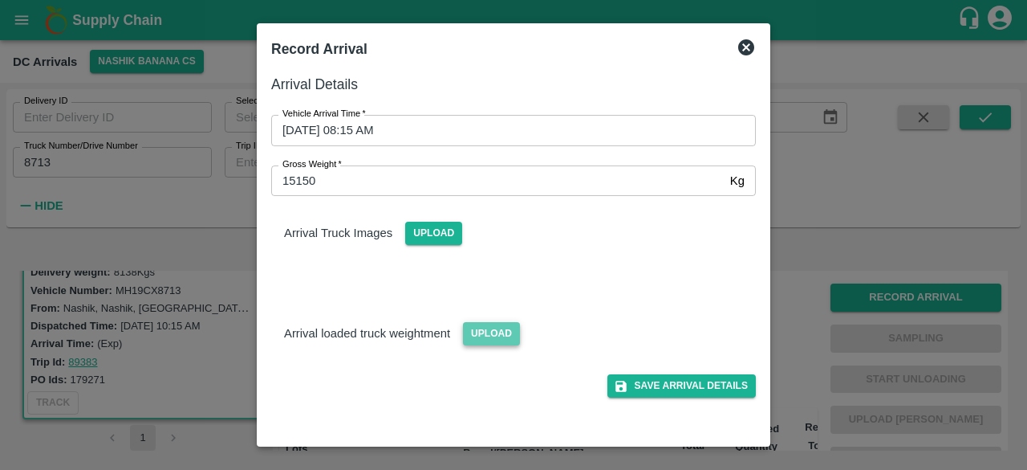
click at [493, 330] on span "Upload" at bounding box center [491, 333] width 57 height 23
click at [0, 0] on input "Upload" at bounding box center [0, 0] width 0 height 0
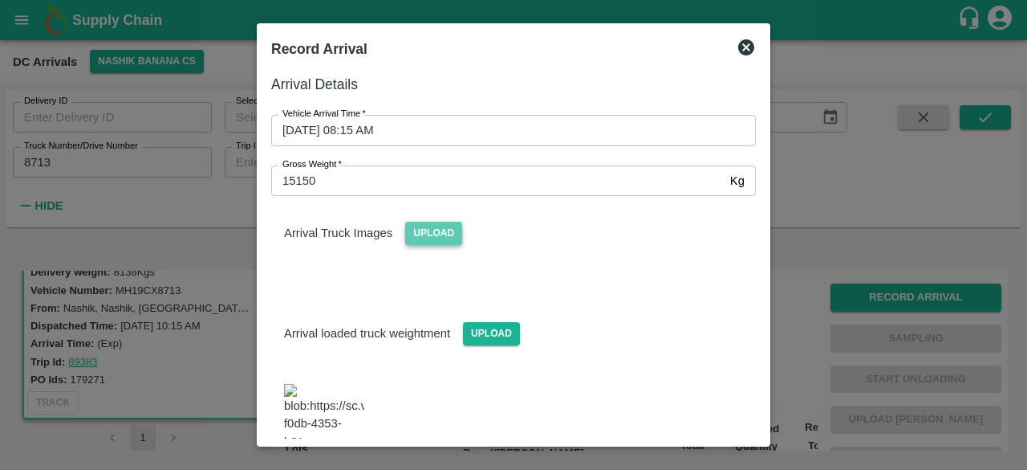
click at [441, 238] on span "Upload" at bounding box center [433, 233] width 57 height 23
click at [0, 0] on input "Upload" at bounding box center [0, 0] width 0 height 0
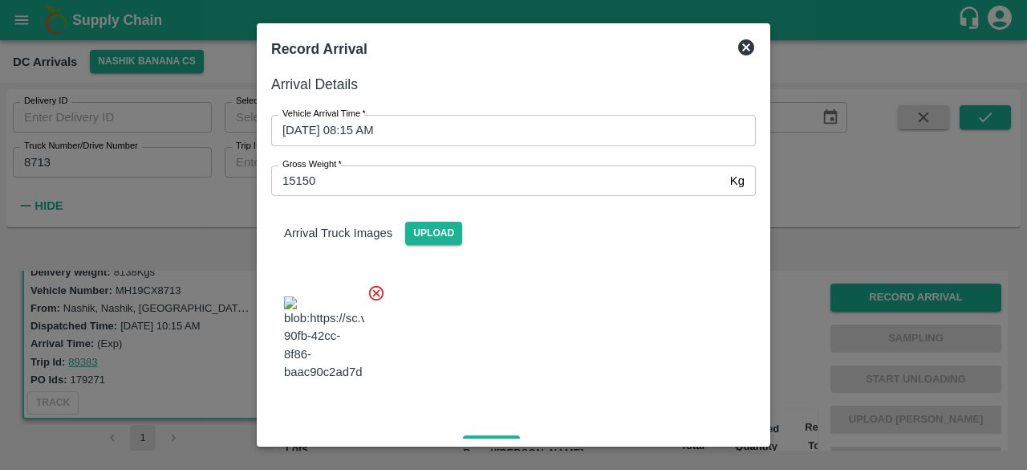
scroll to position [172, 0]
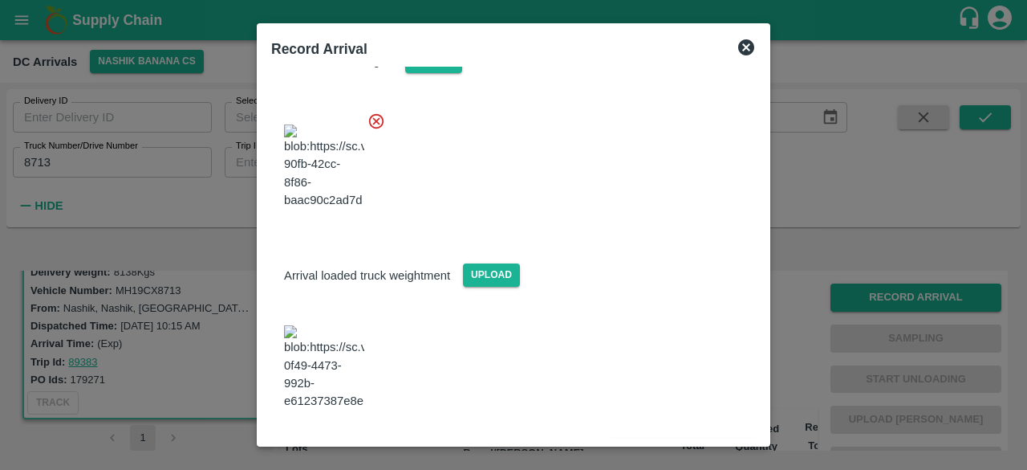
click at [647, 441] on button "Save Arrival Details" at bounding box center [682, 452] width 148 height 23
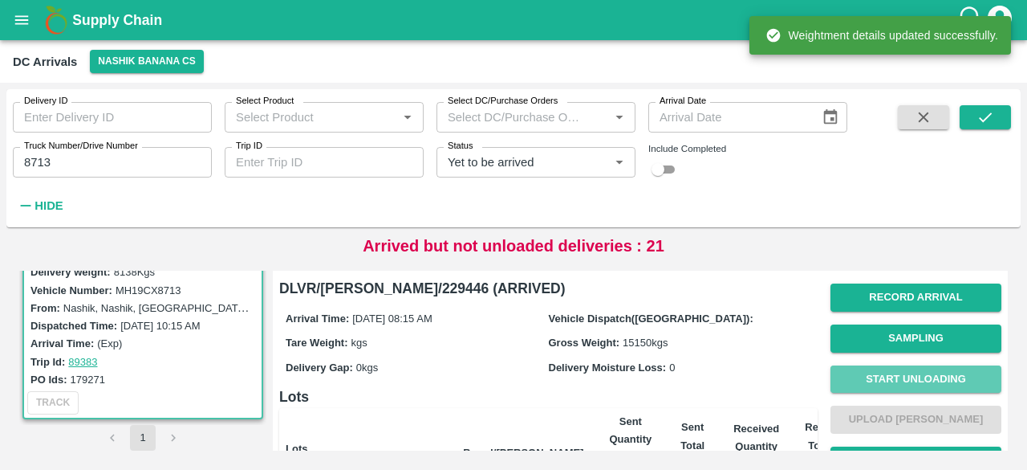
click at [911, 381] on button "Start Unloading" at bounding box center [916, 379] width 171 height 28
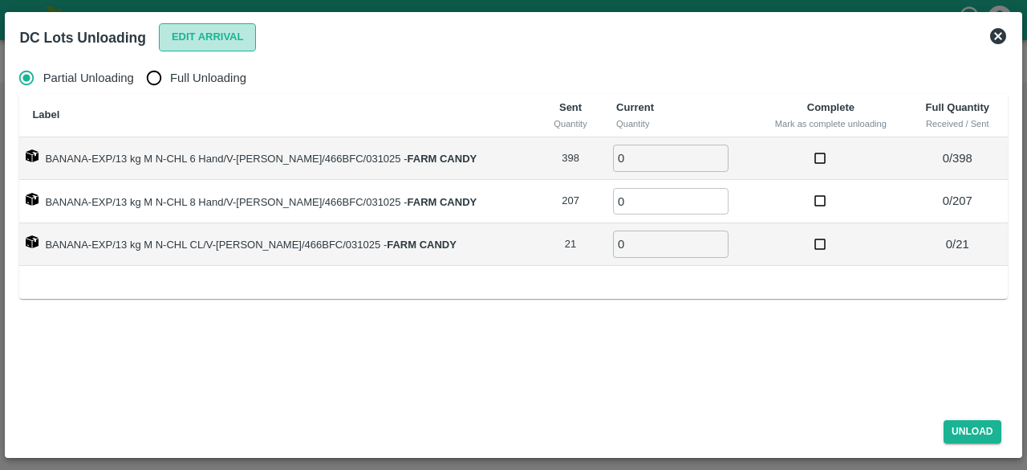
click at [192, 35] on button "Edit Arrival" at bounding box center [208, 37] width 98 height 28
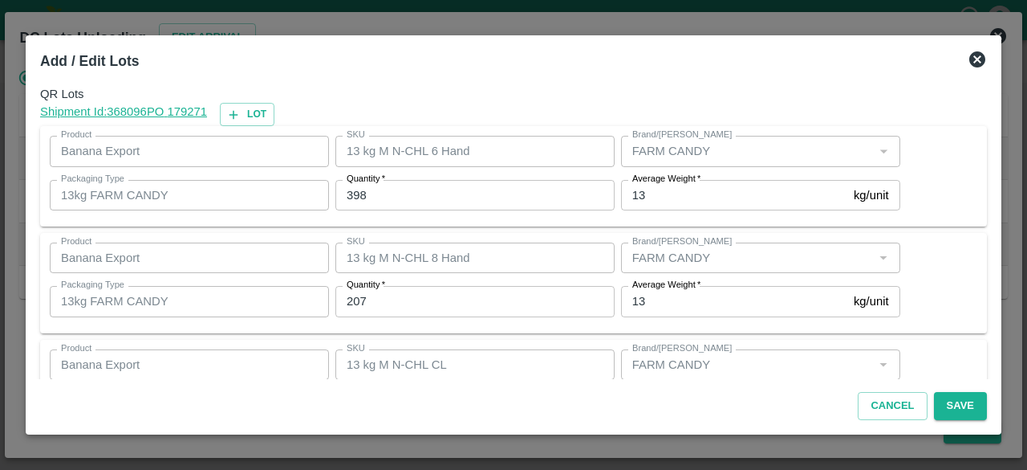
click at [356, 189] on input "398" at bounding box center [474, 195] width 279 height 30
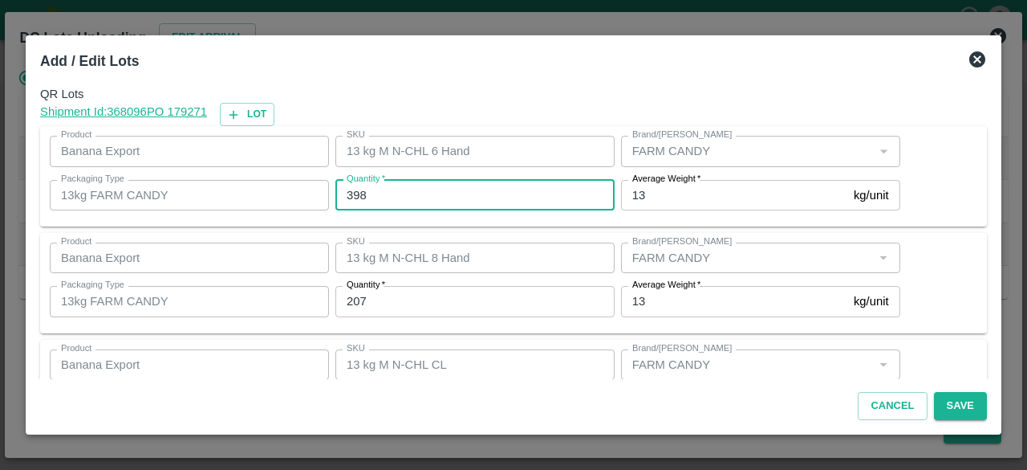
click at [356, 189] on input "398" at bounding box center [474, 195] width 279 height 30
type input "335"
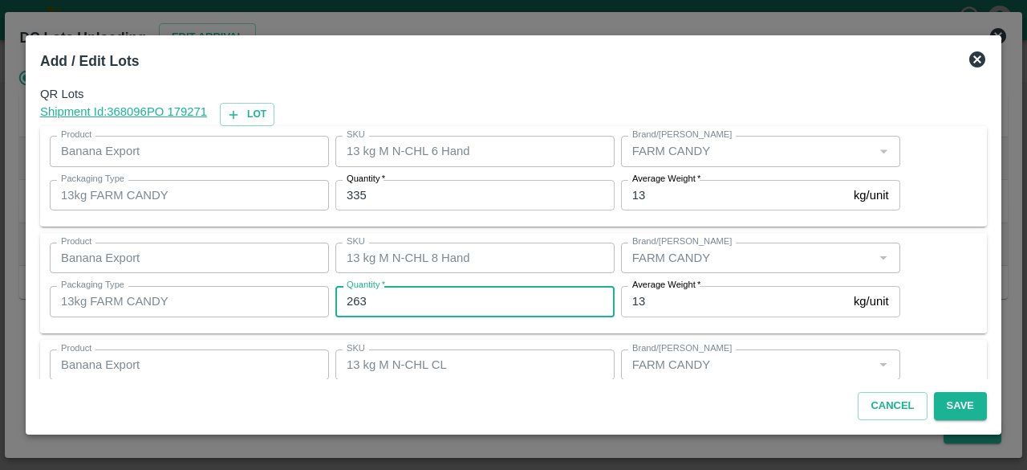
type input "263"
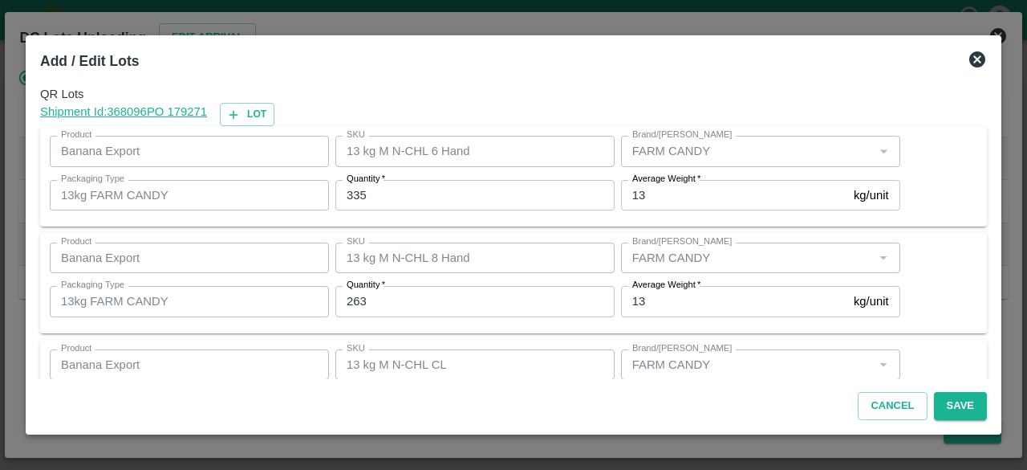
scroll to position [72, 0]
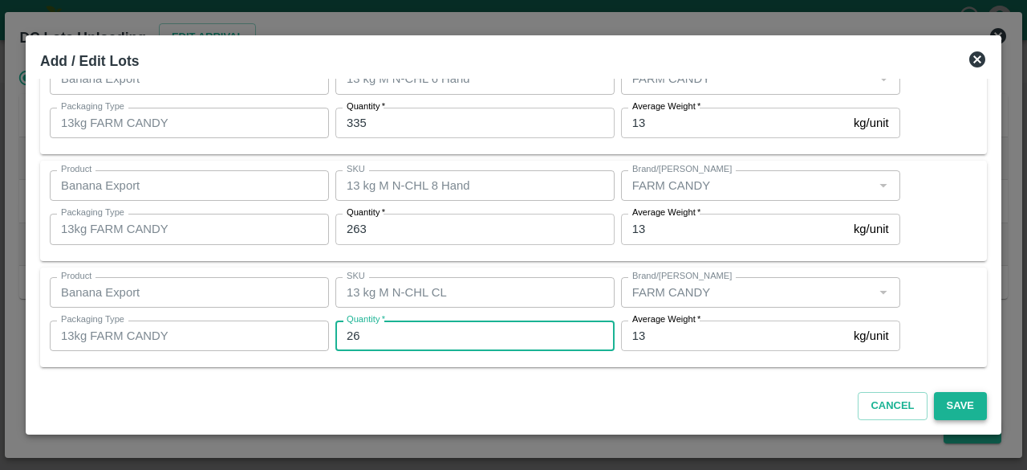
type input "26"
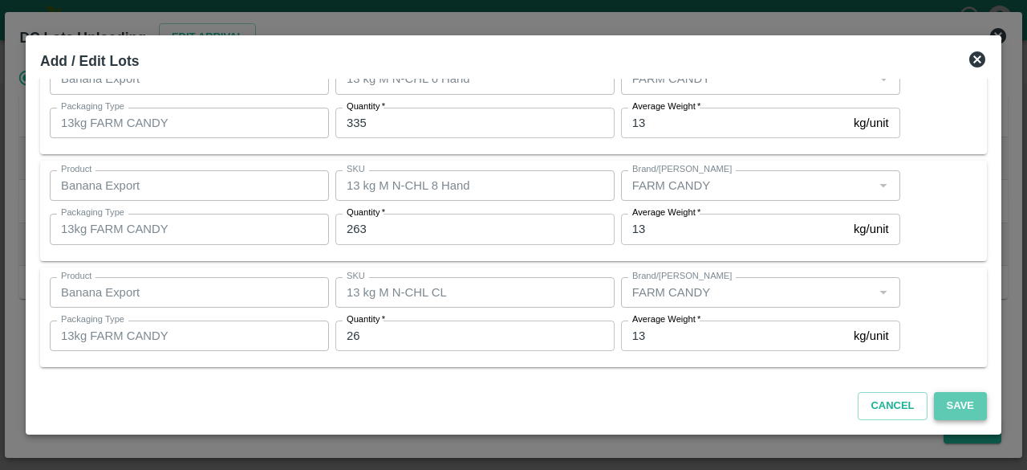
click at [961, 408] on button "Save" at bounding box center [960, 406] width 53 height 28
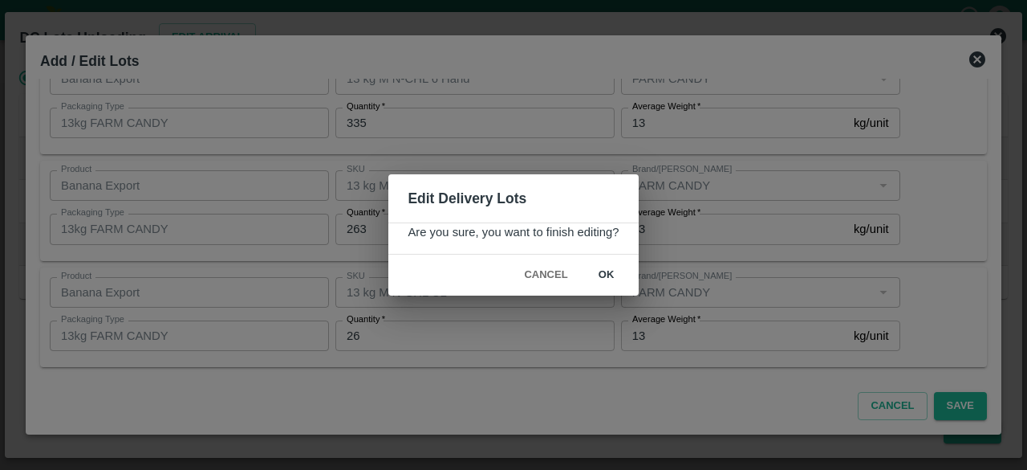
click at [604, 275] on button "ok" at bounding box center [606, 275] width 51 height 28
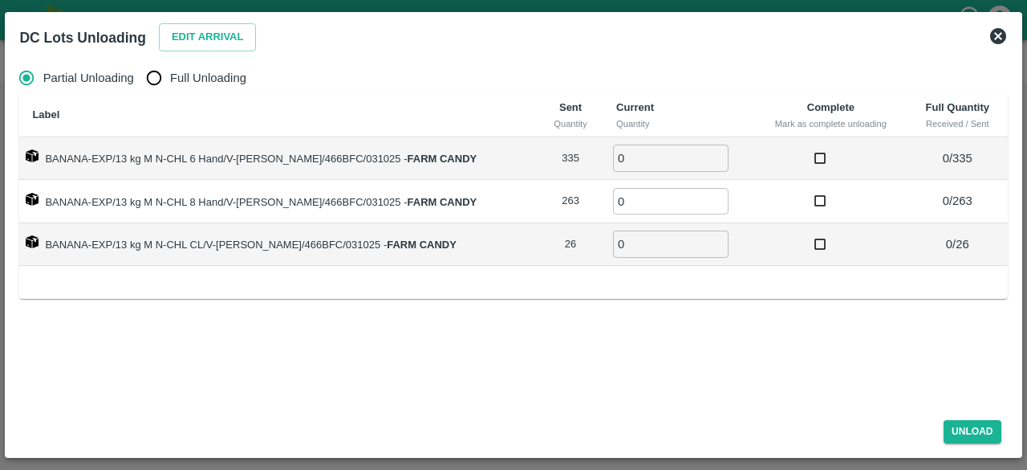
click at [157, 84] on input "Full Unloading" at bounding box center [154, 78] width 32 height 32
radio input "true"
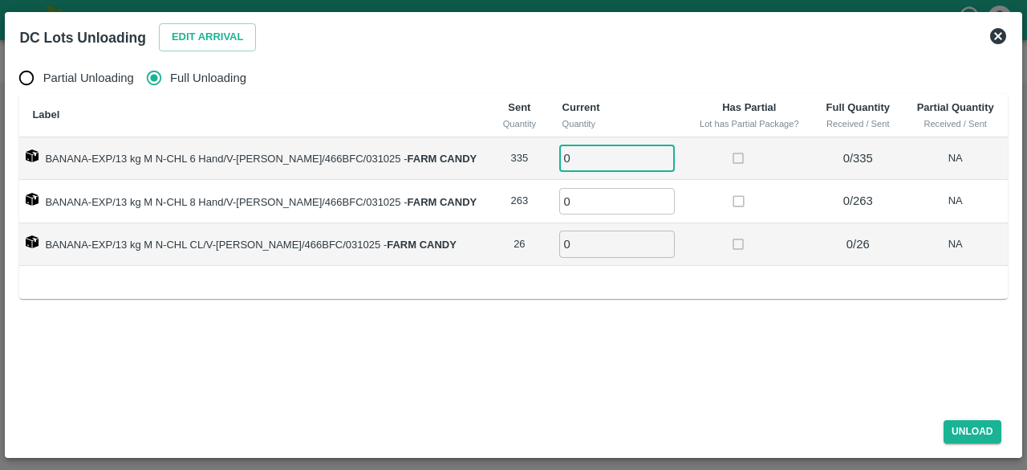
click at [595, 150] on input "0" at bounding box center [617, 157] width 116 height 26
type input "335"
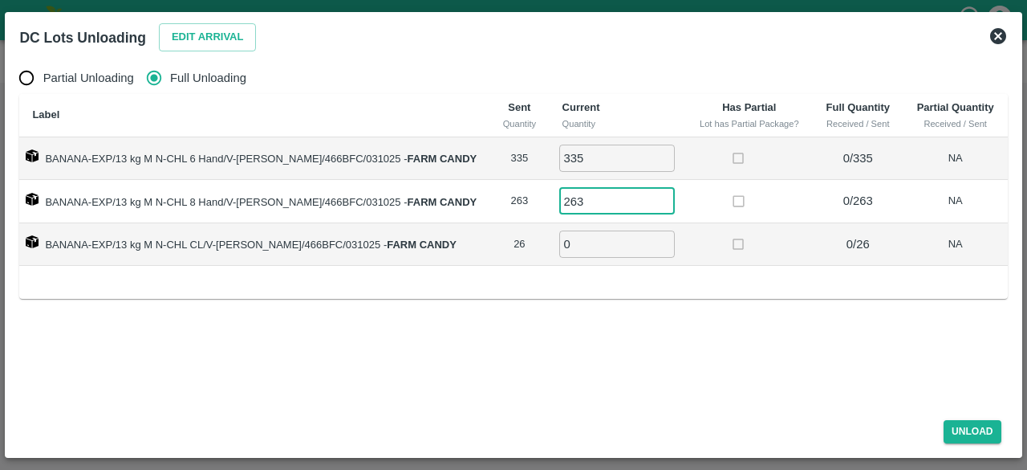
type input "263"
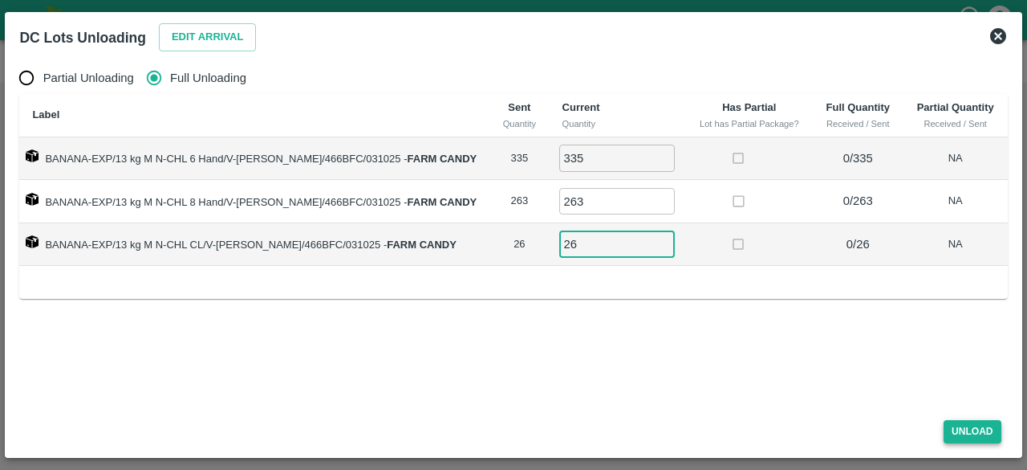
type input "26"
click at [968, 431] on button "Unload" at bounding box center [973, 431] width 58 height 23
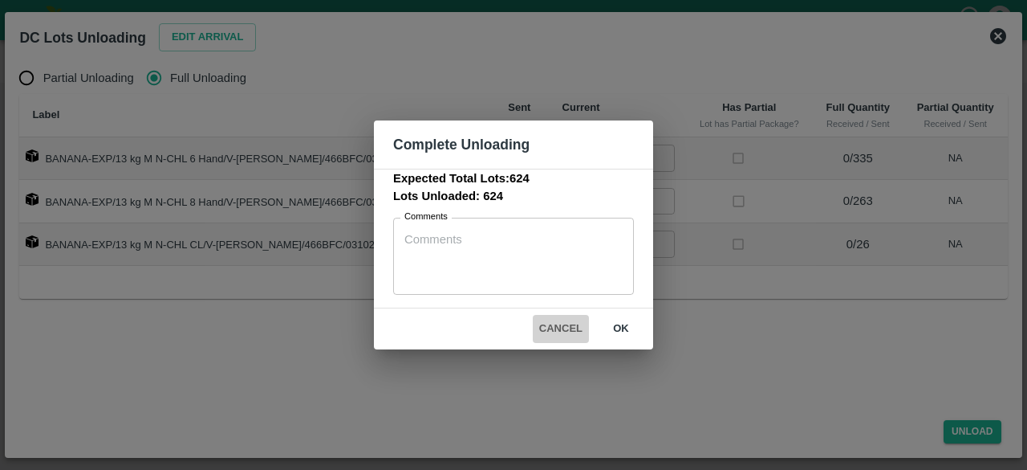
click at [547, 328] on button "Cancel" at bounding box center [561, 329] width 56 height 28
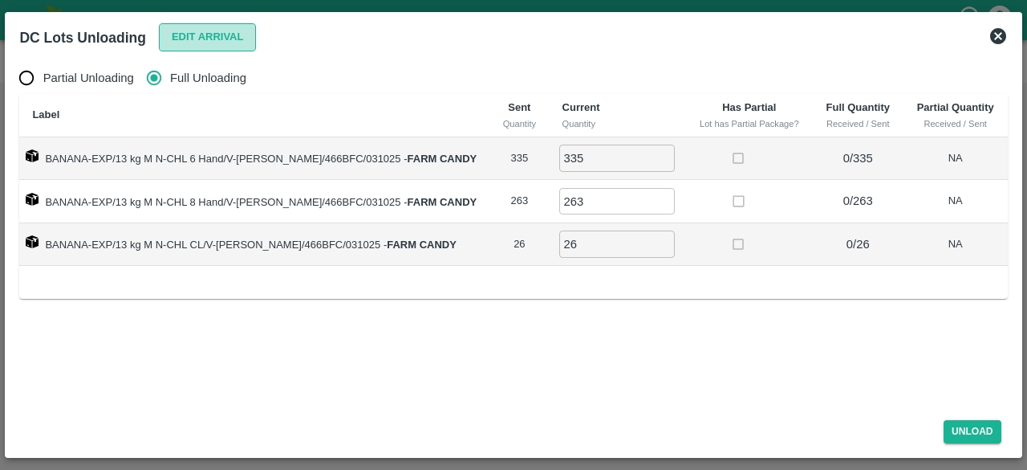
click at [206, 39] on button "Edit Arrival" at bounding box center [208, 37] width 98 height 28
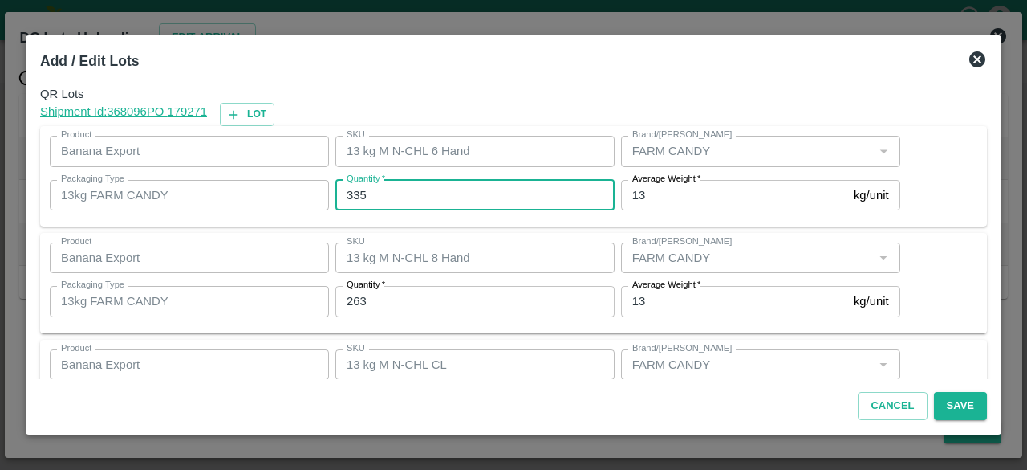
click at [388, 194] on input "335" at bounding box center [474, 195] width 279 height 30
type input "336"
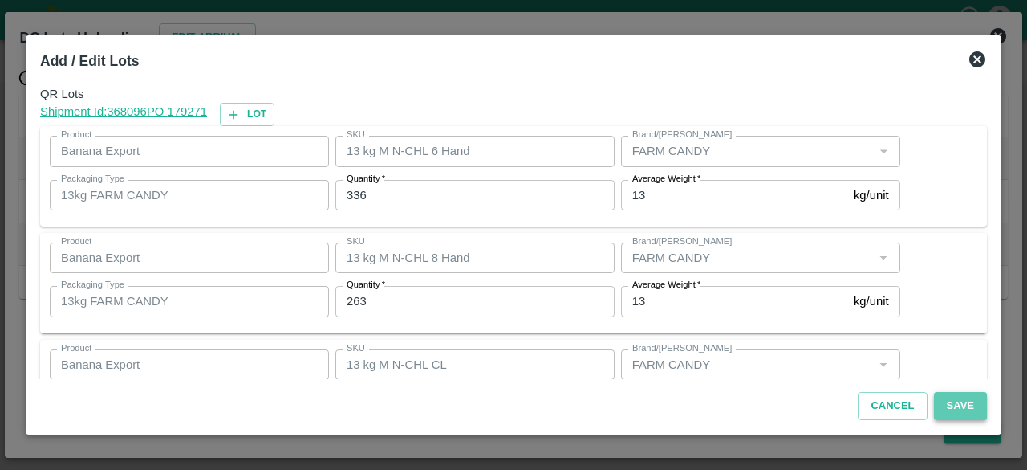
click at [960, 404] on button "Save" at bounding box center [960, 406] width 53 height 28
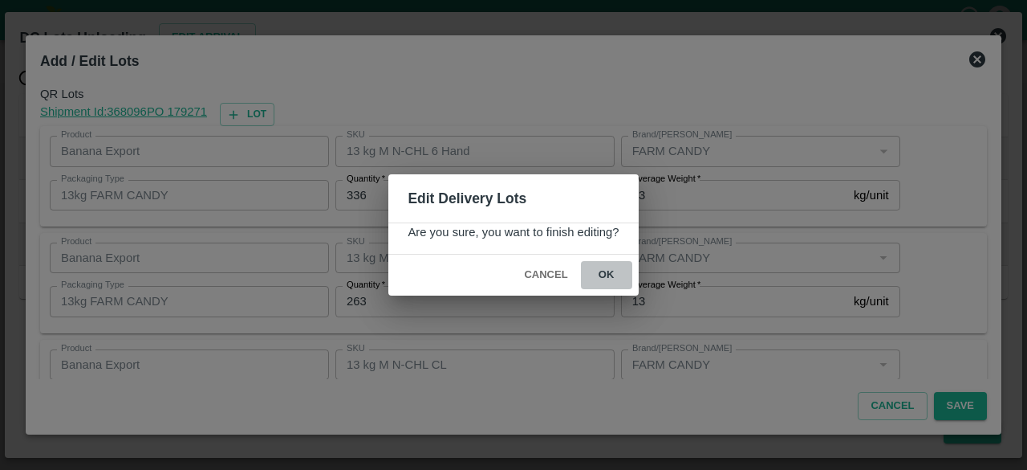
click at [608, 275] on button "ok" at bounding box center [606, 275] width 51 height 28
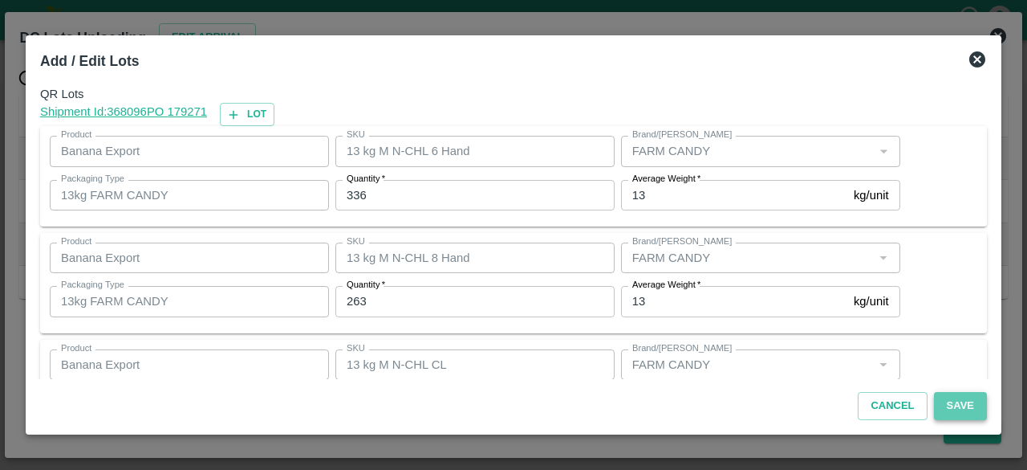
click at [958, 409] on button "Save" at bounding box center [960, 406] width 53 height 28
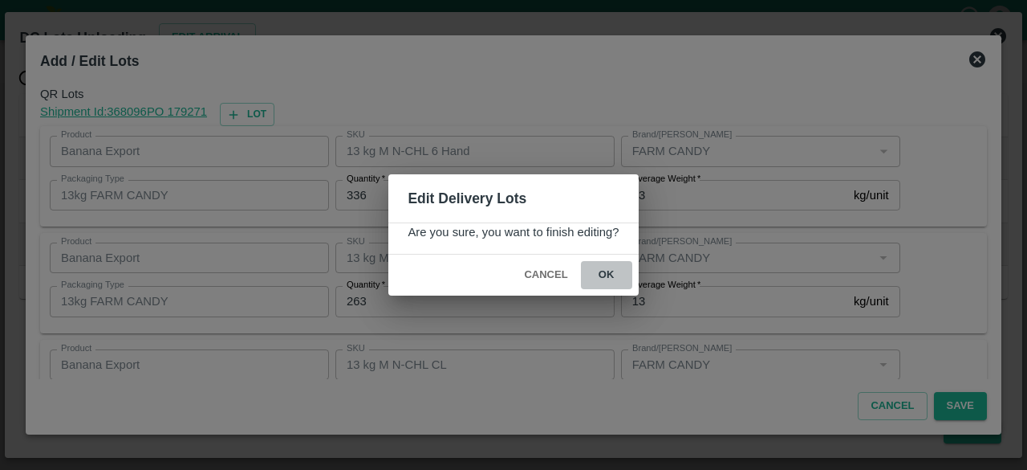
click at [602, 272] on button "ok" at bounding box center [606, 275] width 51 height 28
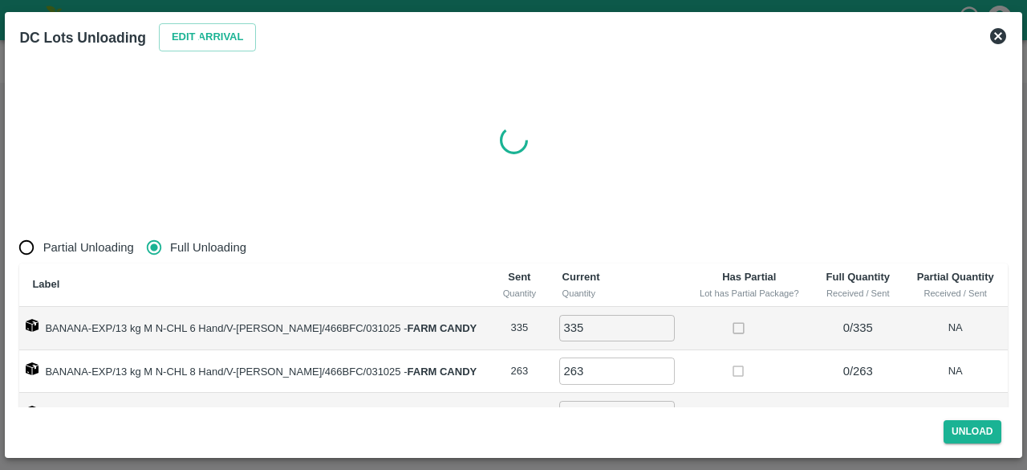
radio input "true"
type input "0"
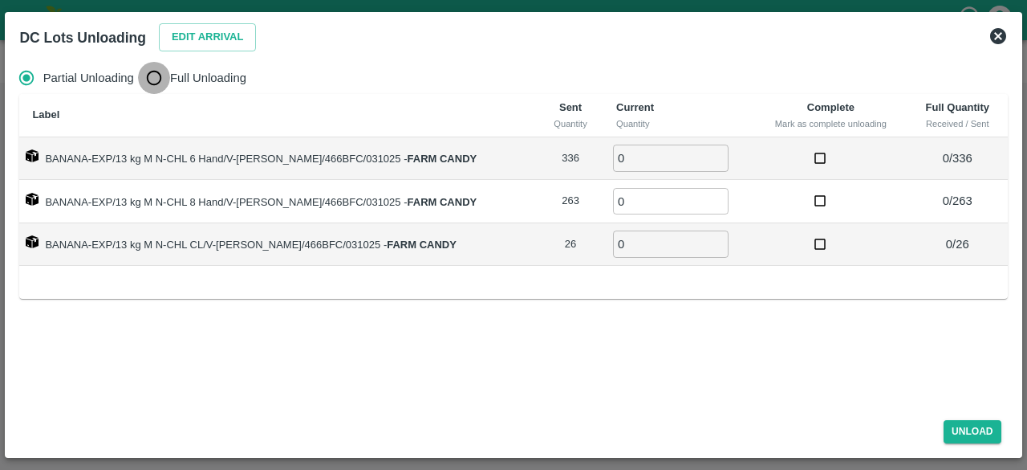
click at [158, 88] on input "Full Unloading" at bounding box center [154, 78] width 32 height 32
radio input "true"
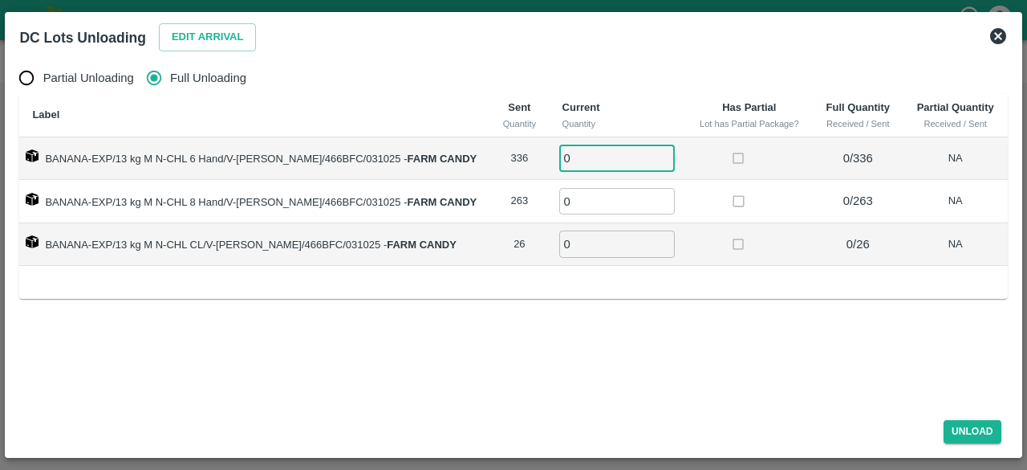
click at [581, 157] on input "0" at bounding box center [617, 157] width 116 height 26
type input "336"
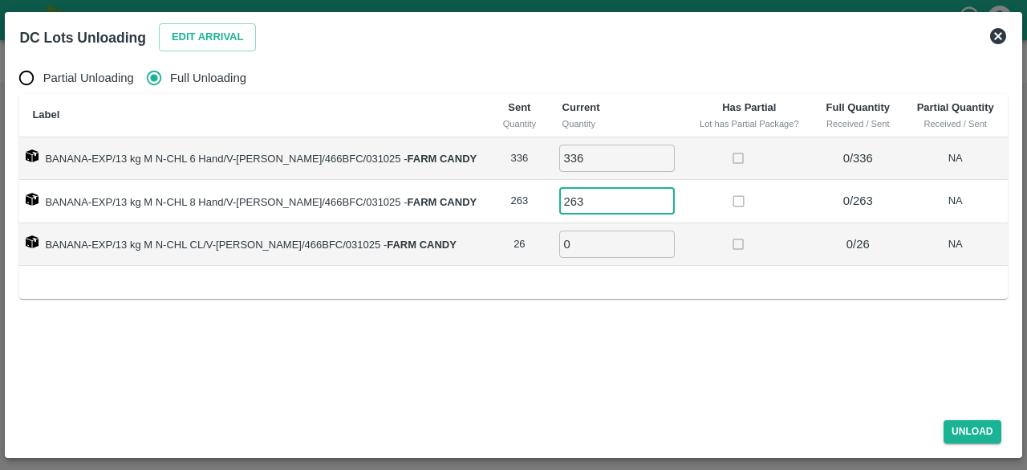
type input "263"
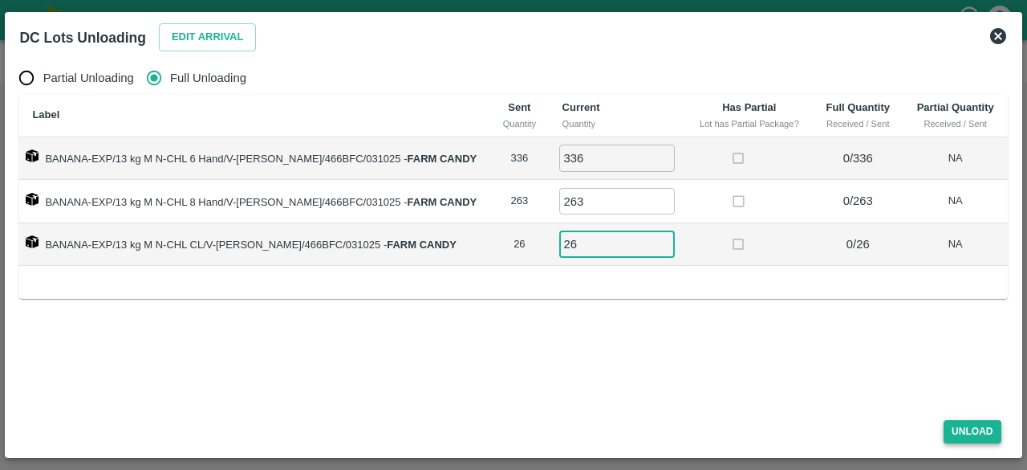
type input "26"
click at [970, 438] on button "Unload" at bounding box center [973, 431] width 58 height 23
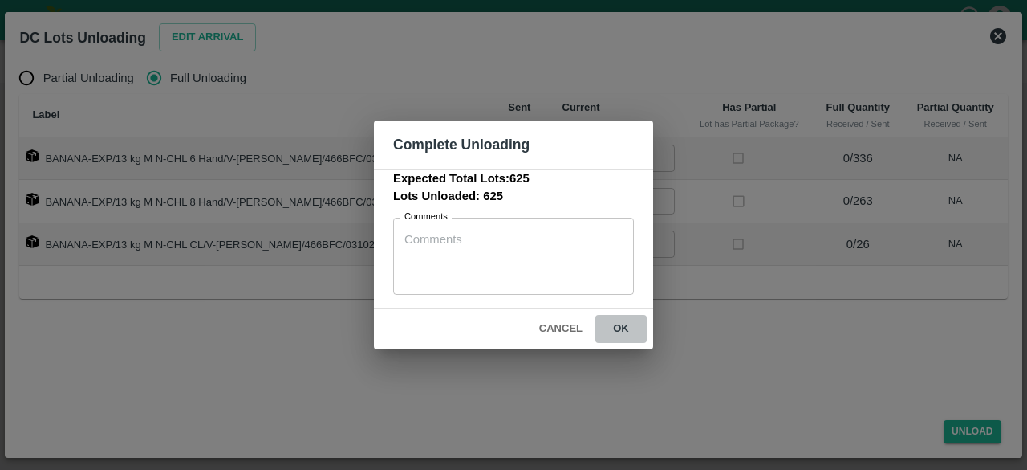
click at [620, 325] on button "ok" at bounding box center [621, 329] width 51 height 28
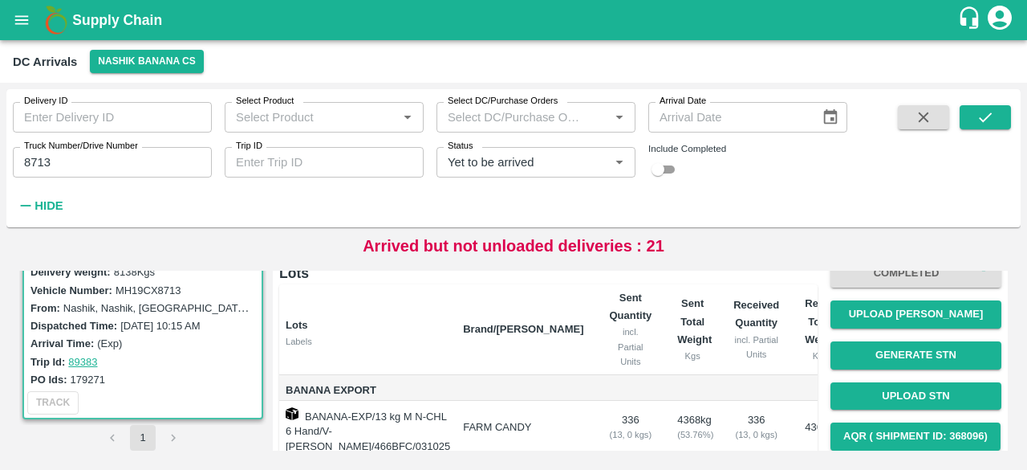
scroll to position [123, 0]
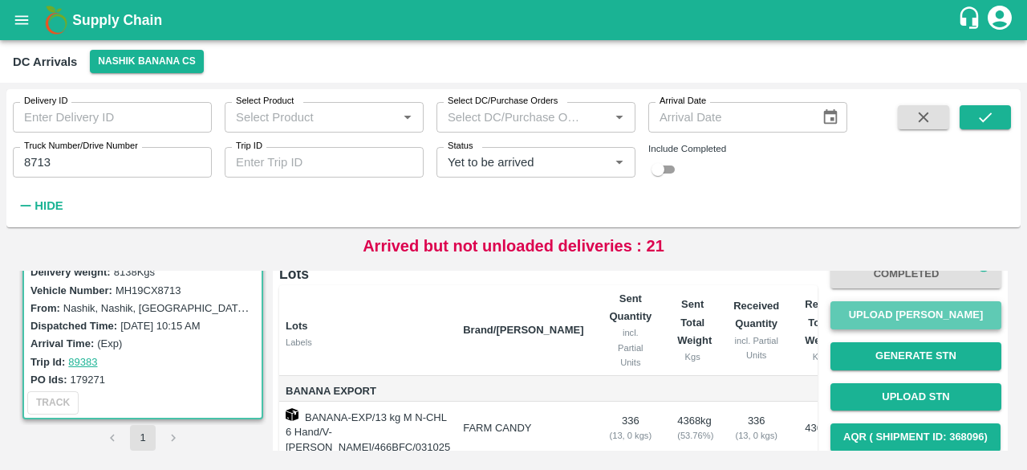
click at [912, 311] on button "Upload [PERSON_NAME]" at bounding box center [916, 315] width 171 height 28
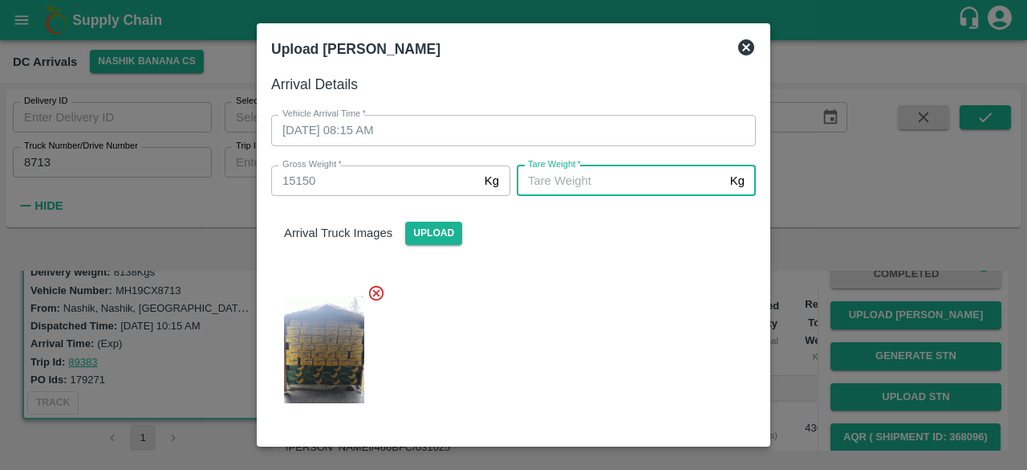
click at [612, 178] on input "[PERSON_NAME]   *" at bounding box center [620, 180] width 207 height 30
type input "6370"
click at [588, 281] on div at bounding box center [507, 344] width 498 height 148
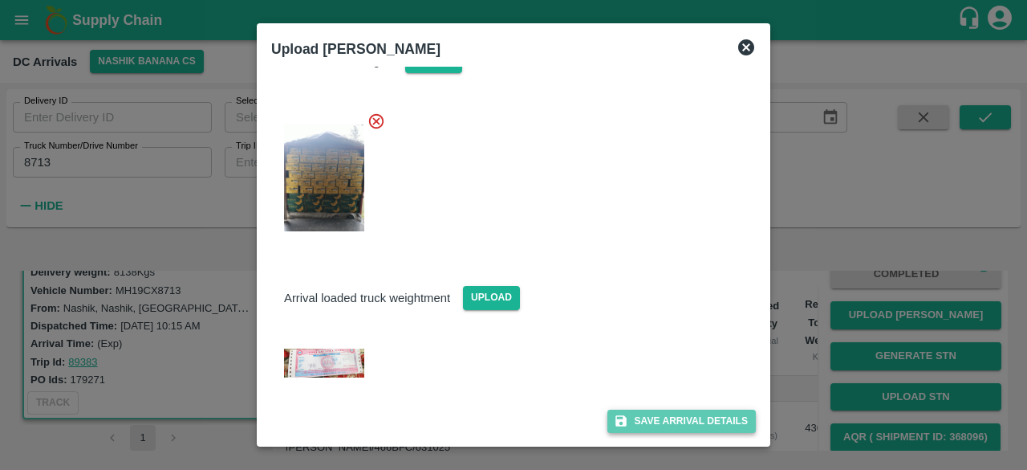
click at [669, 422] on button "Save Arrival Details" at bounding box center [682, 420] width 148 height 23
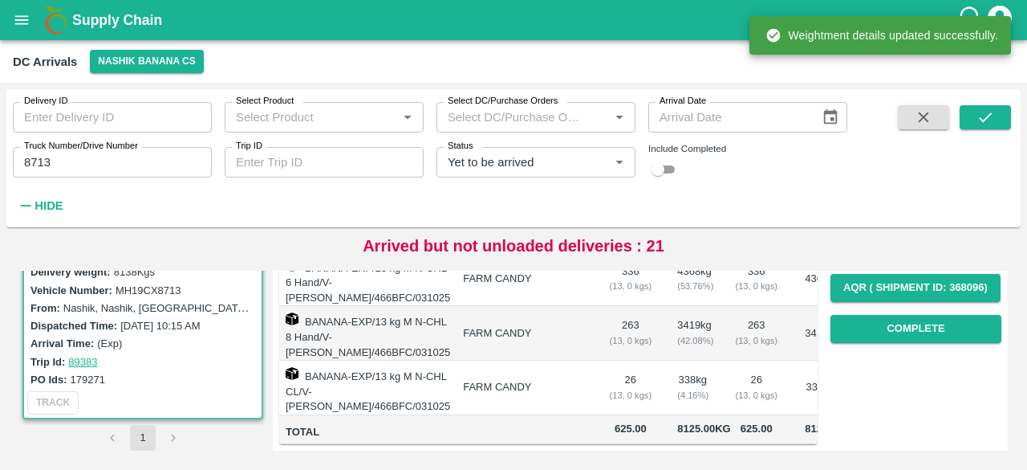
scroll to position [289, 0]
click at [902, 315] on button "Complete" at bounding box center [916, 329] width 171 height 28
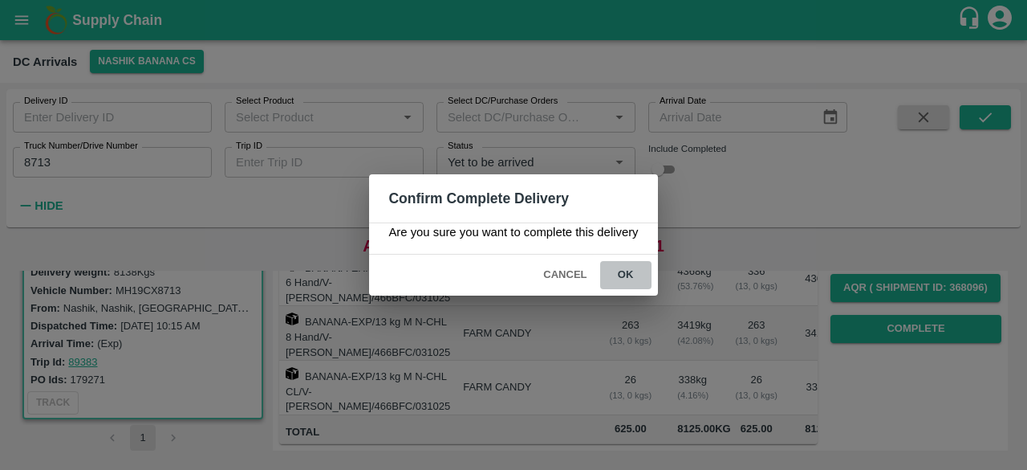
click at [623, 274] on button "ok" at bounding box center [625, 275] width 51 height 28
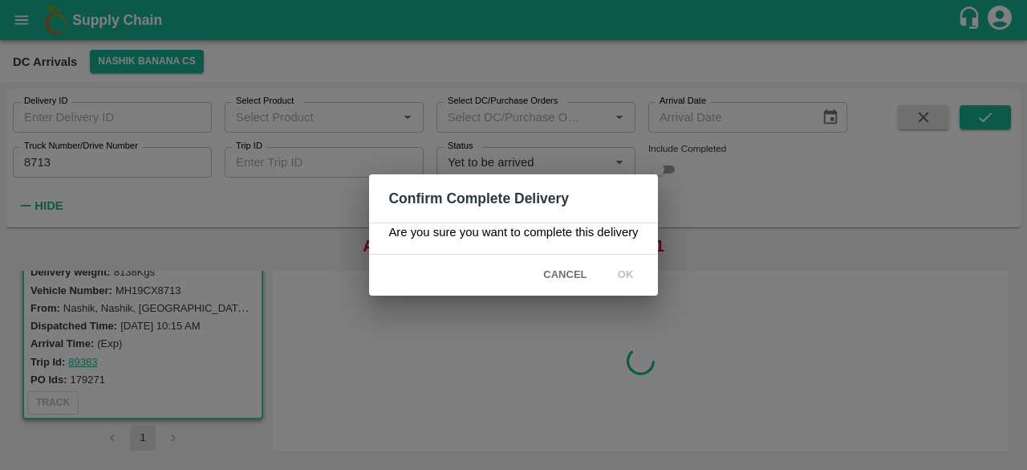
click at [555, 266] on span "Cancel" at bounding box center [565, 275] width 56 height 28
click at [555, 275] on span "Cancel" at bounding box center [565, 275] width 56 height 28
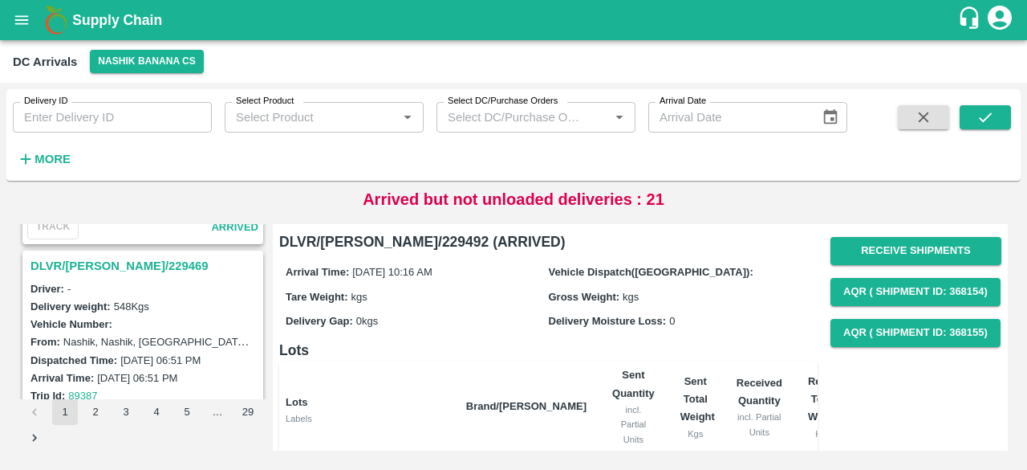
scroll to position [712, 0]
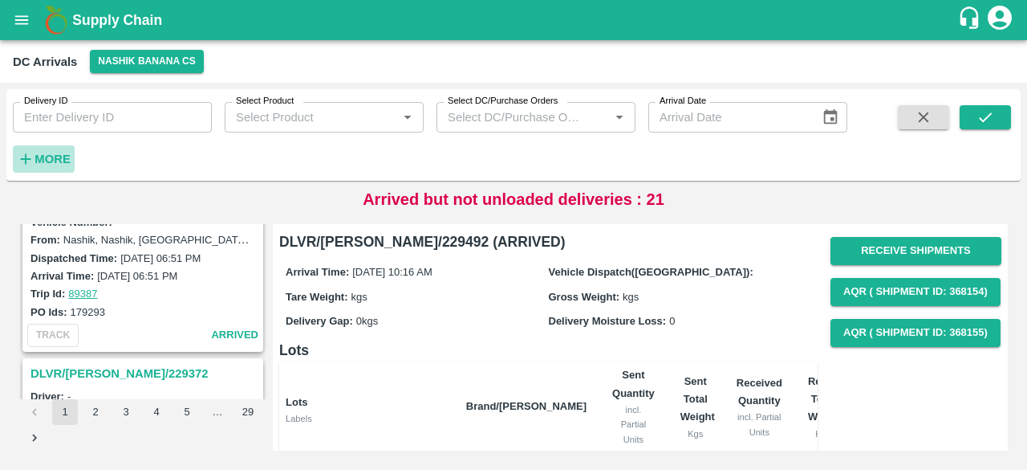
click at [55, 155] on strong "More" at bounding box center [53, 158] width 36 height 13
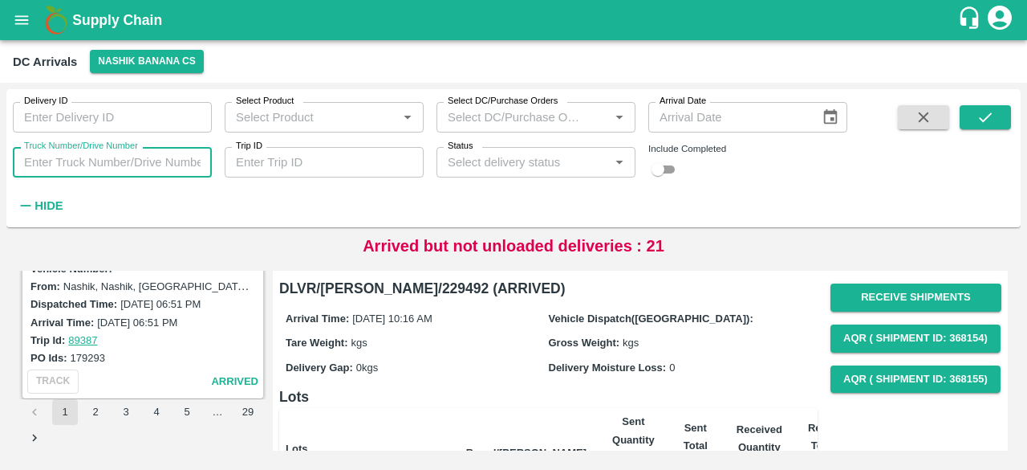
click at [101, 167] on input "Truck Number/Drive Number" at bounding box center [112, 162] width 199 height 30
type input "8713"
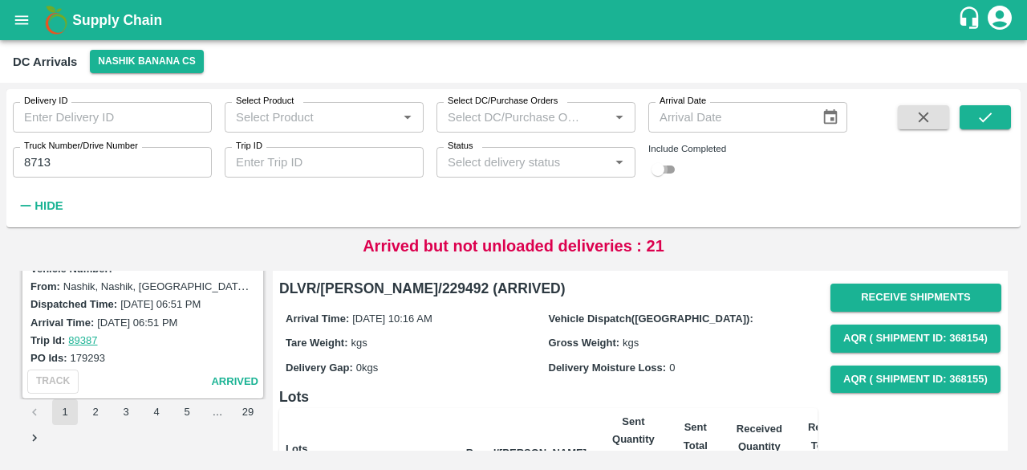
click at [670, 169] on input "checkbox" at bounding box center [658, 169] width 58 height 19
checkbox input "true"
click at [974, 123] on button "submit" at bounding box center [985, 117] width 51 height 24
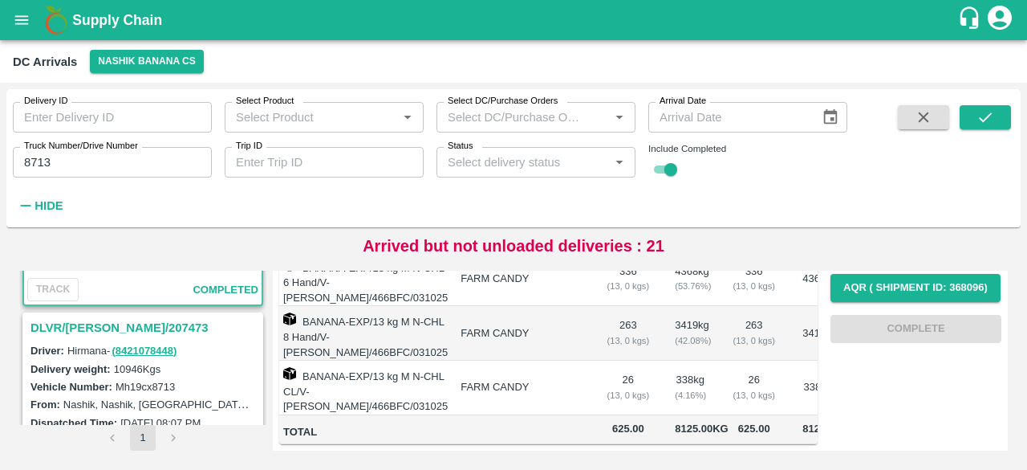
scroll to position [173, 0]
